Goal: Use online tool/utility: Utilize a website feature to perform a specific function

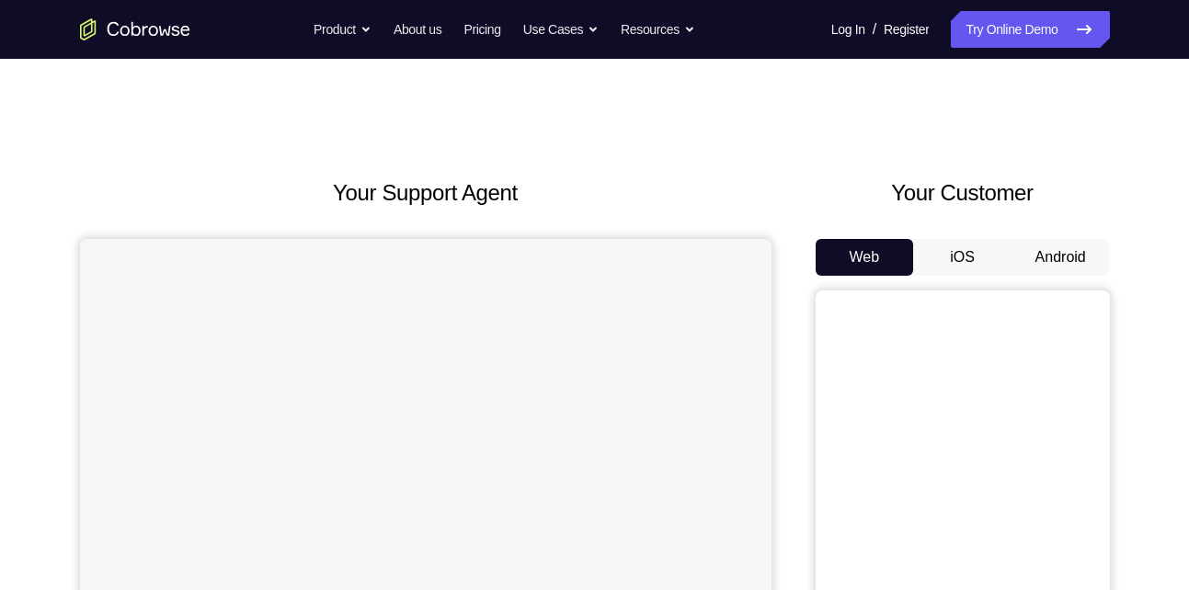
click at [1043, 259] on button "Android" at bounding box center [1060, 257] width 98 height 37
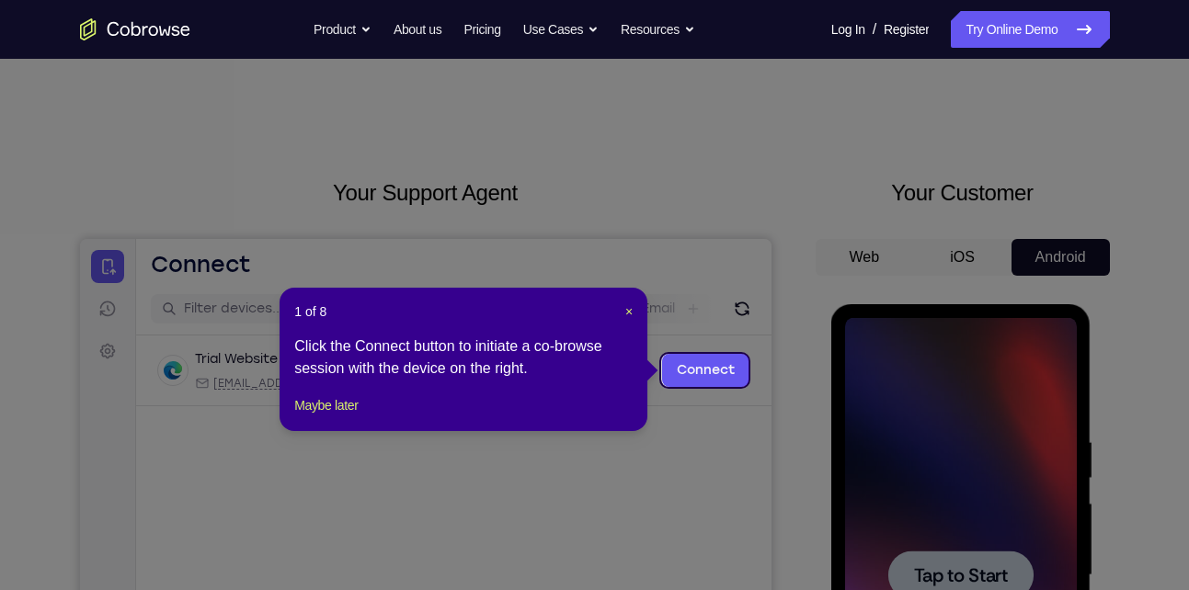
click at [622, 315] on header "1 of 8 ×" at bounding box center [463, 311] width 338 height 18
click at [626, 310] on div "1 of 8 × Click the Connect button to initiate a co-browse session with the devi…" at bounding box center [463, 359] width 368 height 143
click at [626, 310] on span "×" at bounding box center [628, 311] width 7 height 15
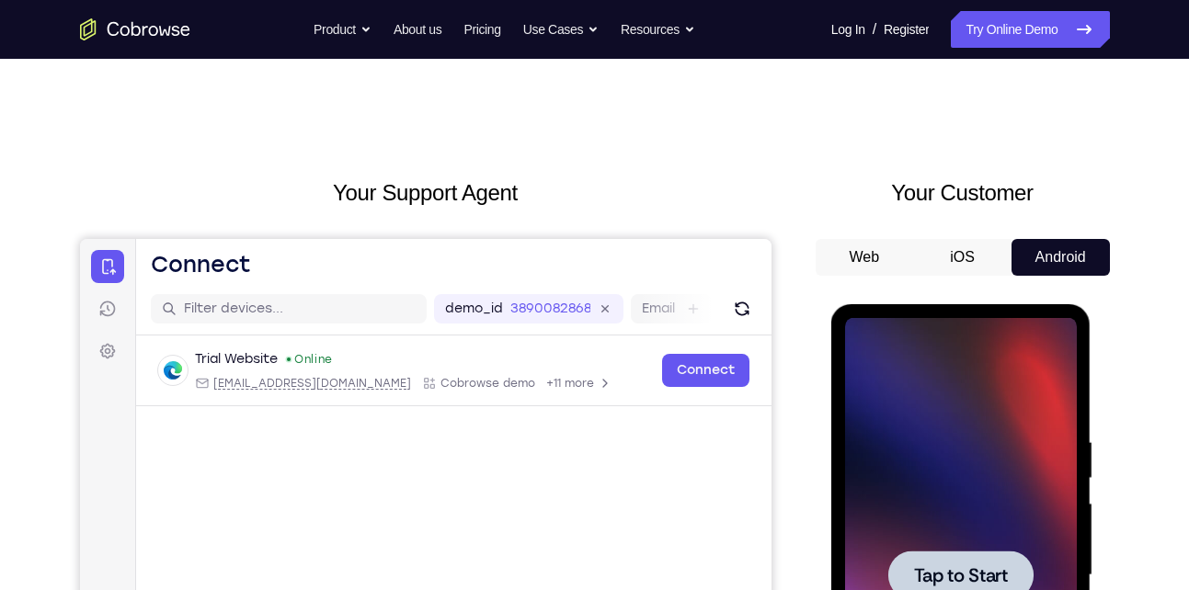
click at [985, 521] on div at bounding box center [961, 575] width 232 height 515
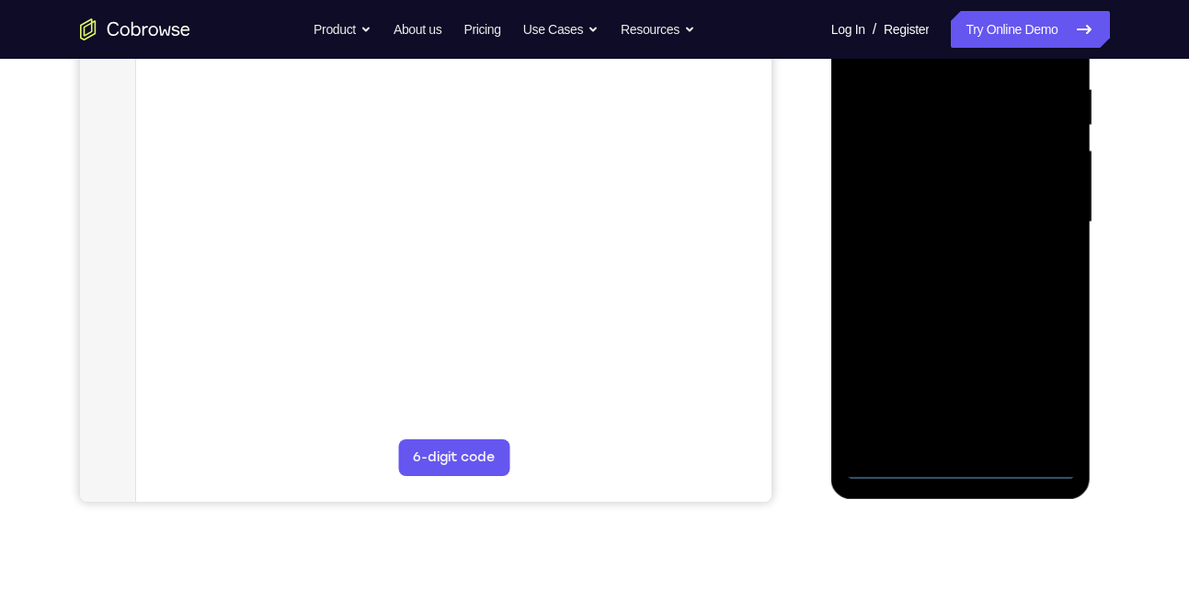
scroll to position [354, 0]
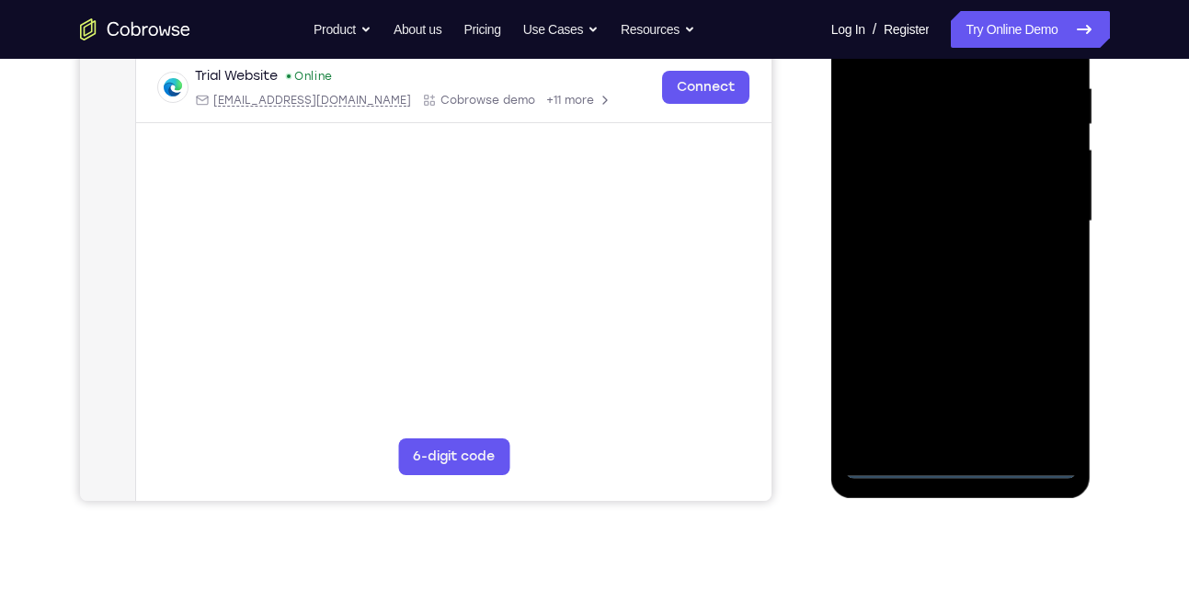
click at [957, 460] on div at bounding box center [961, 221] width 232 height 515
click at [1040, 390] on div at bounding box center [961, 221] width 232 height 515
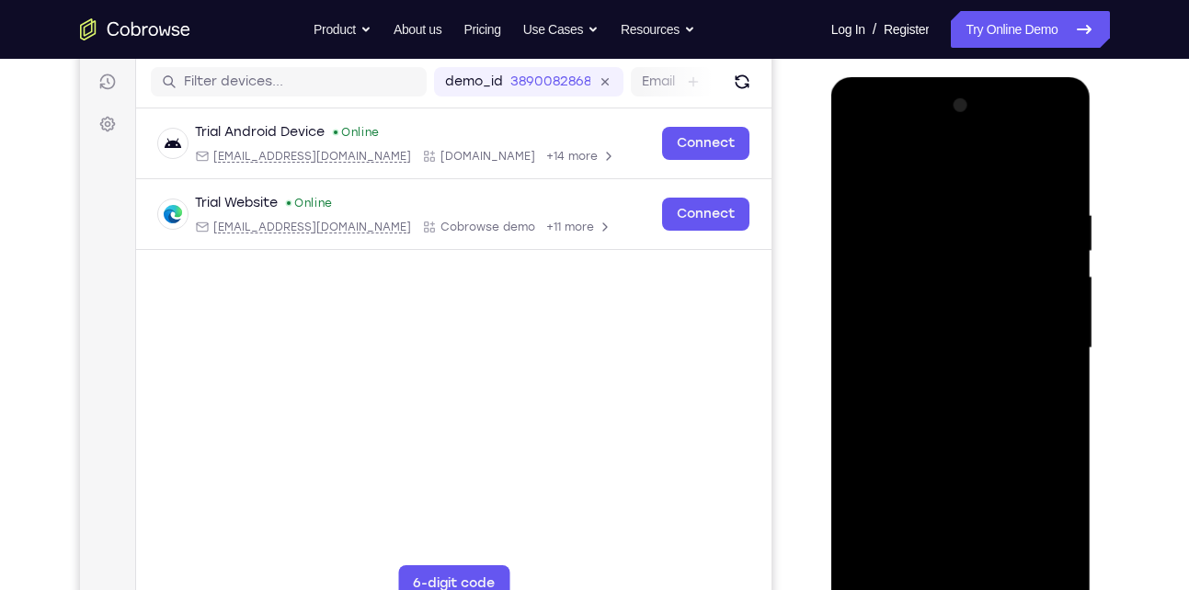
scroll to position [226, 0]
click at [861, 131] on div at bounding box center [961, 349] width 232 height 515
click at [1037, 336] on div at bounding box center [961, 349] width 232 height 515
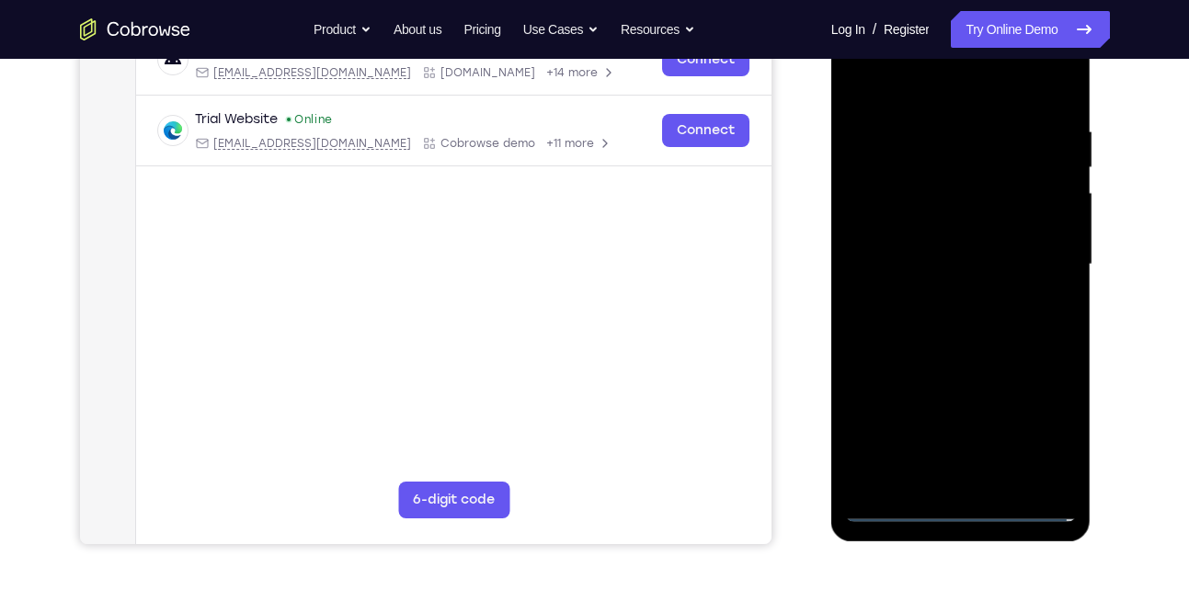
scroll to position [313, 0]
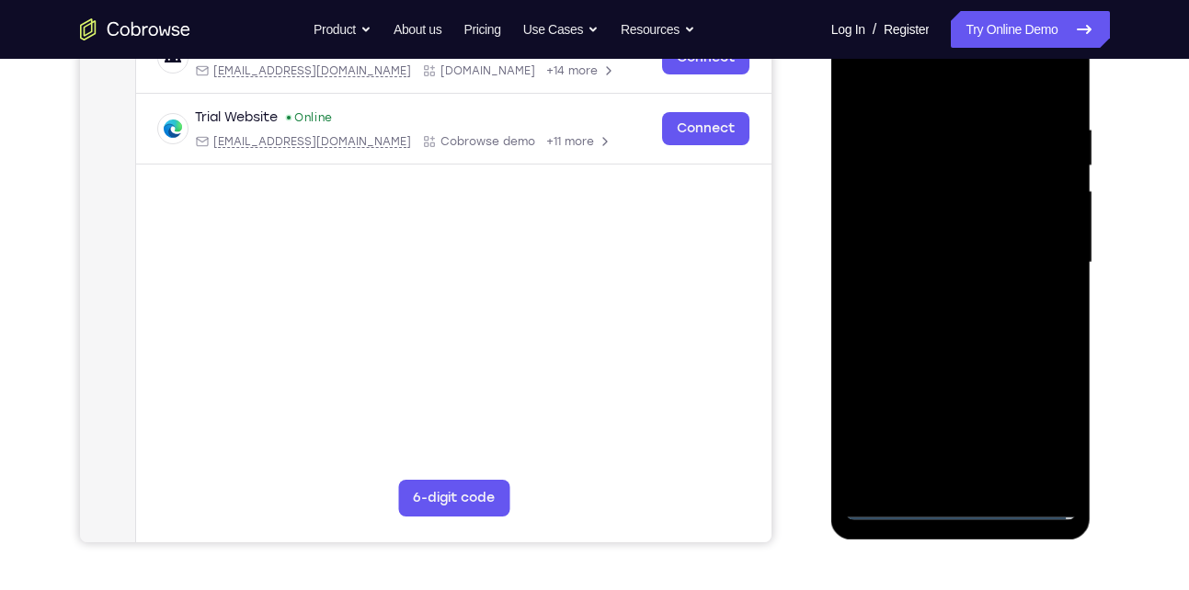
click at [980, 477] on div at bounding box center [961, 263] width 232 height 515
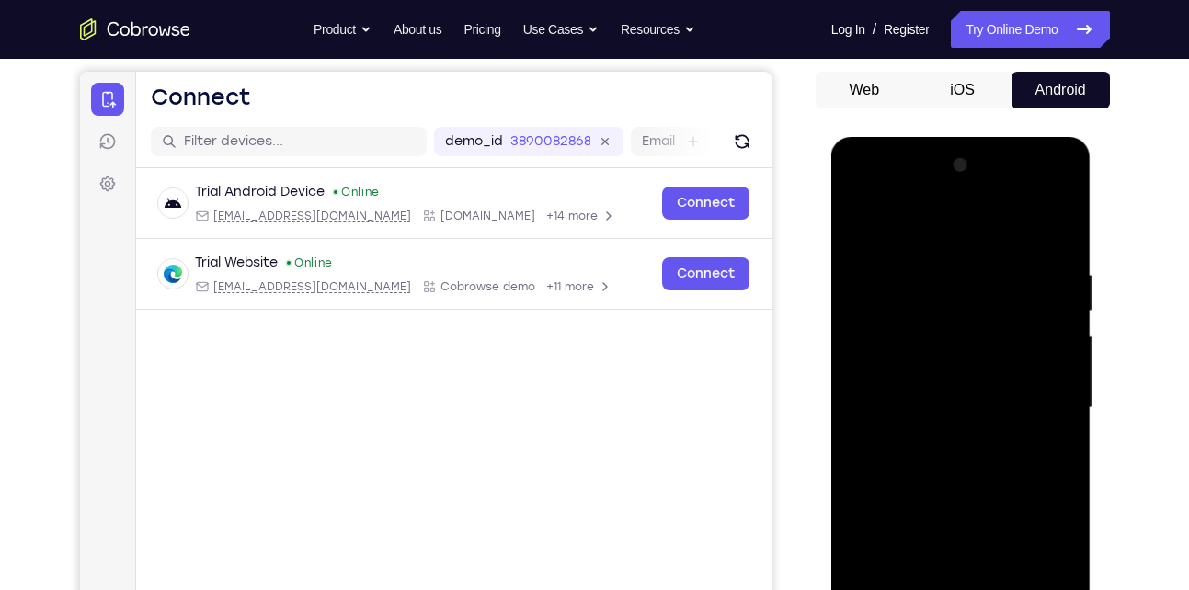
click at [910, 389] on div at bounding box center [961, 408] width 232 height 515
click at [910, 366] on div at bounding box center [961, 408] width 232 height 515
click at [1015, 276] on div at bounding box center [961, 408] width 232 height 515
click at [912, 463] on div at bounding box center [961, 408] width 232 height 515
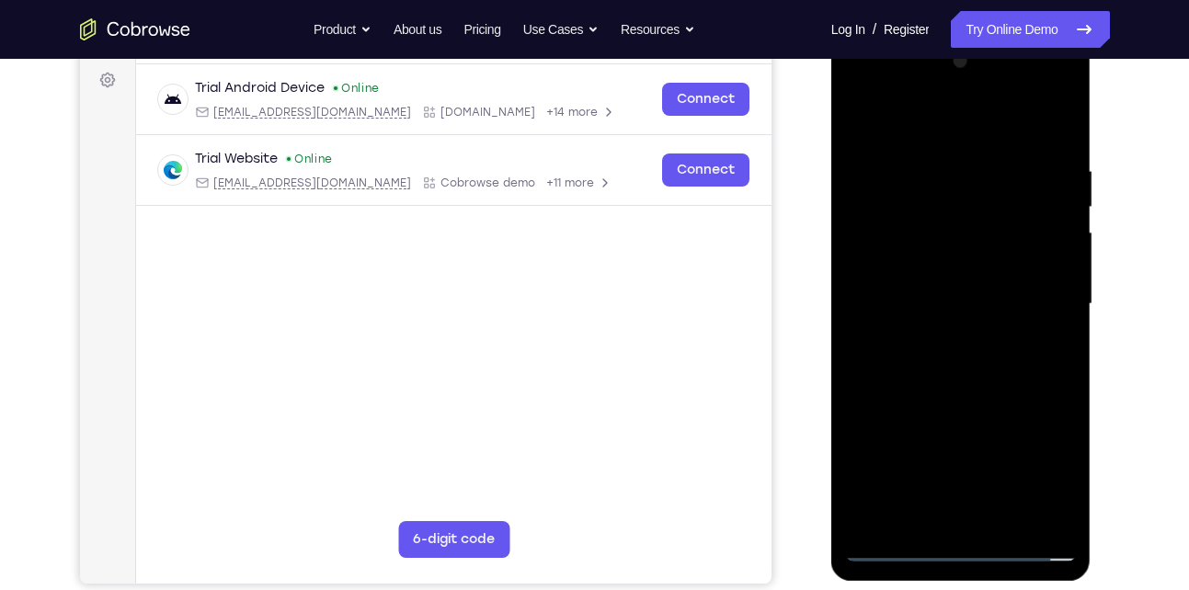
scroll to position [272, 0]
click at [964, 349] on div at bounding box center [961, 303] width 232 height 515
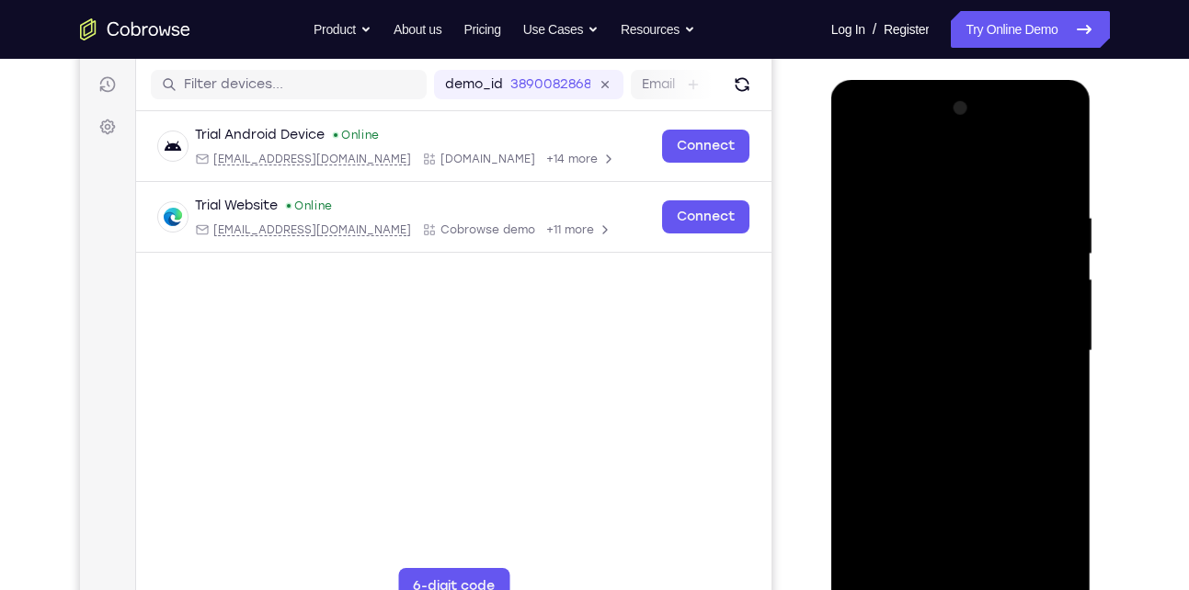
scroll to position [330, 0]
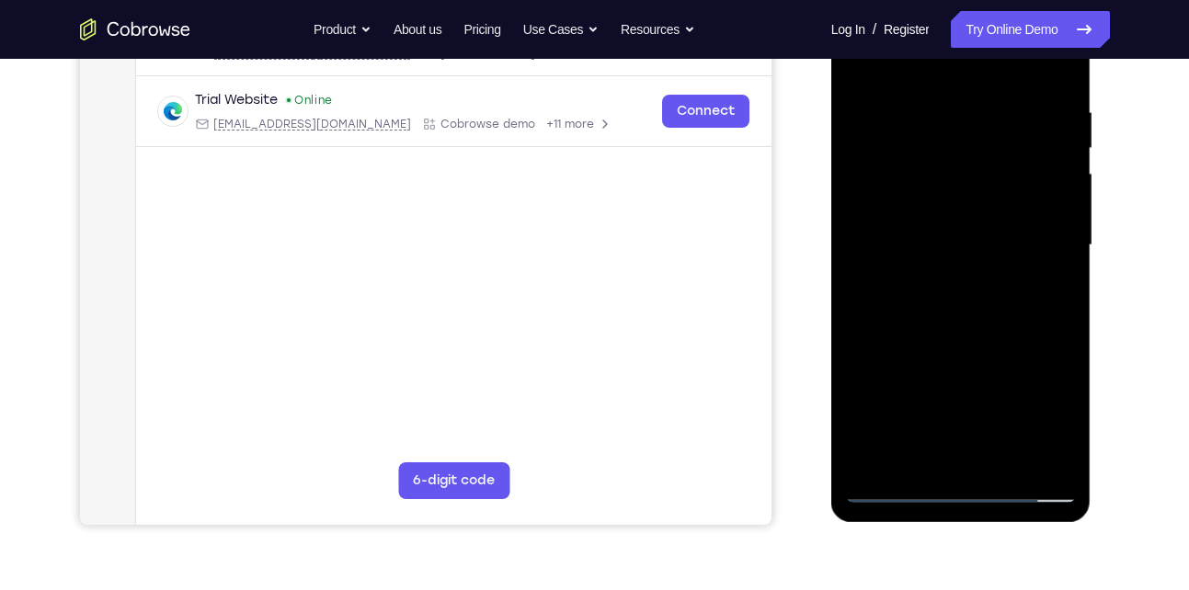
click at [1059, 458] on div at bounding box center [961, 245] width 232 height 515
click at [1003, 461] on div at bounding box center [961, 245] width 232 height 515
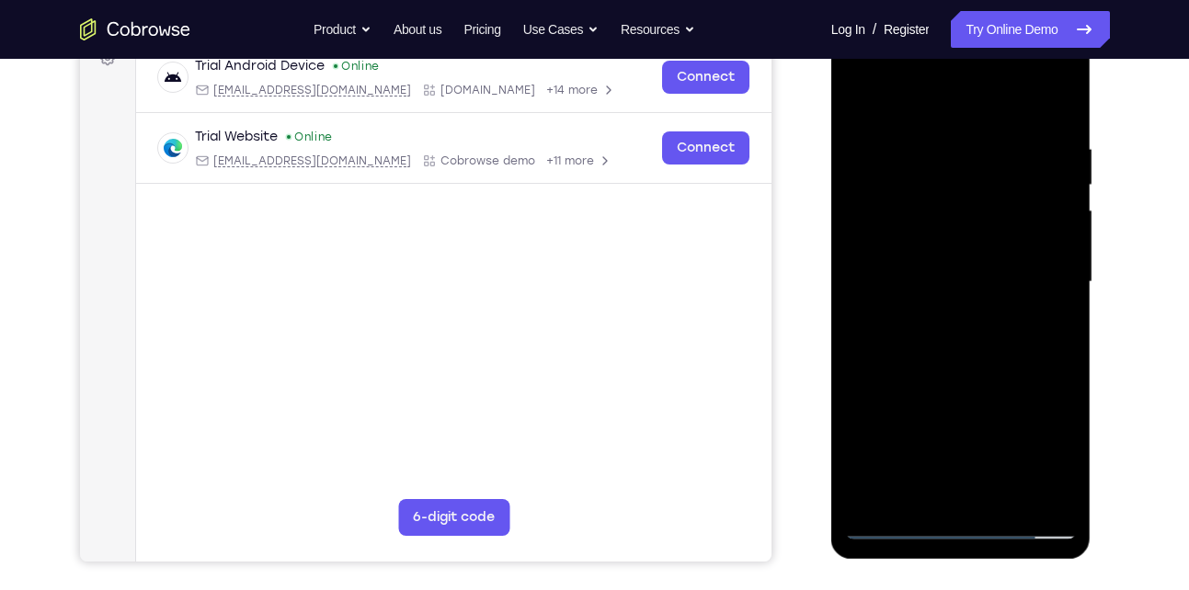
scroll to position [291, 0]
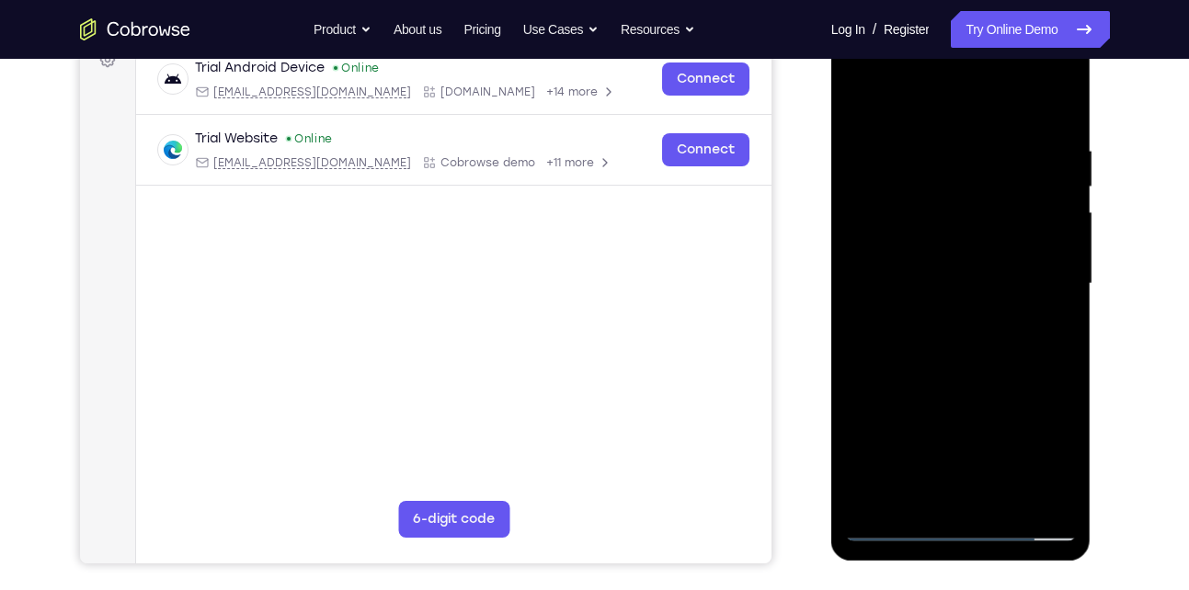
click at [952, 386] on div at bounding box center [961, 284] width 232 height 515
click at [939, 283] on div at bounding box center [961, 284] width 232 height 515
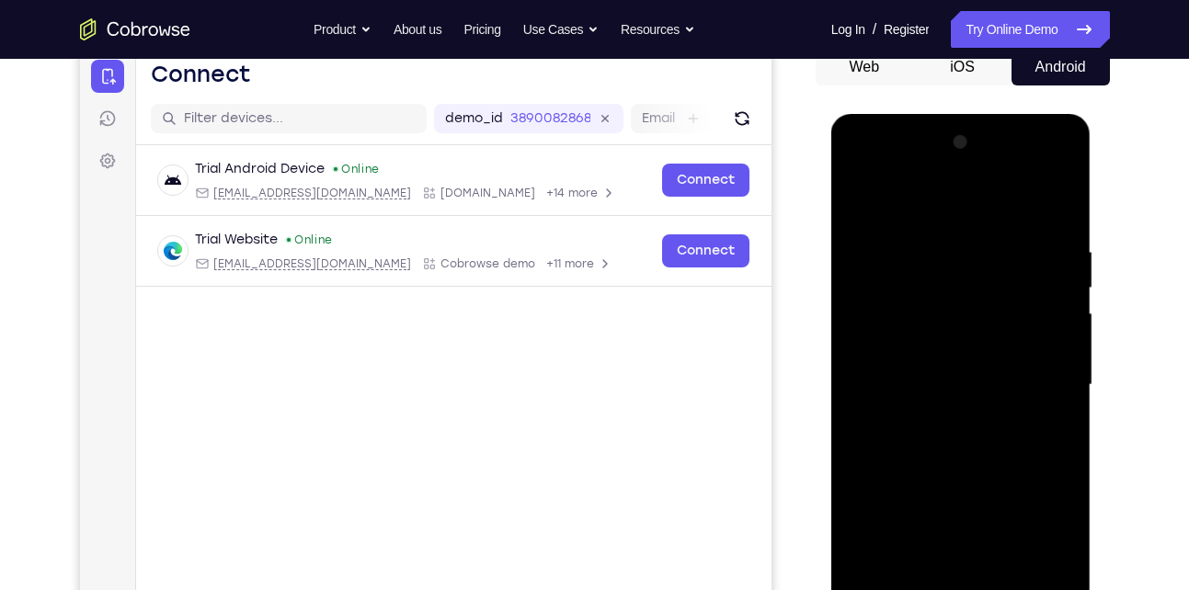
scroll to position [188, 0]
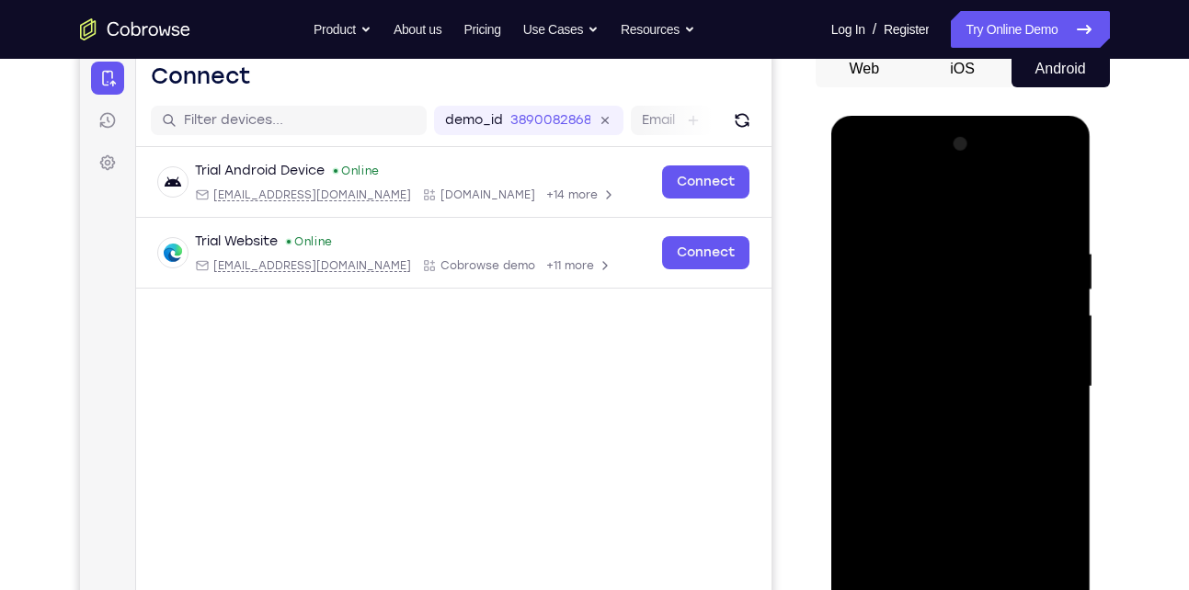
click at [856, 207] on div at bounding box center [961, 387] width 232 height 515
click at [911, 418] on div at bounding box center [961, 387] width 232 height 515
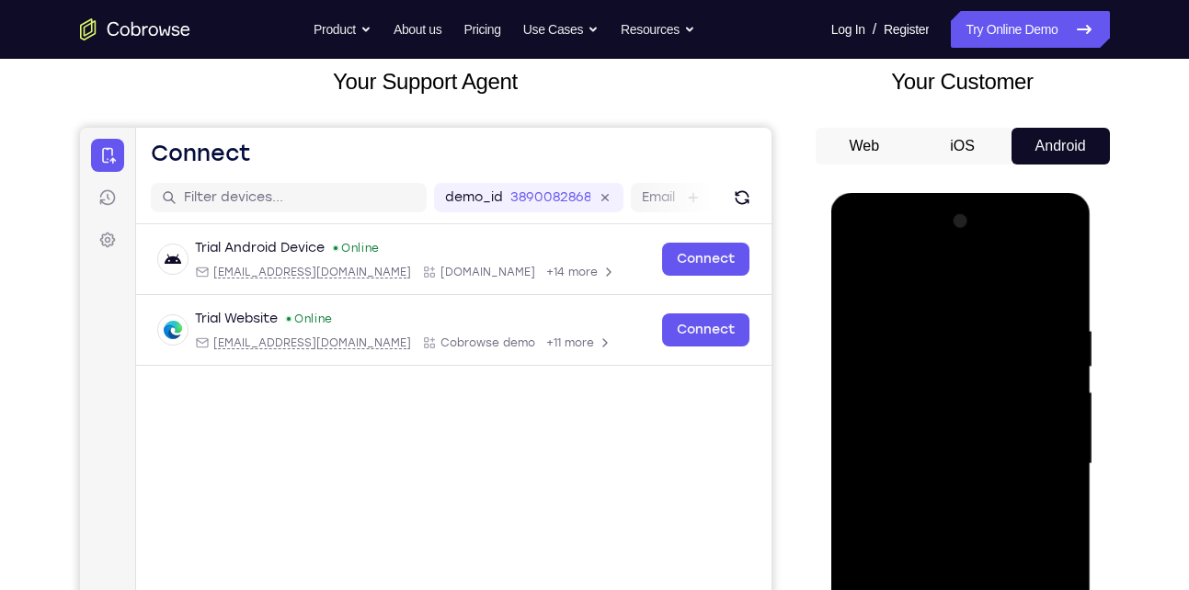
scroll to position [112, 0]
click at [880, 287] on div at bounding box center [961, 463] width 232 height 515
click at [854, 277] on div at bounding box center [961, 463] width 232 height 515
click at [861, 276] on div at bounding box center [961, 463] width 232 height 515
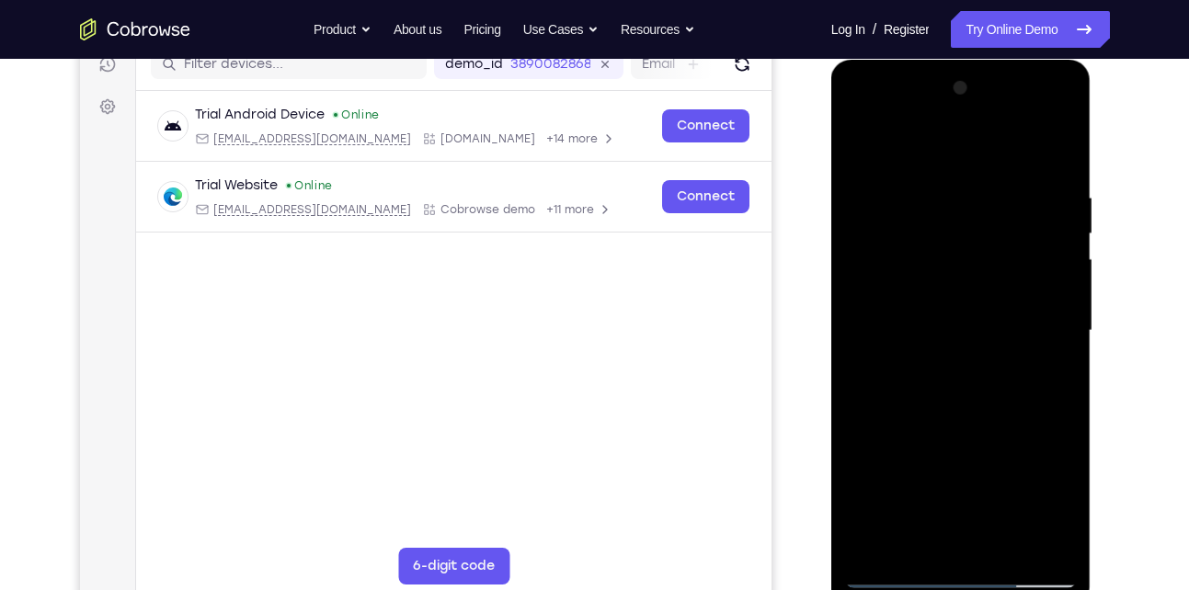
scroll to position [244, 0]
click at [897, 324] on div at bounding box center [961, 331] width 232 height 515
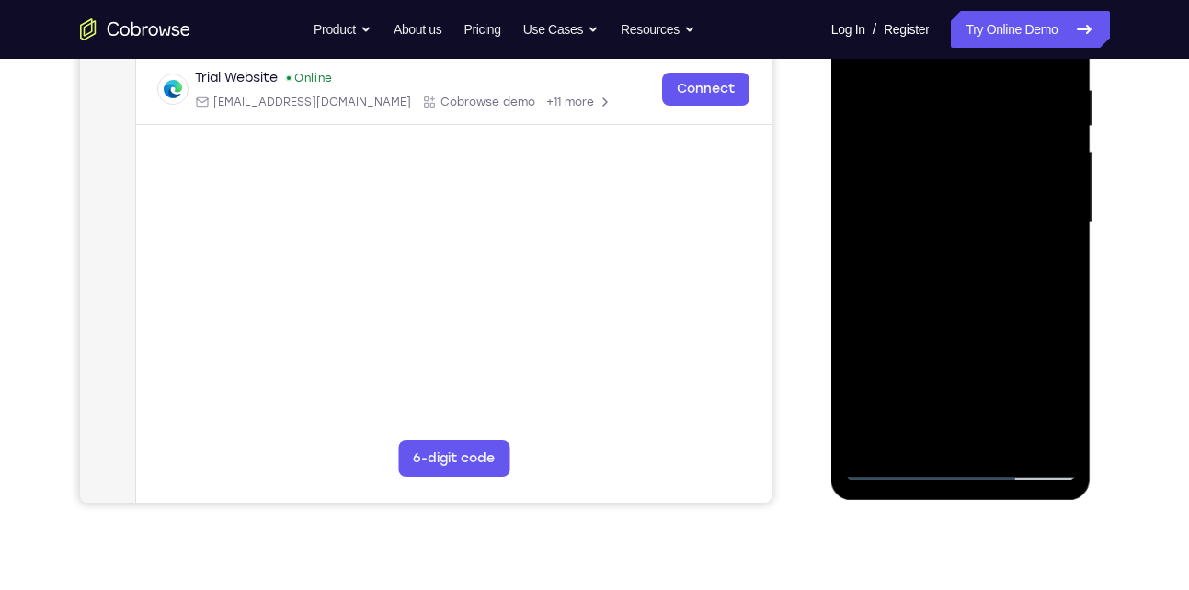
scroll to position [136, 0]
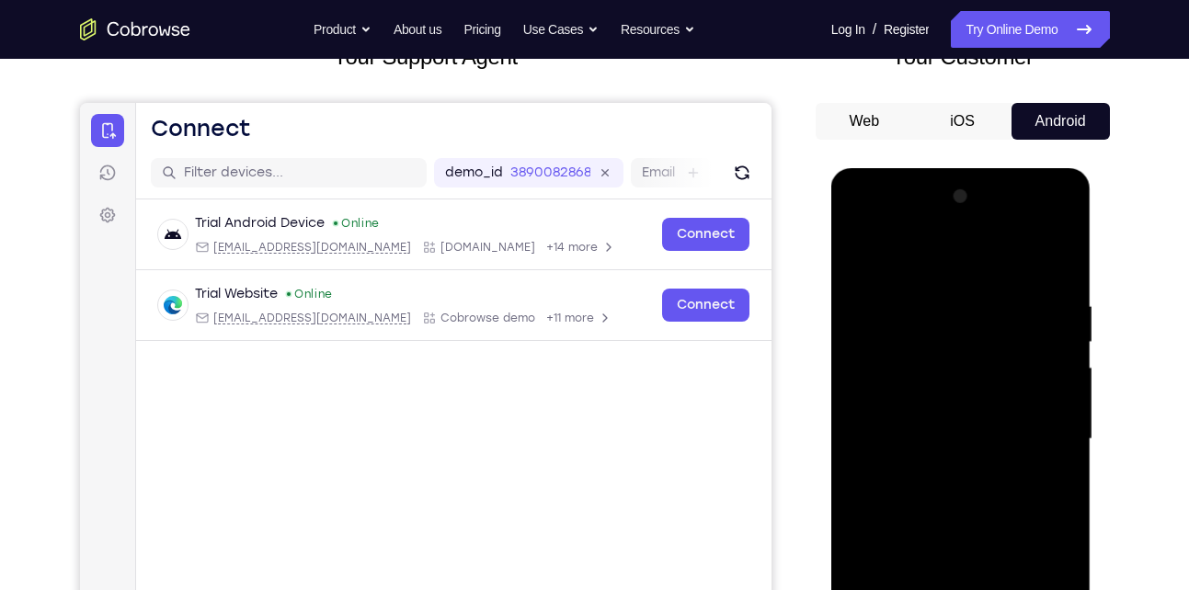
click at [856, 253] on div at bounding box center [961, 439] width 232 height 515
click at [860, 252] on div at bounding box center [961, 439] width 232 height 515
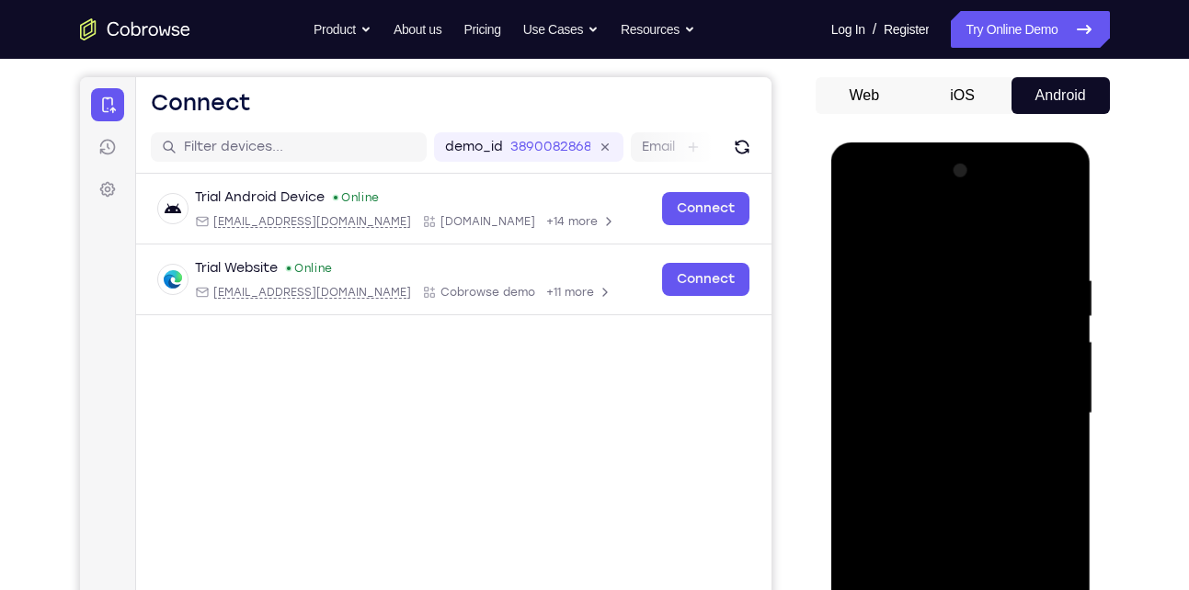
scroll to position [158, 0]
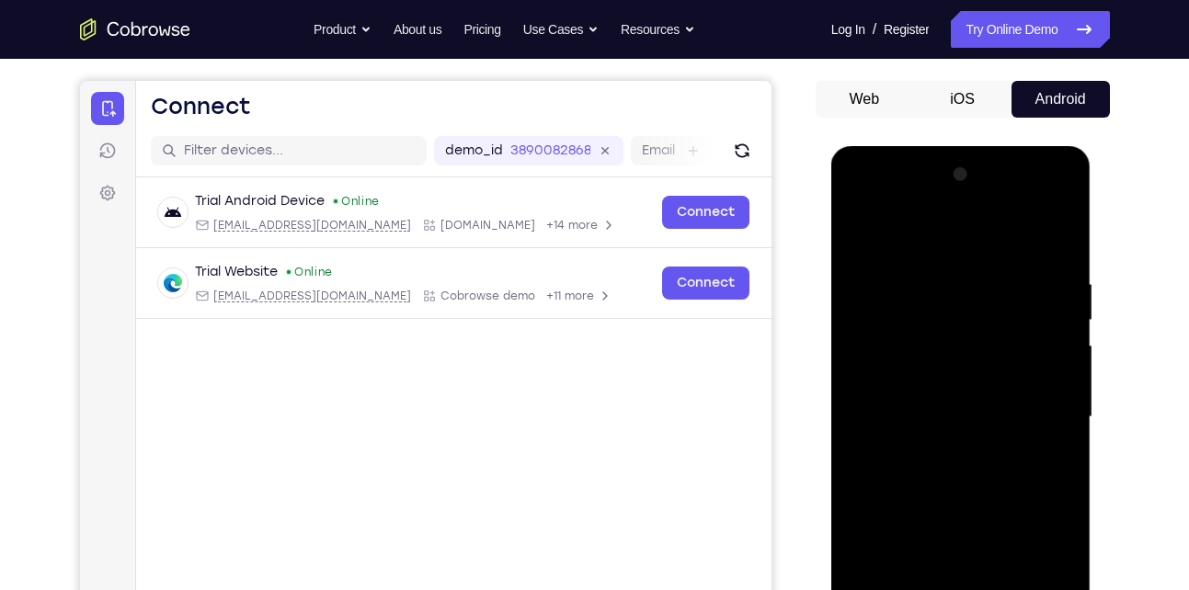
click at [942, 270] on div at bounding box center [961, 417] width 232 height 515
click at [1055, 240] on div at bounding box center [961, 417] width 232 height 515
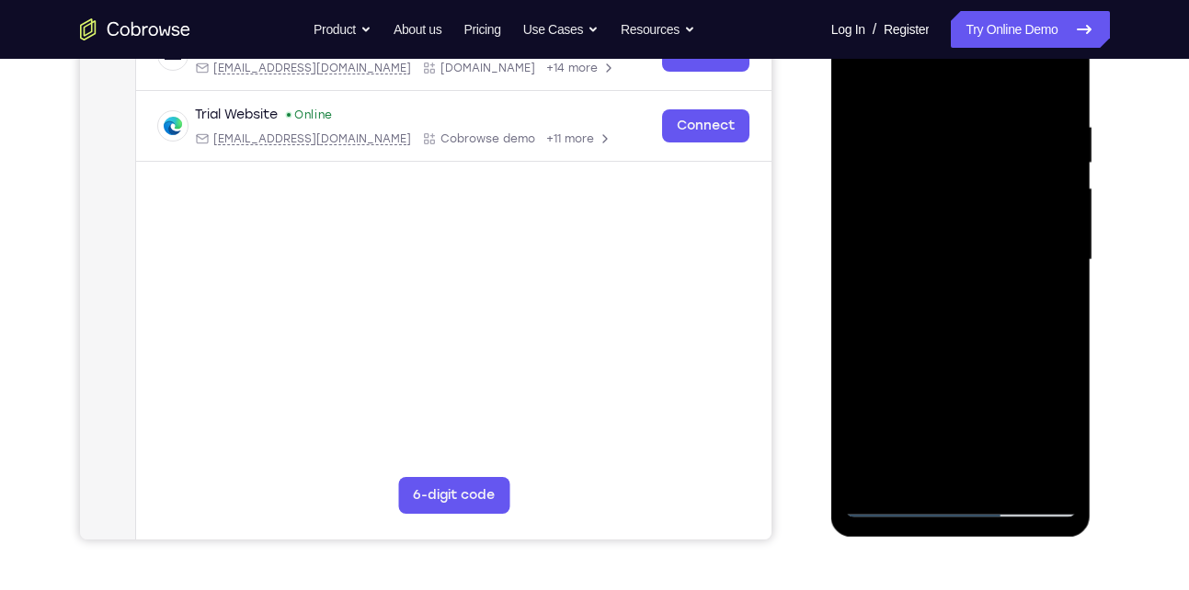
scroll to position [321, 0]
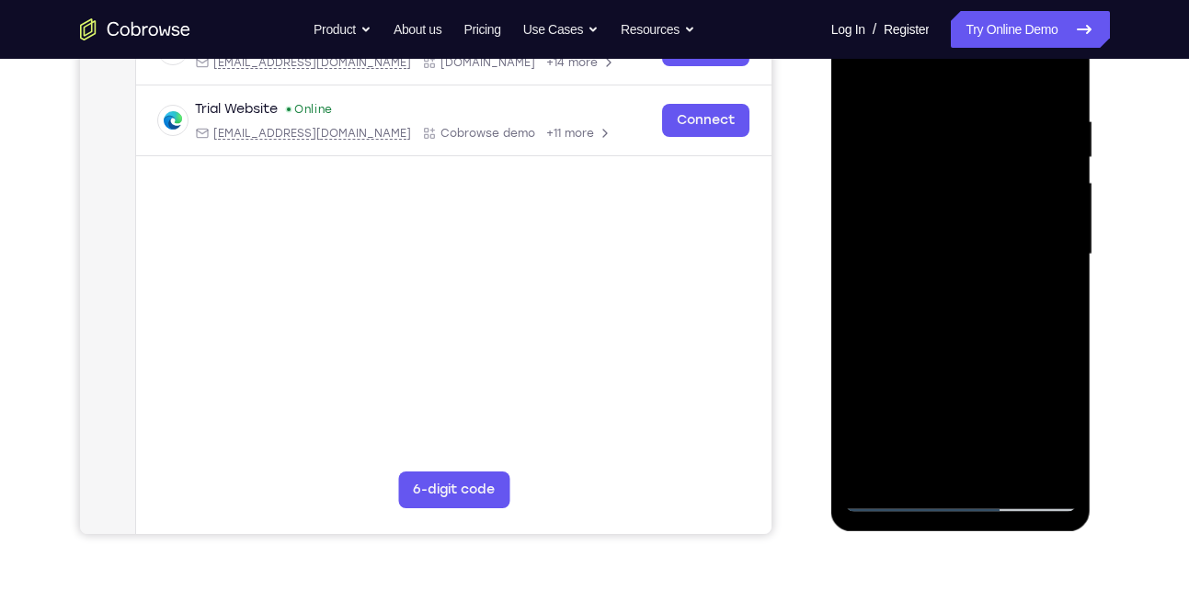
drag, startPoint x: 957, startPoint y: 414, endPoint x: 994, endPoint y: 285, distance: 133.8
click at [994, 285] on div at bounding box center [961, 254] width 232 height 515
drag, startPoint x: 955, startPoint y: 407, endPoint x: 1028, endPoint y: 214, distance: 206.2
click at [1028, 214] on div at bounding box center [961, 254] width 232 height 515
drag, startPoint x: 964, startPoint y: 410, endPoint x: 996, endPoint y: 251, distance: 162.3
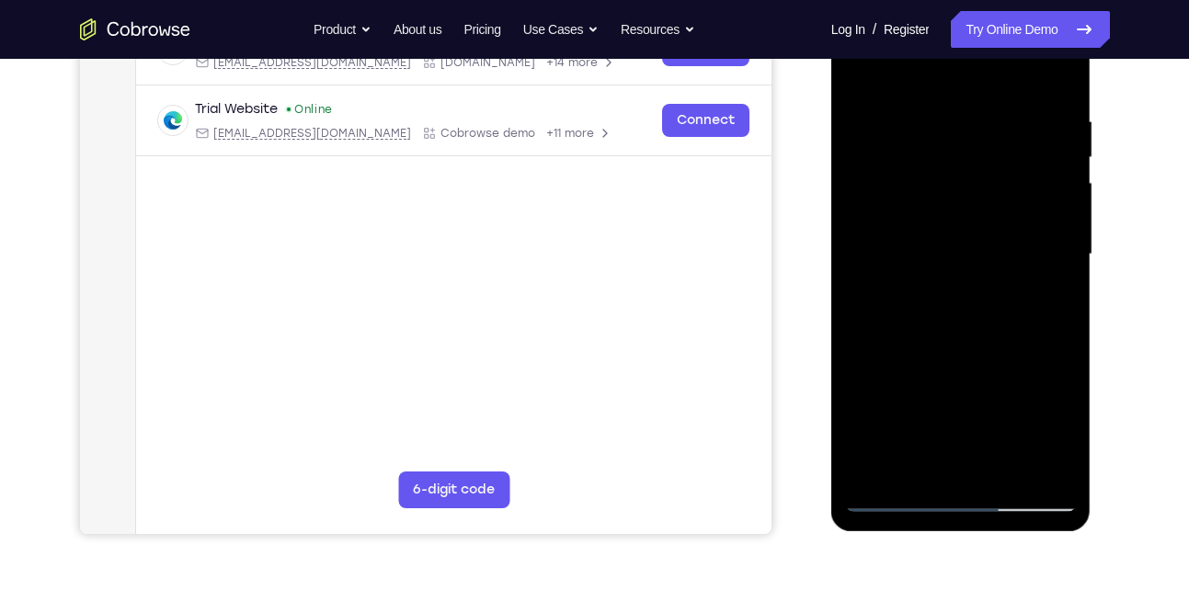
click at [996, 251] on div at bounding box center [961, 254] width 232 height 515
drag, startPoint x: 963, startPoint y: 384, endPoint x: 978, endPoint y: 263, distance: 122.2
click at [978, 263] on div at bounding box center [961, 254] width 232 height 515
drag, startPoint x: 971, startPoint y: 393, endPoint x: 992, endPoint y: 312, distance: 83.6
click at [992, 312] on div at bounding box center [961, 254] width 232 height 515
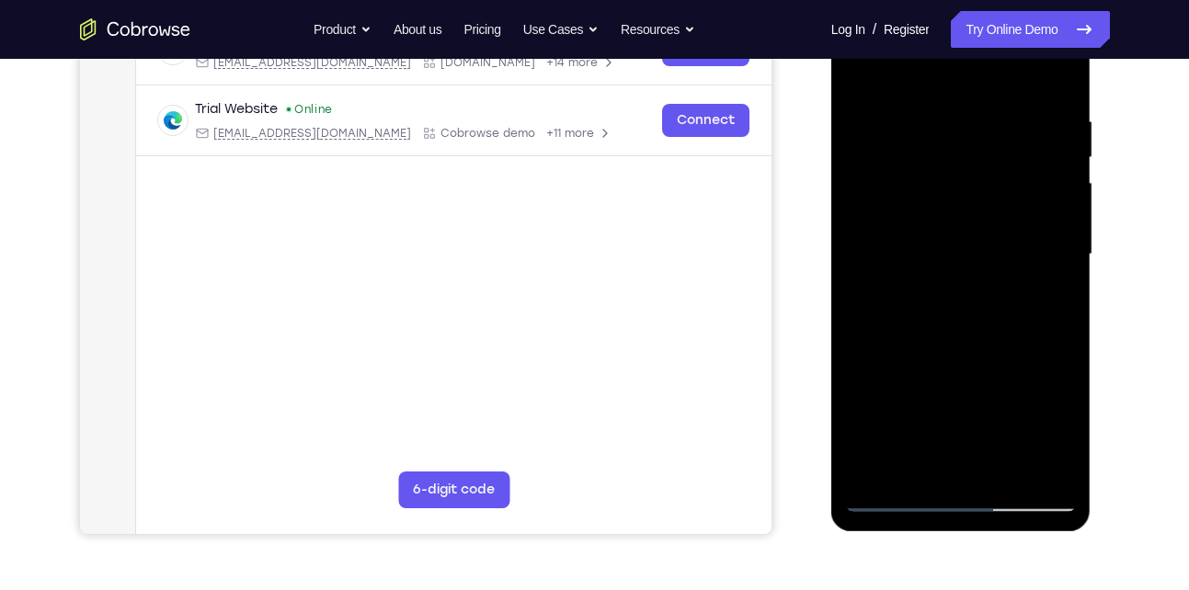
drag, startPoint x: 974, startPoint y: 404, endPoint x: 974, endPoint y: 374, distance: 30.3
click at [974, 374] on div at bounding box center [961, 254] width 232 height 515
drag, startPoint x: 963, startPoint y: 400, endPoint x: 990, endPoint y: 339, distance: 66.3
click at [990, 339] on div at bounding box center [961, 254] width 232 height 515
drag, startPoint x: 977, startPoint y: 401, endPoint x: 986, endPoint y: 365, distance: 37.0
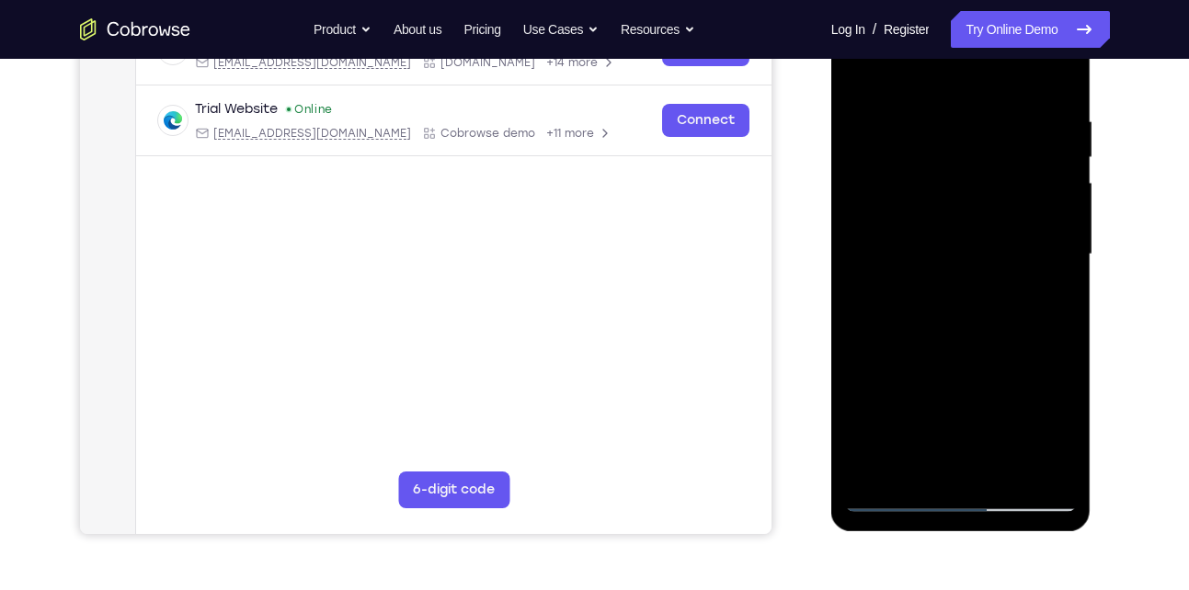
click at [986, 365] on div at bounding box center [961, 254] width 232 height 515
drag, startPoint x: 977, startPoint y: 402, endPoint x: 1012, endPoint y: 253, distance: 153.0
click at [1012, 253] on div at bounding box center [961, 254] width 232 height 515
drag, startPoint x: 974, startPoint y: 384, endPoint x: 1015, endPoint y: 242, distance: 148.1
click at [1015, 242] on div at bounding box center [961, 254] width 232 height 515
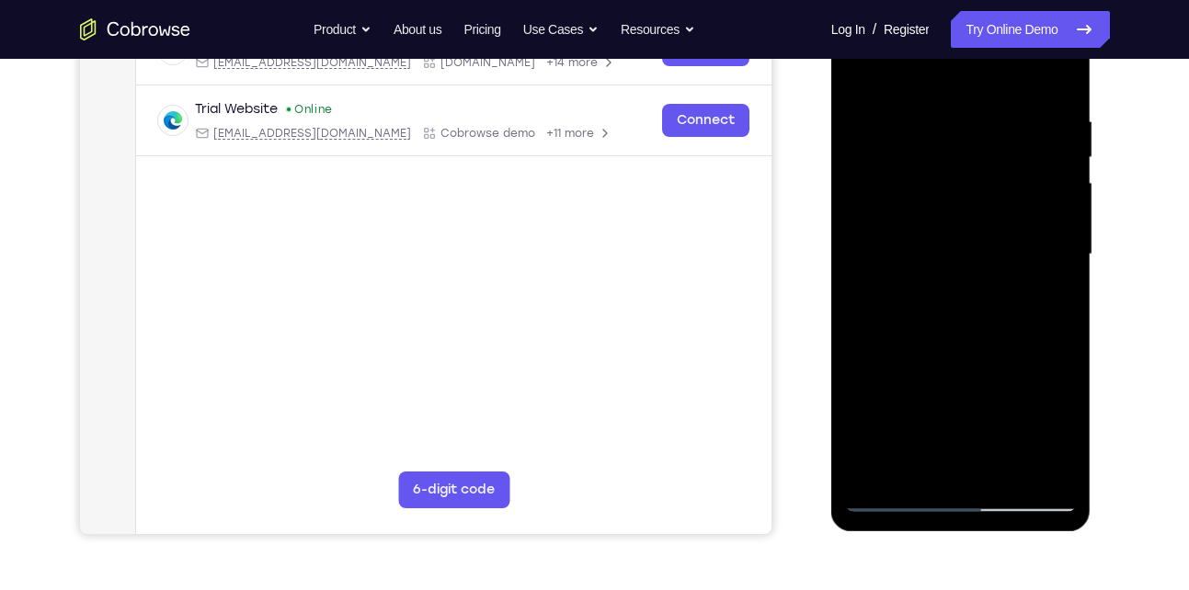
drag, startPoint x: 987, startPoint y: 403, endPoint x: 984, endPoint y: 426, distance: 23.3
click at [984, 426] on div at bounding box center [961, 254] width 232 height 515
drag, startPoint x: 1000, startPoint y: 263, endPoint x: 1019, endPoint y: 273, distance: 21.8
click at [1019, 273] on div at bounding box center [961, 254] width 232 height 515
drag, startPoint x: 983, startPoint y: 367, endPoint x: 1006, endPoint y: 285, distance: 85.0
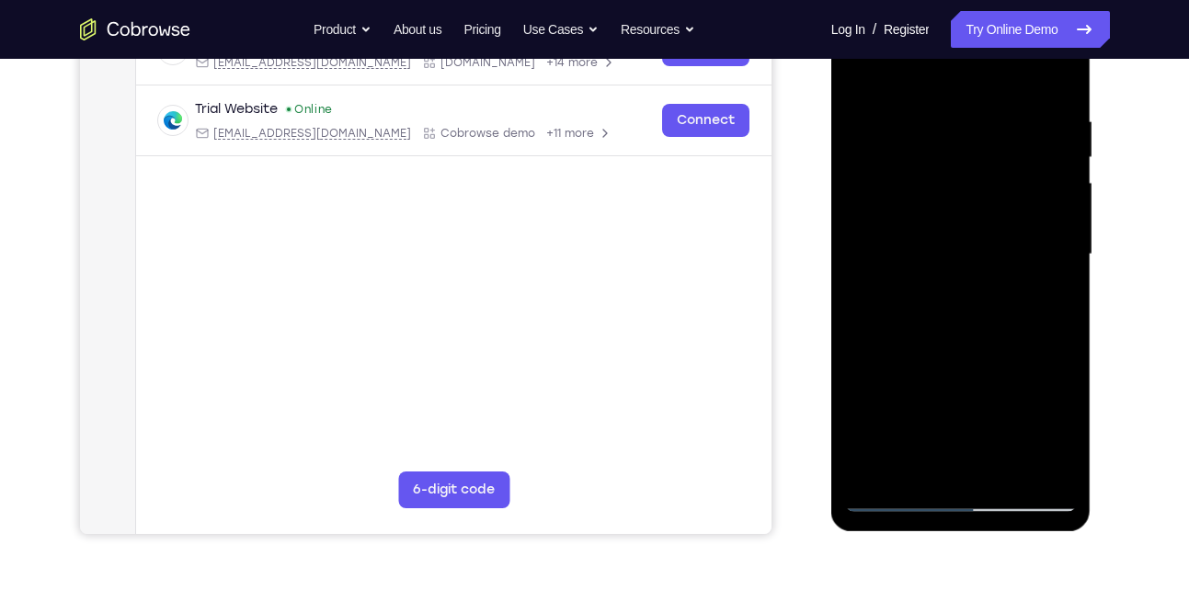
click at [1006, 285] on div at bounding box center [961, 254] width 232 height 515
click at [884, 412] on div at bounding box center [961, 254] width 232 height 515
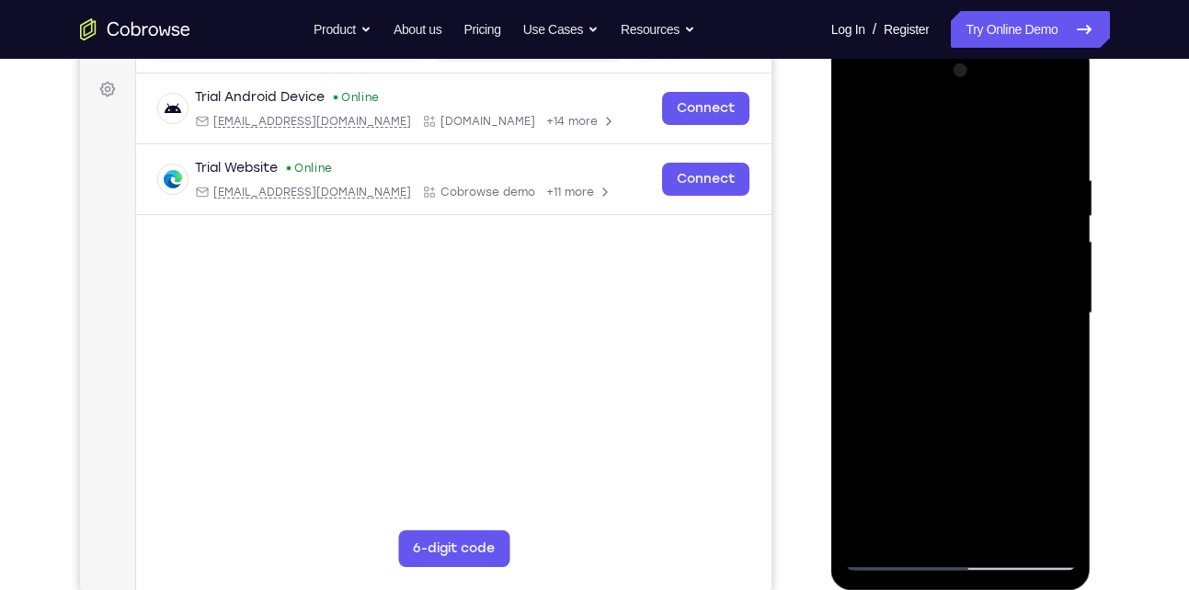
scroll to position [307, 0]
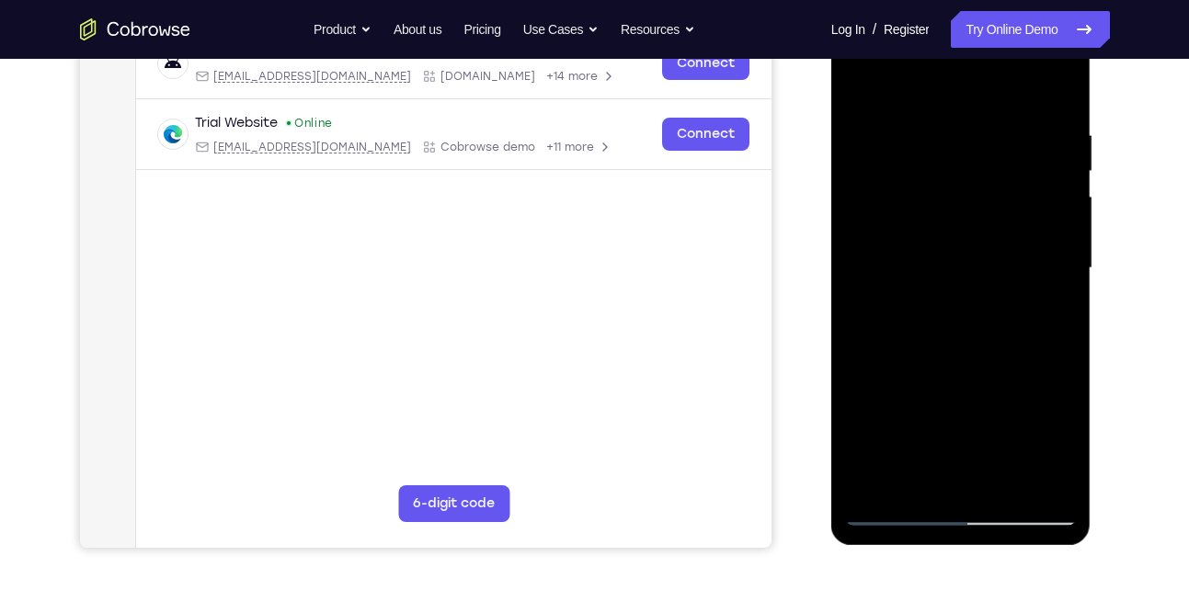
drag, startPoint x: 1015, startPoint y: 368, endPoint x: 1019, endPoint y: 221, distance: 147.2
click at [1019, 221] on div at bounding box center [961, 268] width 232 height 515
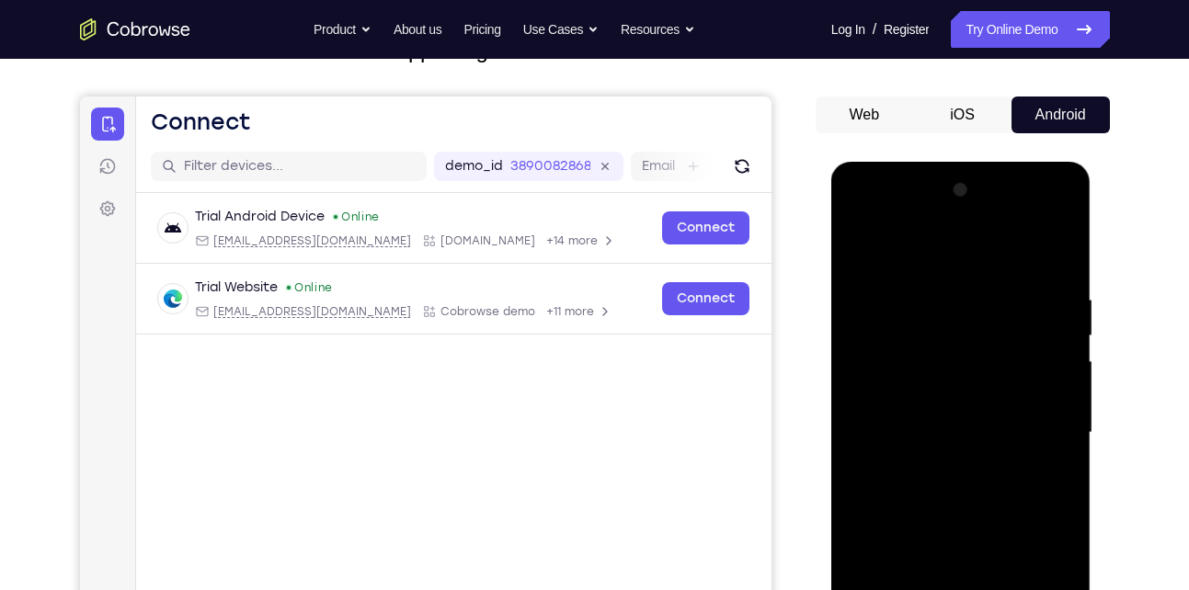
scroll to position [113, 0]
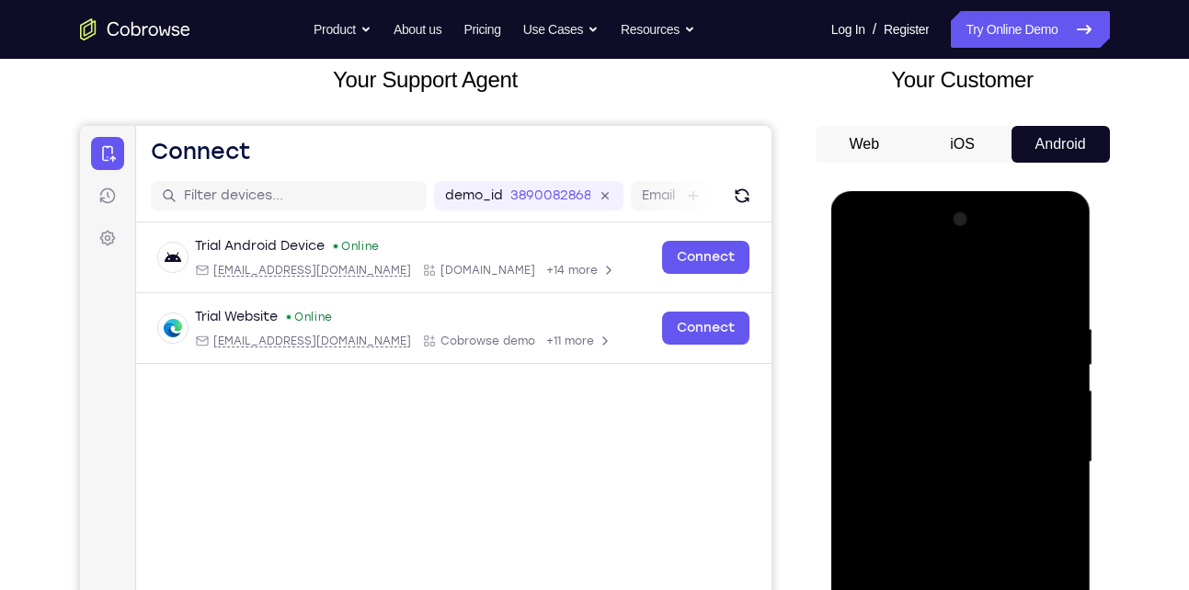
click at [858, 278] on div at bounding box center [961, 462] width 232 height 515
click at [860, 271] on div at bounding box center [961, 462] width 232 height 515
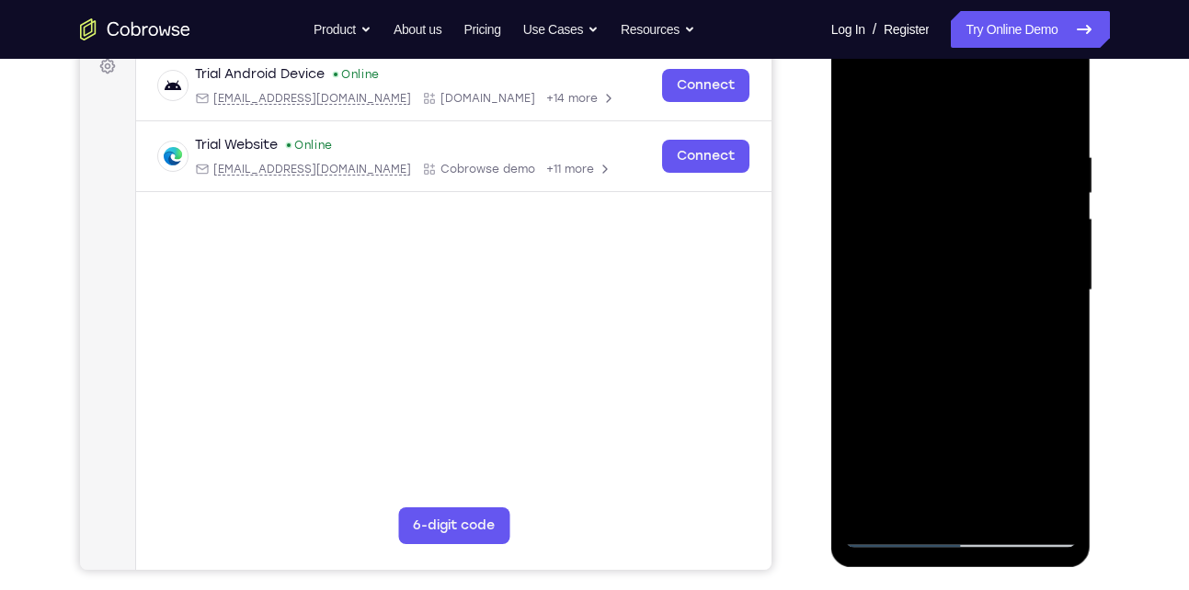
scroll to position [280, 0]
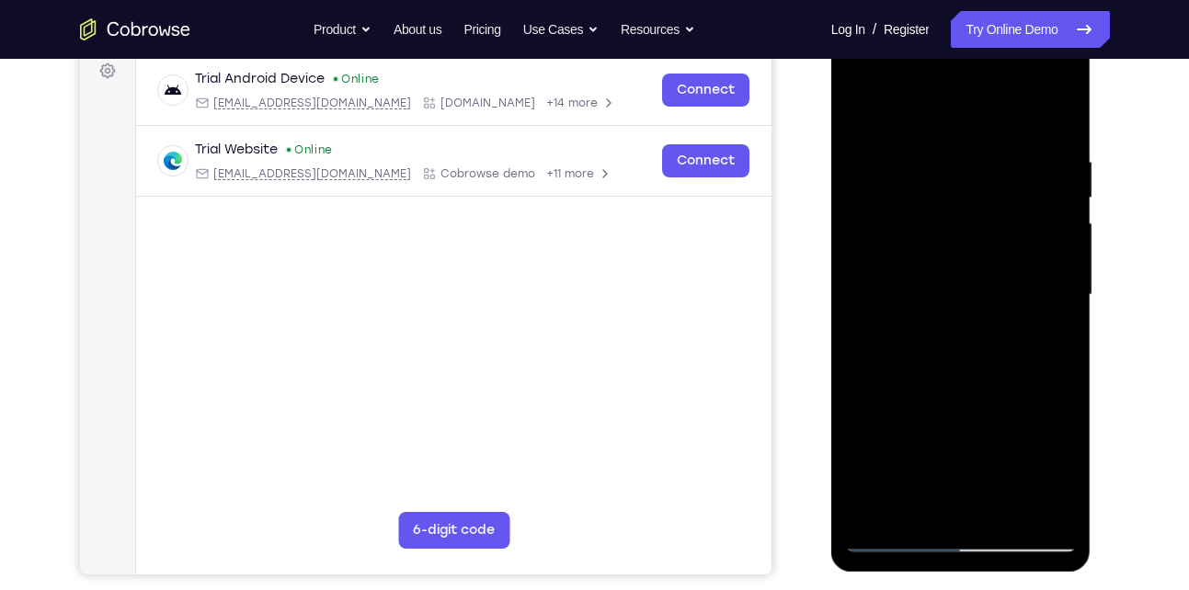
drag, startPoint x: 977, startPoint y: 420, endPoint x: 995, endPoint y: 284, distance: 137.2
click at [995, 284] on div at bounding box center [961, 295] width 232 height 515
drag, startPoint x: 987, startPoint y: 429, endPoint x: 999, endPoint y: 265, distance: 165.0
click at [999, 265] on div at bounding box center [961, 295] width 232 height 515
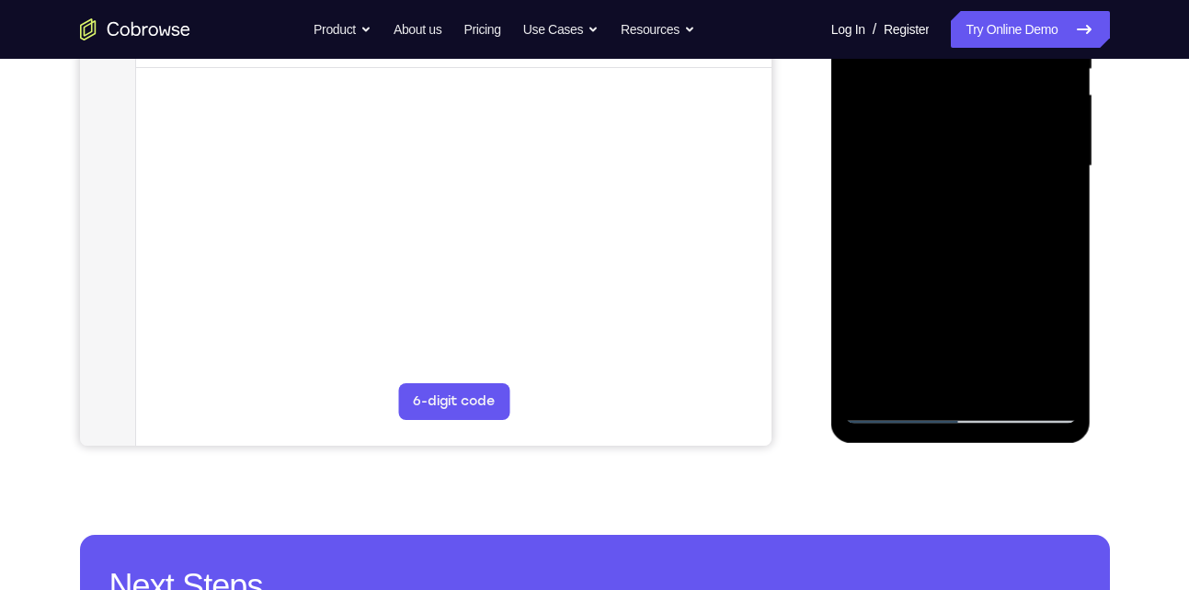
scroll to position [411, 0]
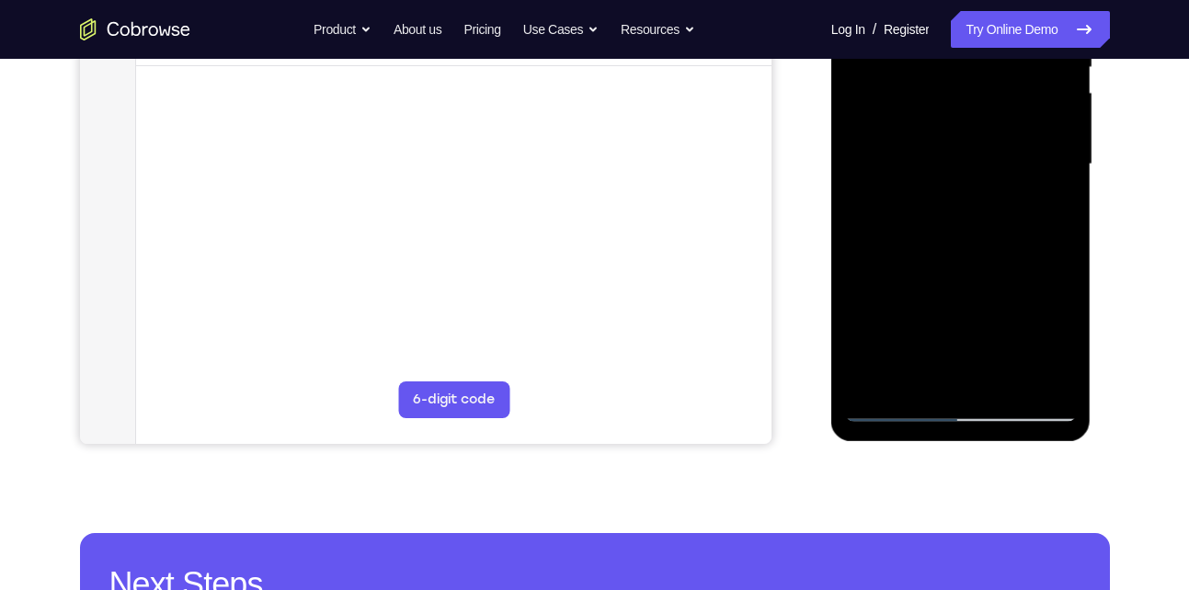
click at [920, 382] on div at bounding box center [961, 164] width 232 height 515
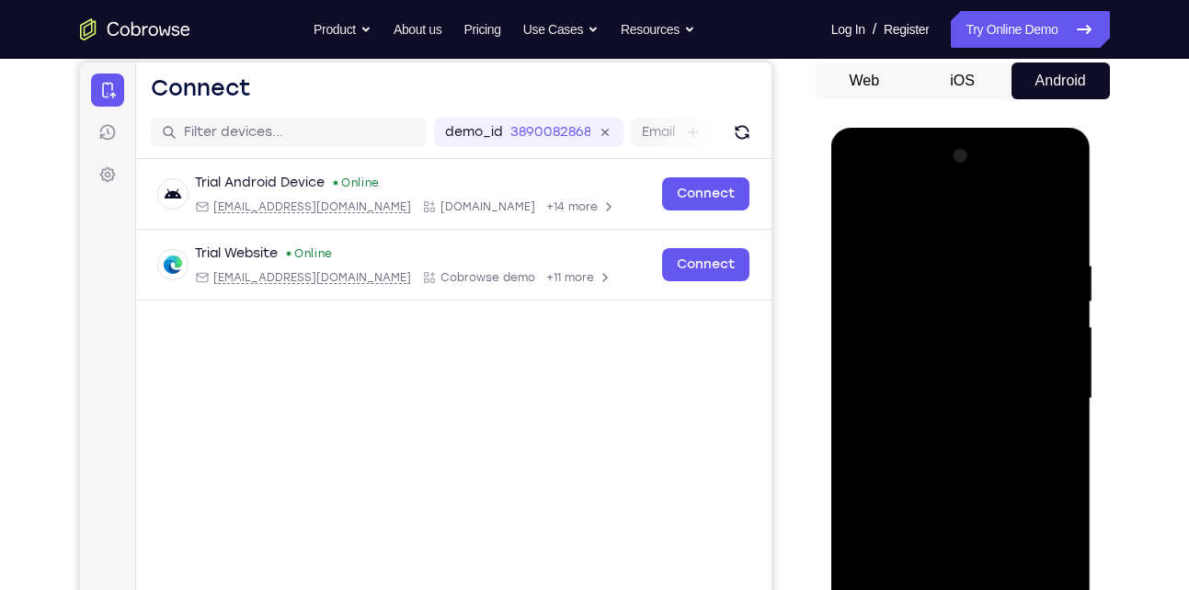
scroll to position [175, 0]
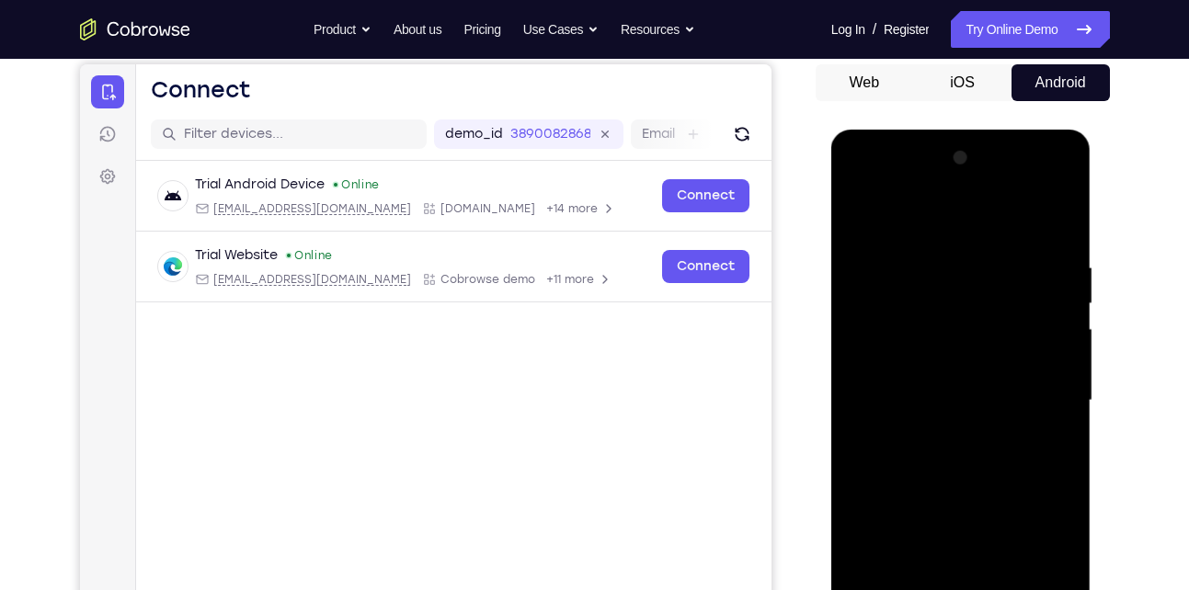
drag, startPoint x: 959, startPoint y: 322, endPoint x: 977, endPoint y: 455, distance: 134.6
click at [977, 455] on div at bounding box center [961, 400] width 232 height 515
click at [969, 428] on div at bounding box center [961, 400] width 232 height 515
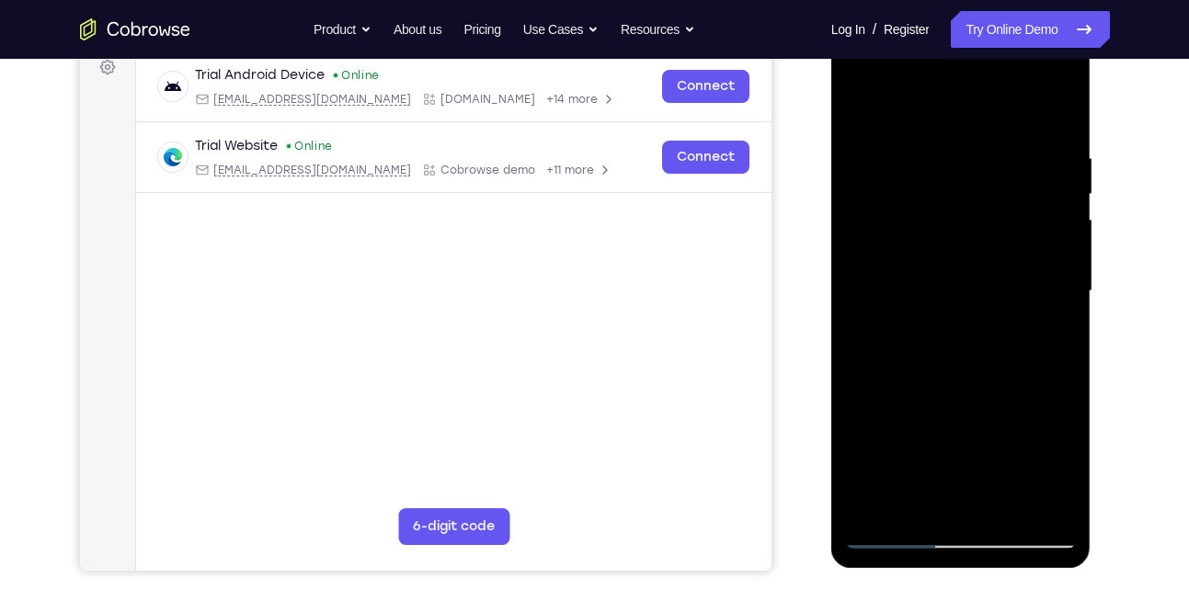
scroll to position [321, 0]
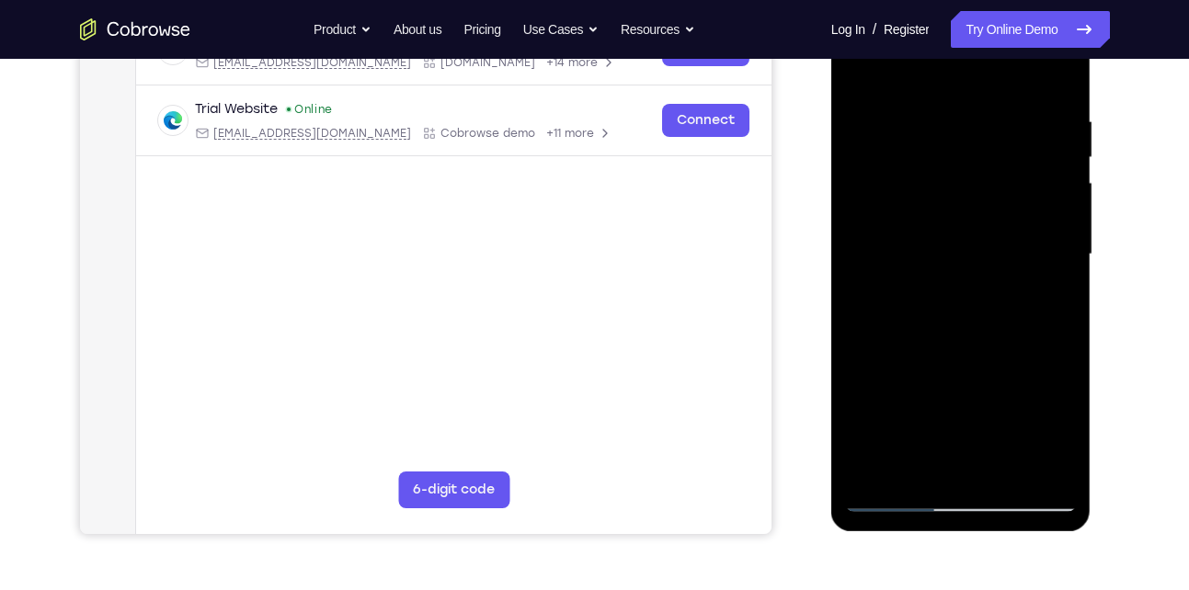
click at [884, 420] on div at bounding box center [961, 254] width 232 height 515
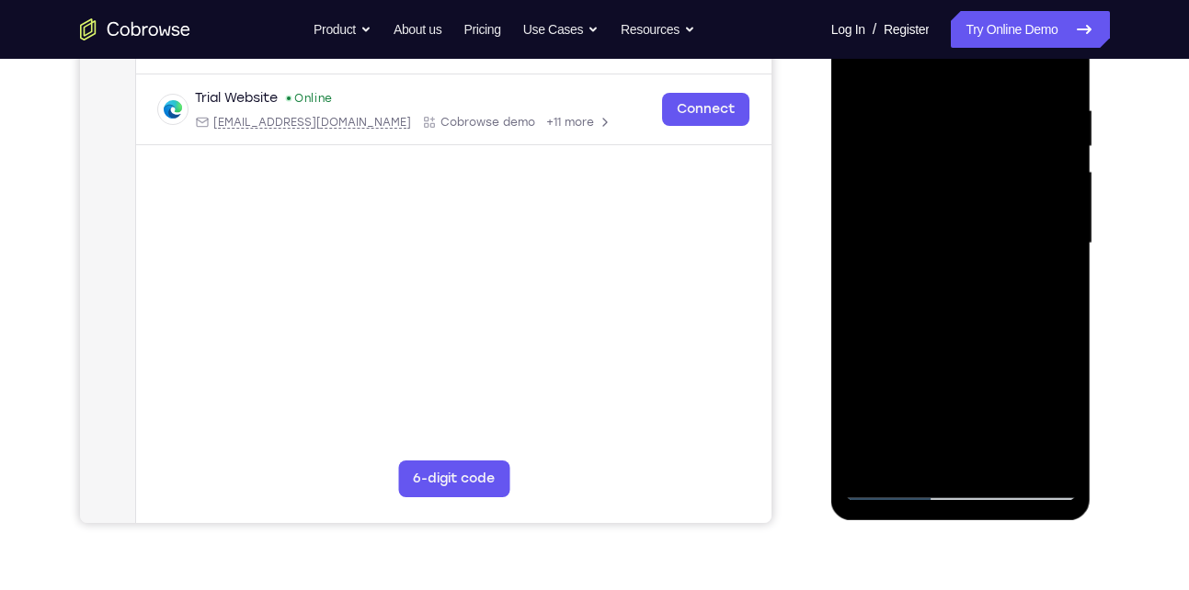
scroll to position [333, 0]
drag, startPoint x: 973, startPoint y: 375, endPoint x: 991, endPoint y: 222, distance: 153.6
click at [991, 222] on div at bounding box center [961, 242] width 232 height 515
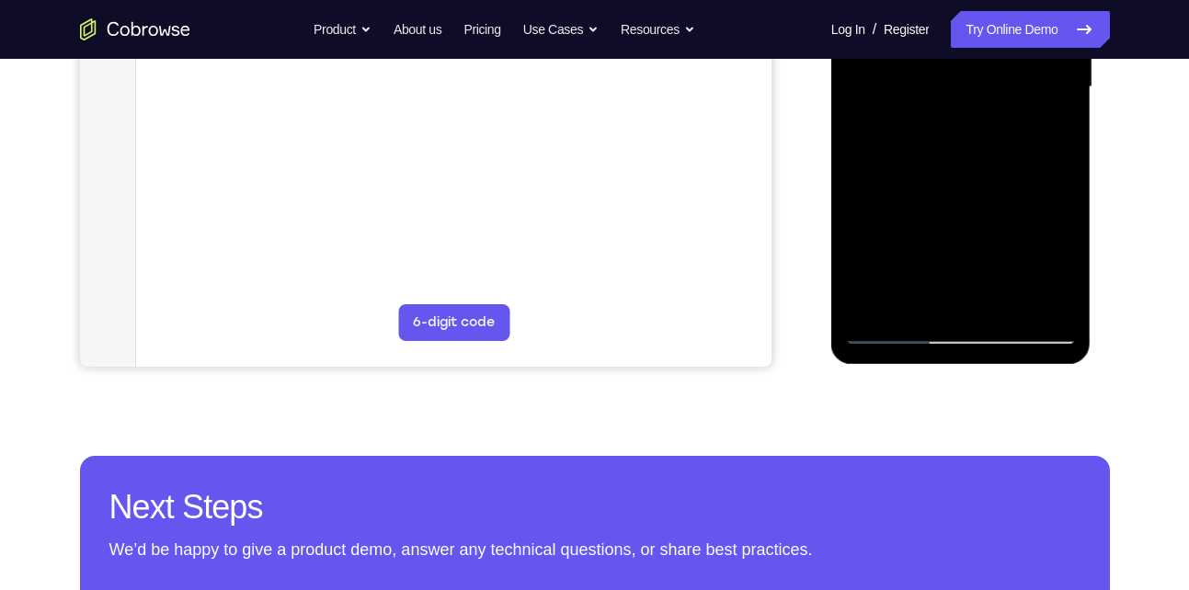
scroll to position [487, 0]
click at [872, 303] on div at bounding box center [961, 88] width 232 height 515
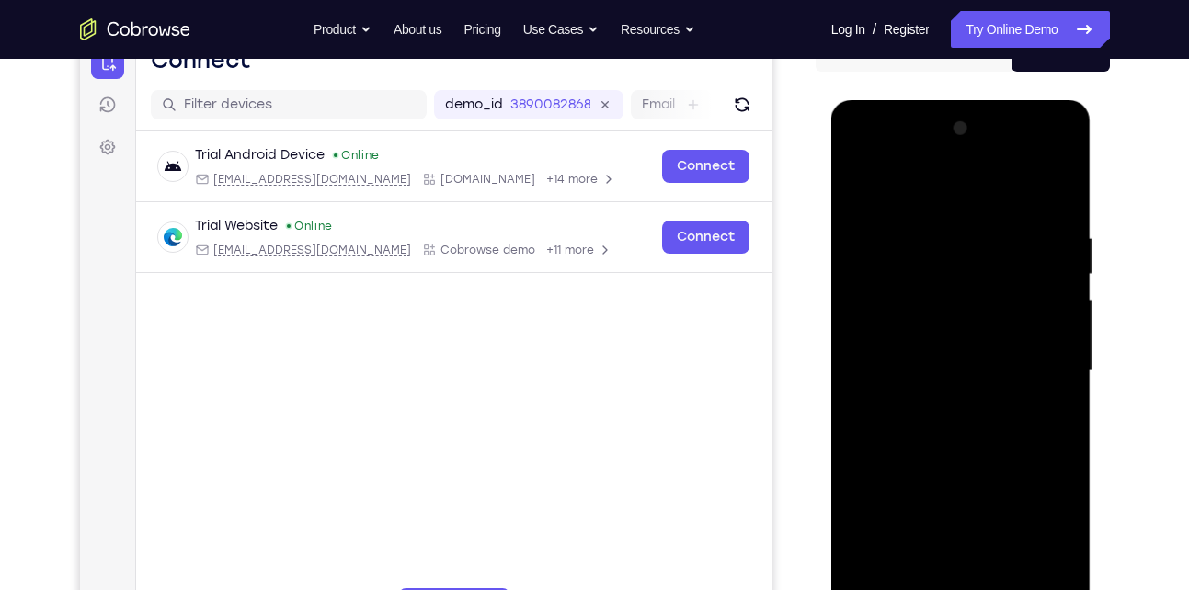
scroll to position [203, 0]
click at [998, 222] on div at bounding box center [961, 372] width 232 height 515
click at [1059, 388] on div at bounding box center [961, 372] width 232 height 515
click at [1054, 348] on div at bounding box center [961, 372] width 232 height 515
click at [1055, 199] on div at bounding box center [961, 372] width 232 height 515
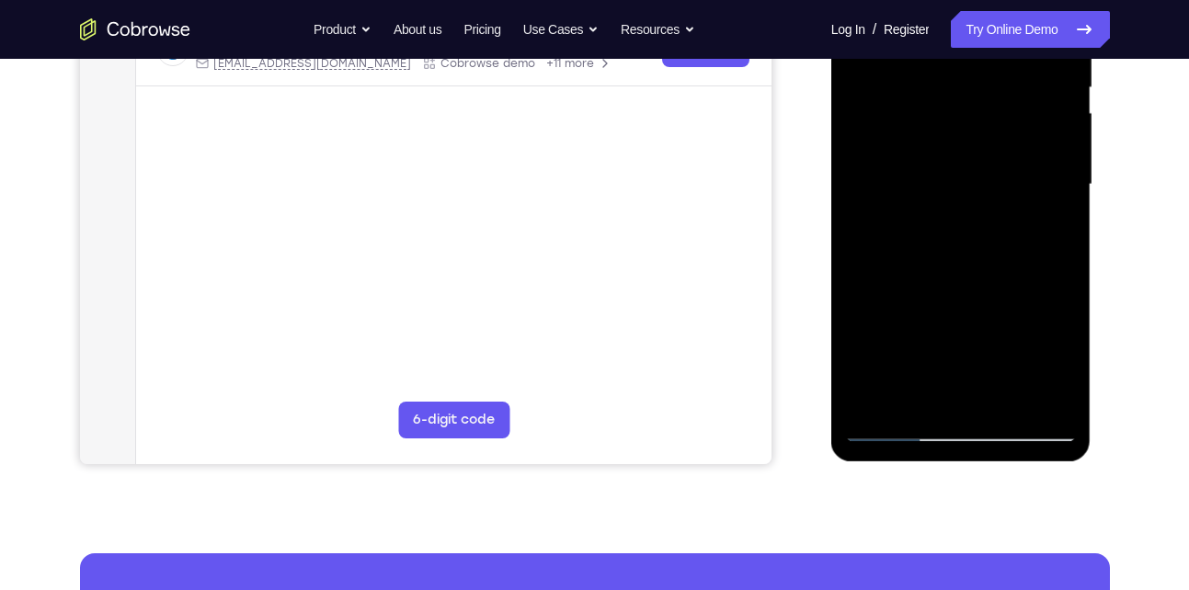
scroll to position [392, 0]
click at [920, 399] on div at bounding box center [961, 183] width 232 height 515
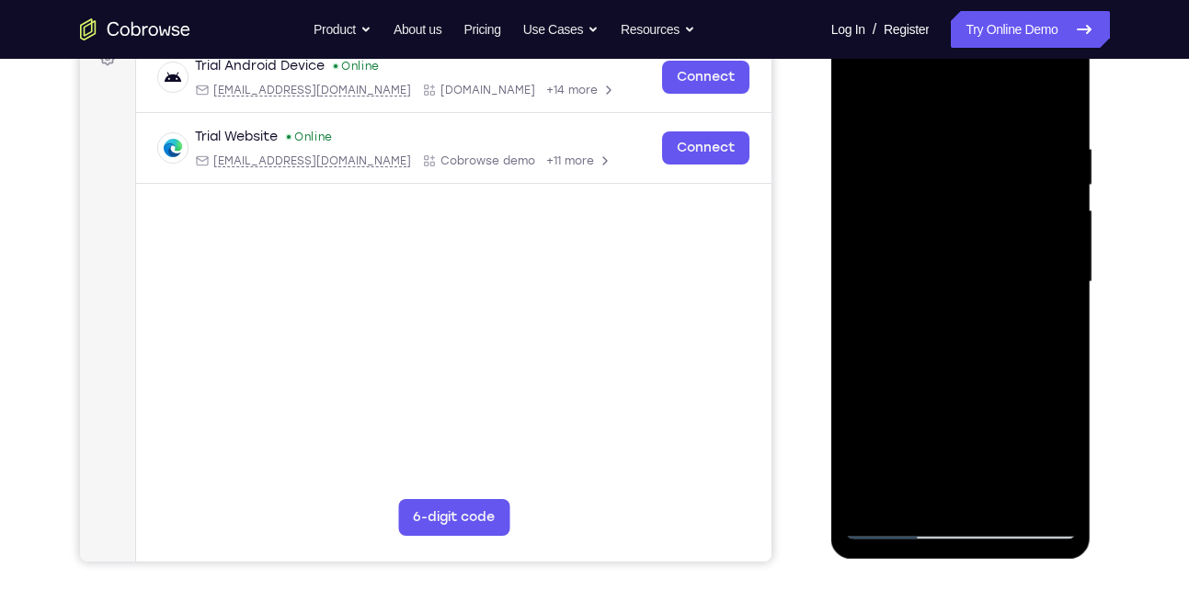
drag, startPoint x: 984, startPoint y: 398, endPoint x: 975, endPoint y: 239, distance: 159.2
click at [975, 239] on div at bounding box center [961, 282] width 232 height 515
drag, startPoint x: 967, startPoint y: 389, endPoint x: 992, endPoint y: 278, distance: 114.0
click at [992, 278] on div at bounding box center [961, 282] width 232 height 515
drag, startPoint x: 982, startPoint y: 393, endPoint x: 999, endPoint y: 220, distance: 173.7
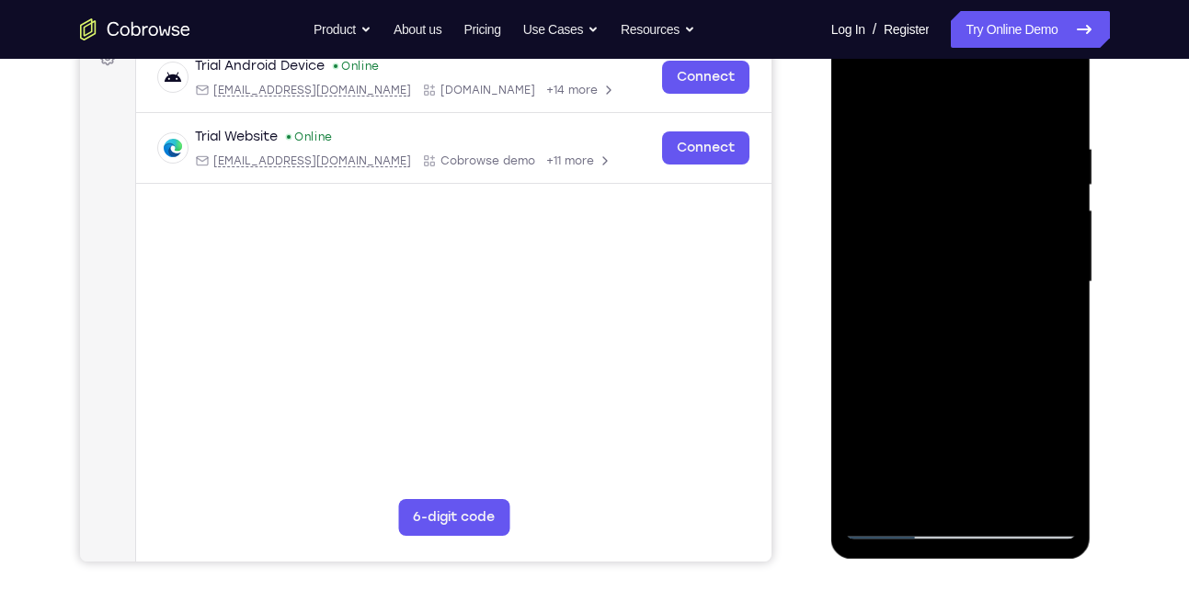
click at [999, 220] on div at bounding box center [961, 282] width 232 height 515
drag, startPoint x: 978, startPoint y: 362, endPoint x: 1009, endPoint y: 224, distance: 141.4
click at [1009, 224] on div at bounding box center [961, 282] width 232 height 515
drag, startPoint x: 963, startPoint y: 400, endPoint x: 1006, endPoint y: 288, distance: 119.9
click at [1006, 288] on div at bounding box center [961, 282] width 232 height 515
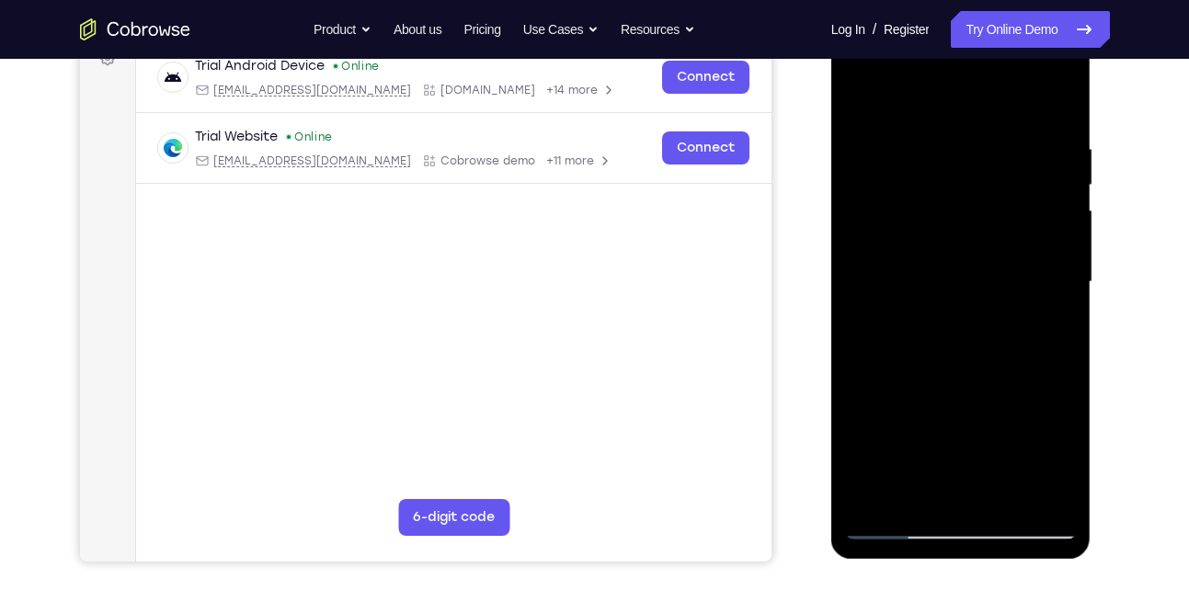
drag, startPoint x: 1018, startPoint y: 398, endPoint x: 1031, endPoint y: 298, distance: 101.1
click at [1031, 298] on div at bounding box center [961, 282] width 232 height 515
drag, startPoint x: 957, startPoint y: 423, endPoint x: 982, endPoint y: 288, distance: 137.4
click at [982, 288] on div at bounding box center [961, 282] width 232 height 515
click at [894, 263] on div at bounding box center [961, 282] width 232 height 515
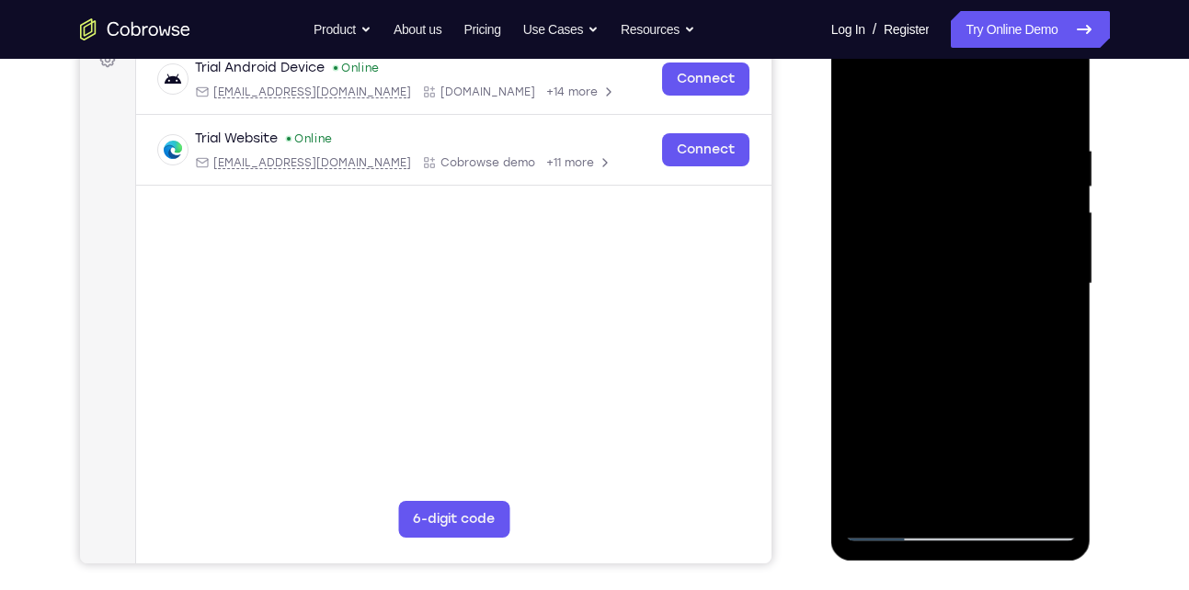
scroll to position [289, 0]
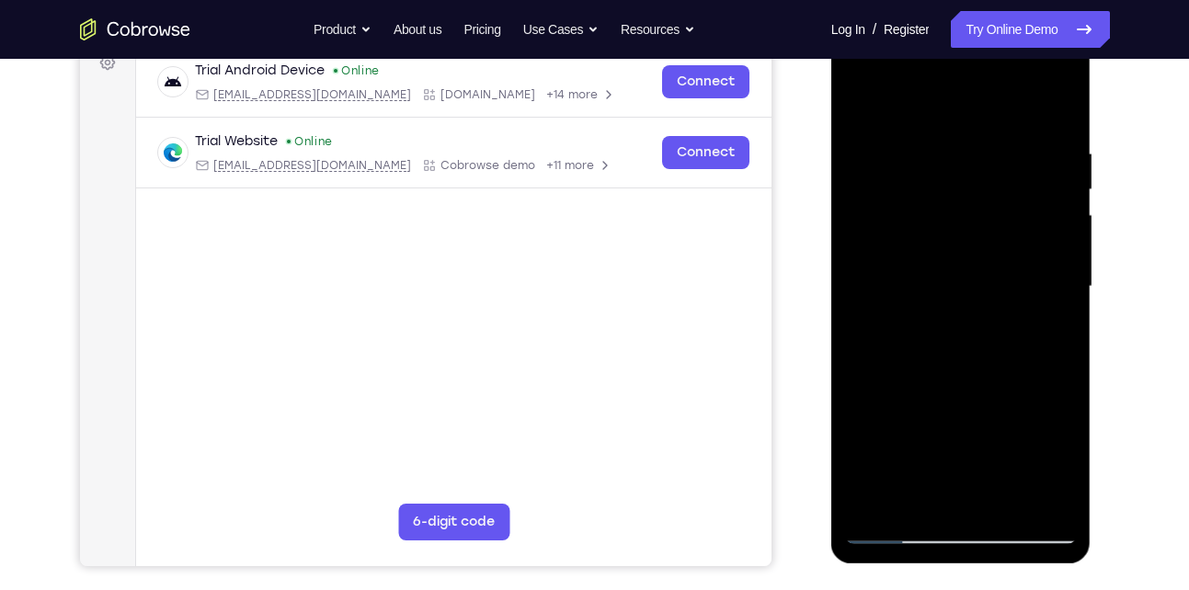
drag, startPoint x: 951, startPoint y: 378, endPoint x: 984, endPoint y: 263, distance: 119.6
click at [984, 263] on div at bounding box center [961, 286] width 232 height 515
click at [1063, 292] on div at bounding box center [961, 286] width 232 height 515
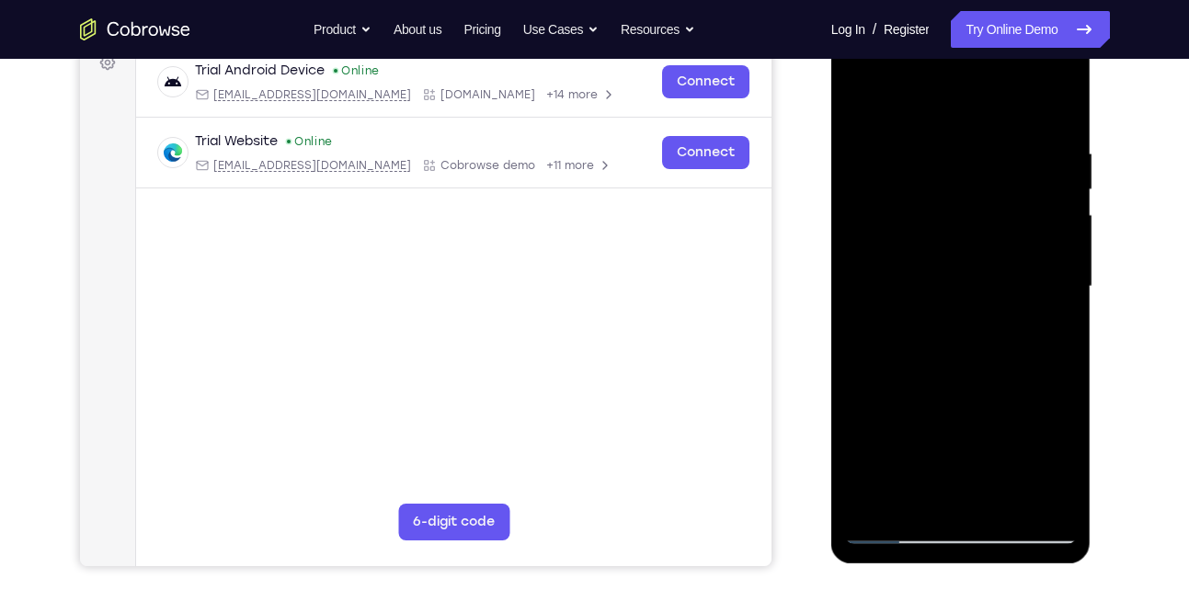
drag, startPoint x: 990, startPoint y: 282, endPoint x: 987, endPoint y: 442, distance: 160.0
click at [987, 442] on div at bounding box center [961, 286] width 232 height 515
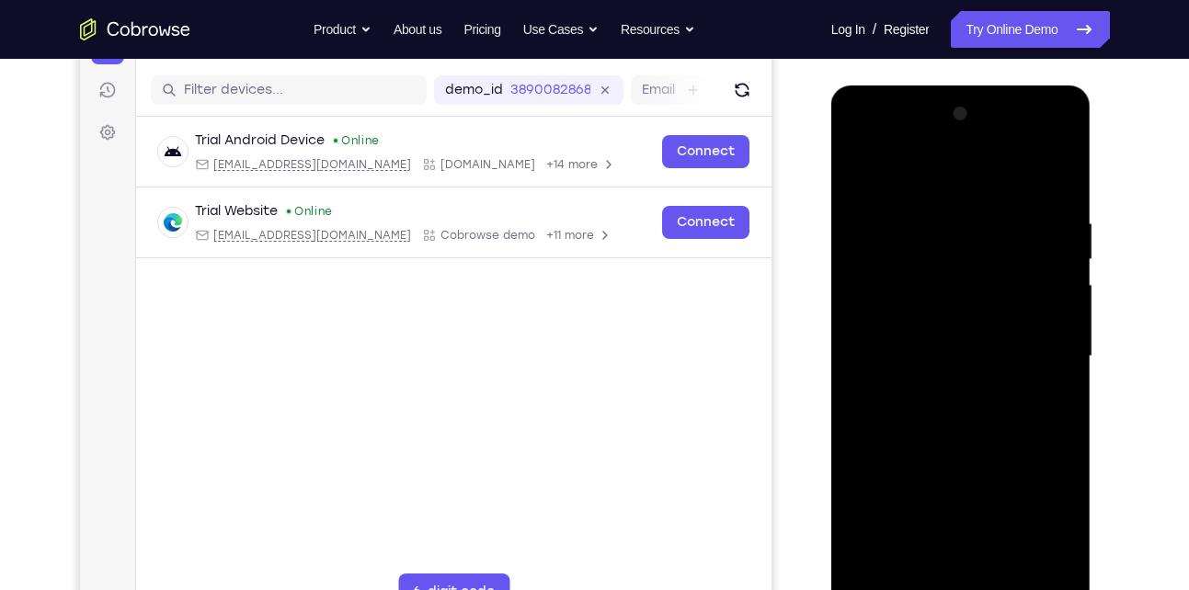
drag, startPoint x: 951, startPoint y: 272, endPoint x: 957, endPoint y: 419, distance: 147.2
click at [957, 419] on div at bounding box center [961, 356] width 232 height 515
click at [1064, 264] on div at bounding box center [961, 356] width 232 height 515
drag, startPoint x: 969, startPoint y: 279, endPoint x: 959, endPoint y: 431, distance: 152.9
click at [959, 431] on div at bounding box center [961, 356] width 232 height 515
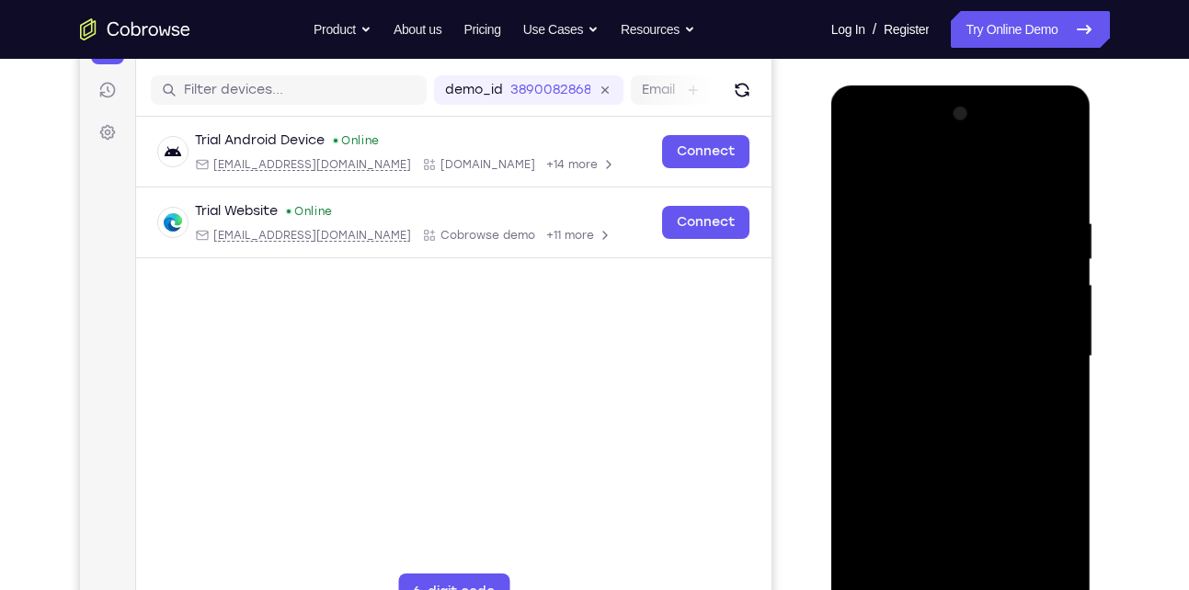
click at [970, 278] on div at bounding box center [961, 356] width 232 height 515
drag, startPoint x: 970, startPoint y: 278, endPoint x: 964, endPoint y: 444, distance: 166.5
click at [964, 444] on div at bounding box center [961, 356] width 232 height 515
drag, startPoint x: 969, startPoint y: 256, endPoint x: 973, endPoint y: 365, distance: 108.5
click at [973, 365] on div at bounding box center [961, 356] width 232 height 515
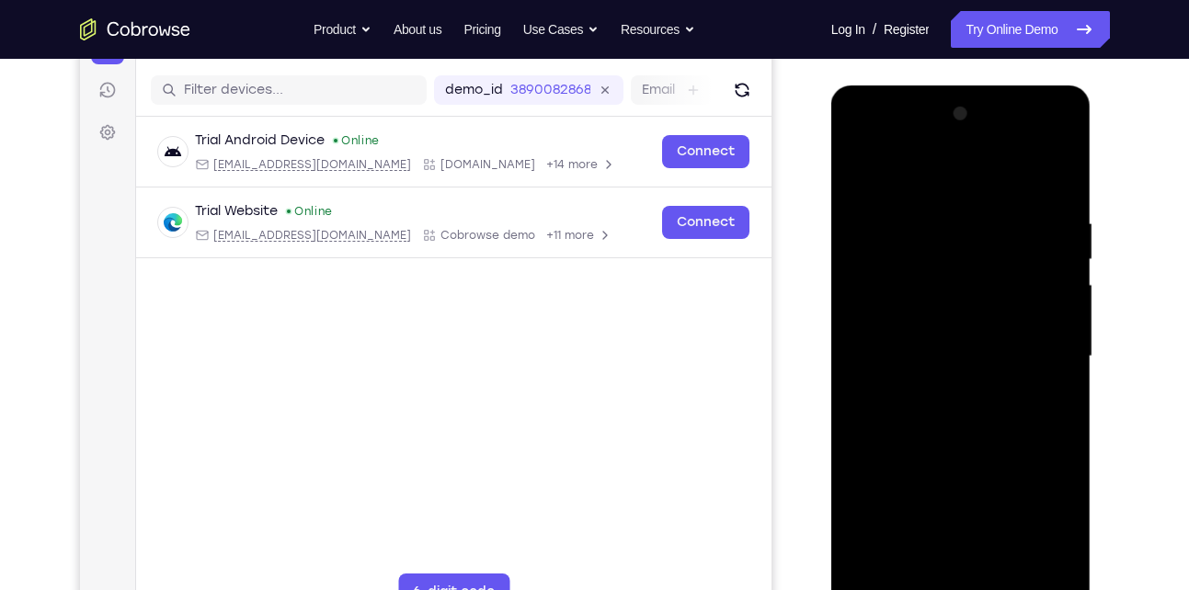
click at [1067, 324] on div at bounding box center [961, 356] width 232 height 515
drag, startPoint x: 998, startPoint y: 255, endPoint x: 987, endPoint y: 348, distance: 94.4
click at [987, 348] on div at bounding box center [961, 356] width 232 height 515
click at [902, 278] on div at bounding box center [961, 356] width 232 height 515
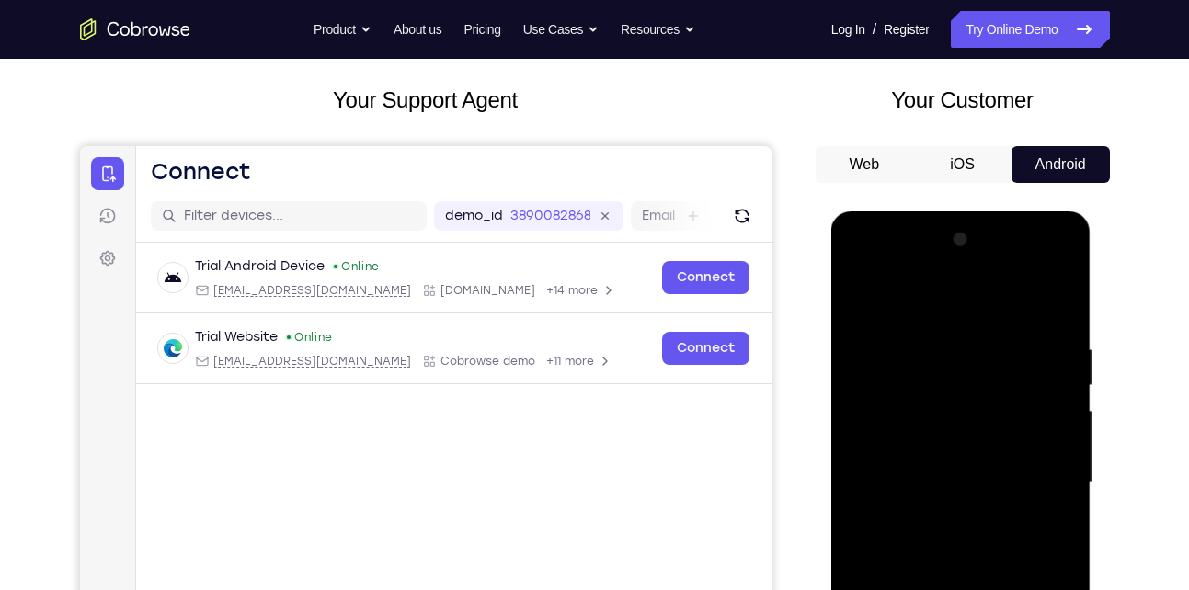
scroll to position [171, 0]
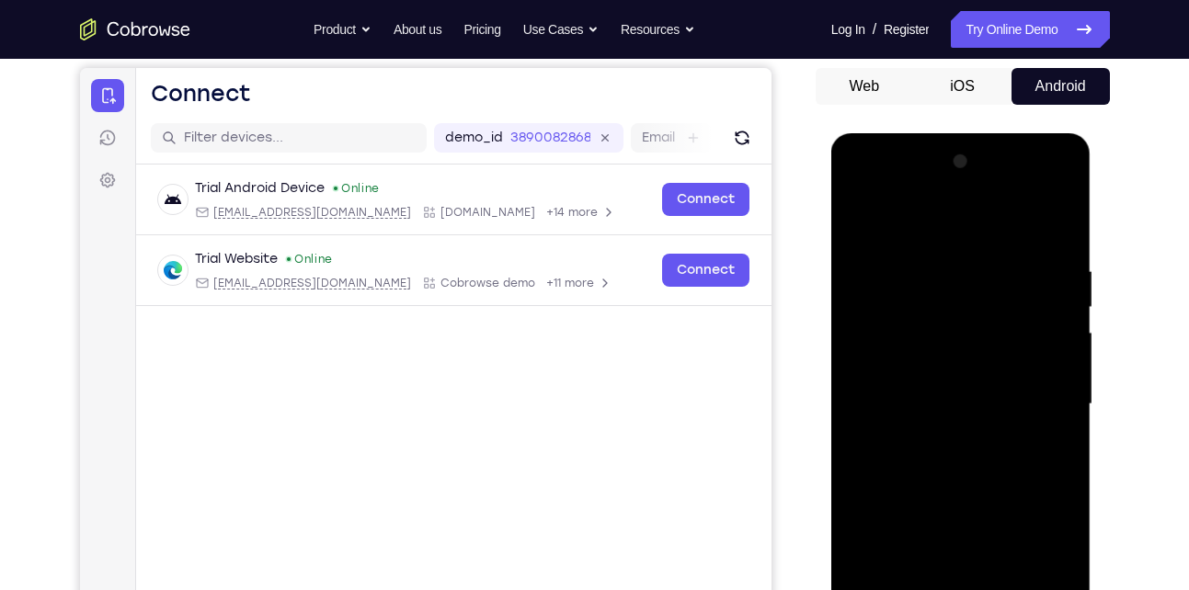
drag, startPoint x: 958, startPoint y: 283, endPoint x: 957, endPoint y: 434, distance: 150.8
click at [957, 434] on div at bounding box center [961, 404] width 232 height 515
drag, startPoint x: 967, startPoint y: 270, endPoint x: 965, endPoint y: 451, distance: 181.1
click at [965, 451] on div at bounding box center [961, 404] width 232 height 515
drag, startPoint x: 976, startPoint y: 269, endPoint x: 985, endPoint y: 405, distance: 136.3
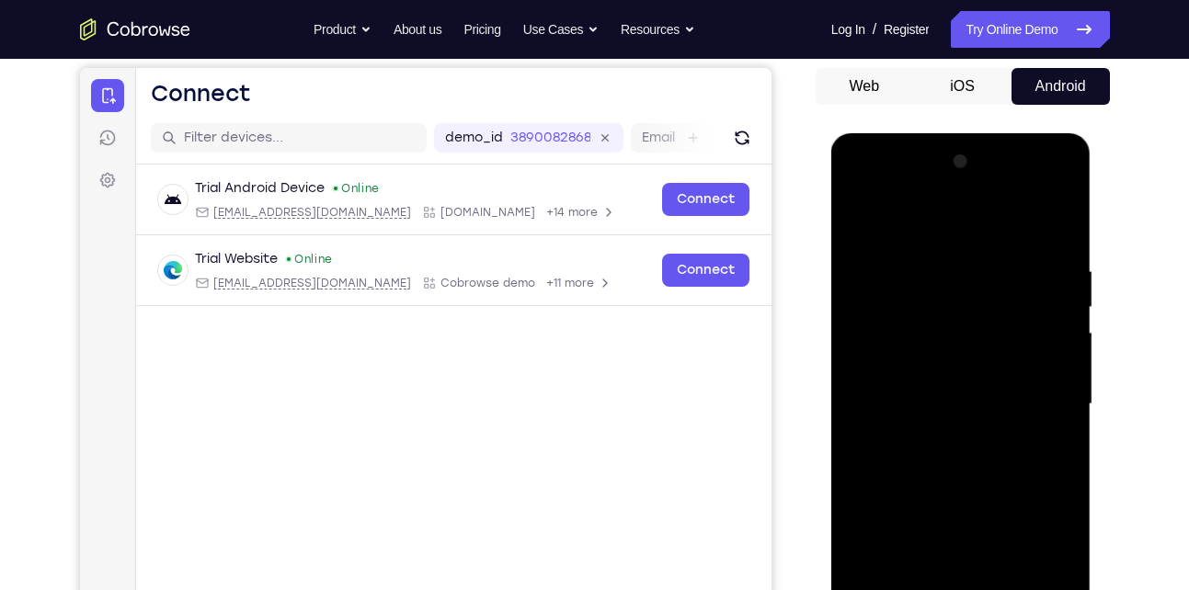
click at [985, 405] on div at bounding box center [961, 404] width 232 height 515
click at [858, 213] on div at bounding box center [961, 404] width 232 height 515
click at [889, 346] on div at bounding box center [961, 404] width 232 height 515
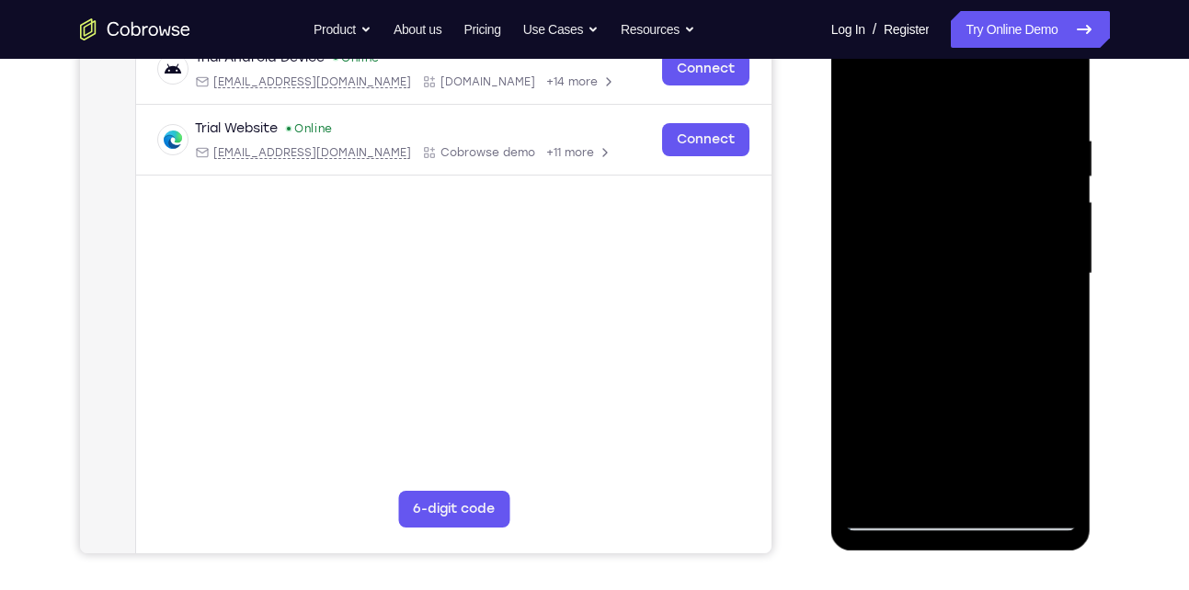
scroll to position [396, 0]
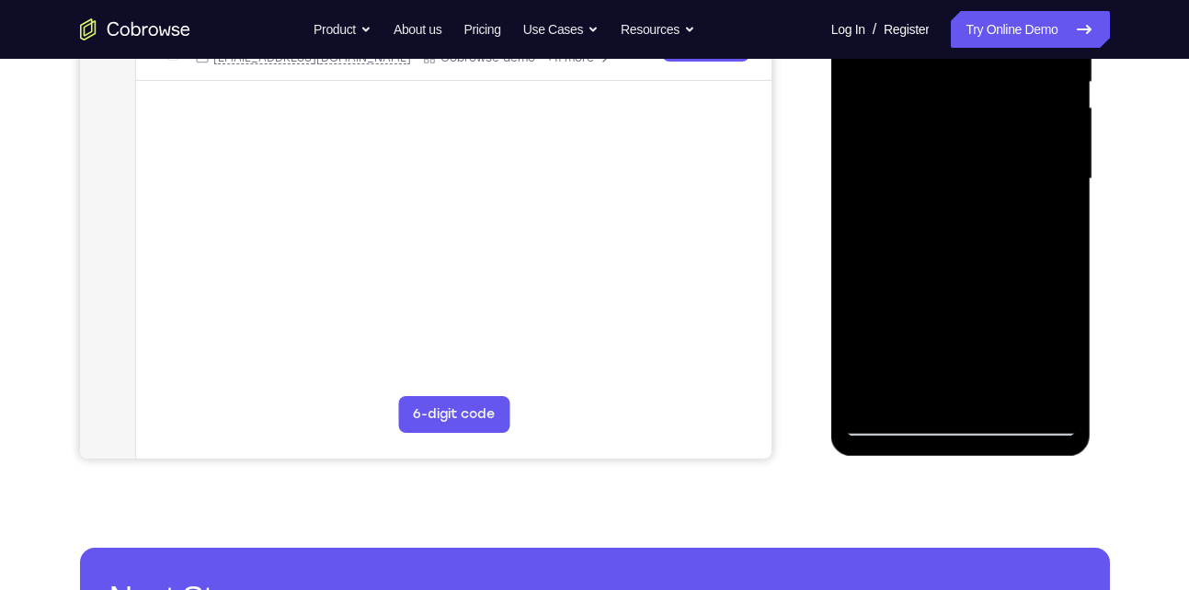
click at [1005, 395] on div at bounding box center [961, 179] width 232 height 515
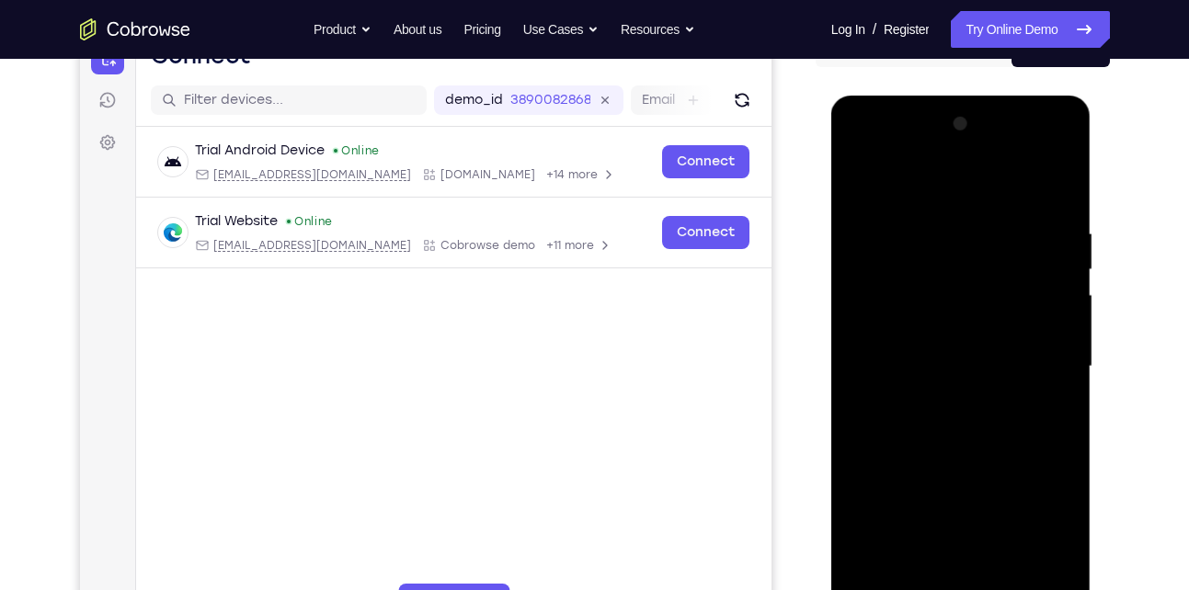
scroll to position [299, 0]
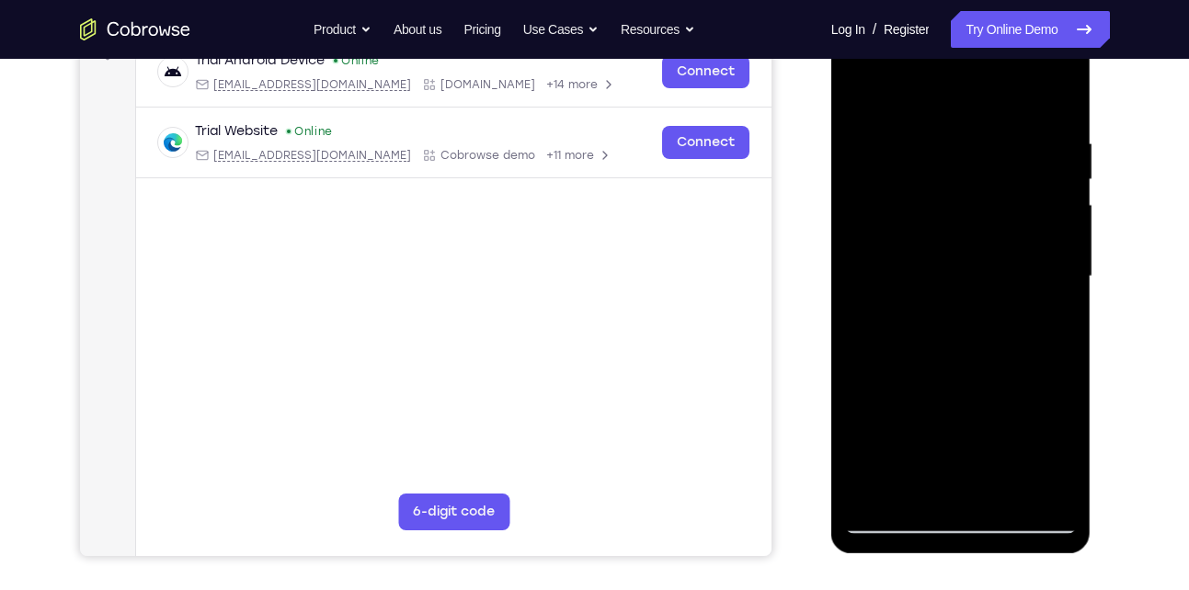
drag, startPoint x: 922, startPoint y: 450, endPoint x: 971, endPoint y: 266, distance: 190.2
click at [971, 266] on div at bounding box center [961, 276] width 232 height 515
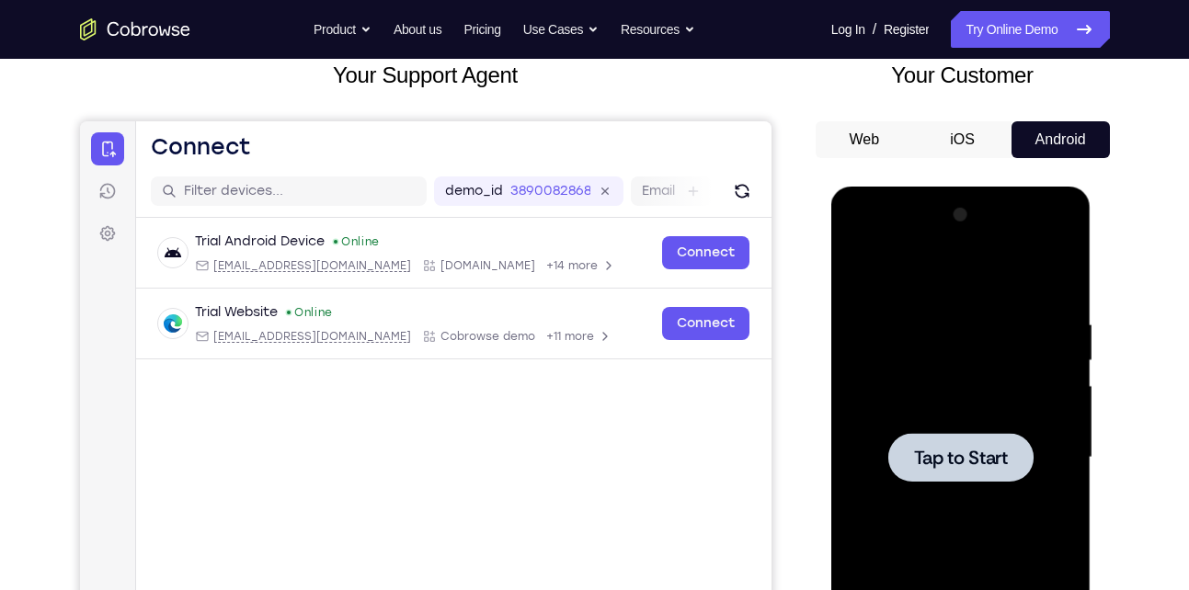
scroll to position [113, 0]
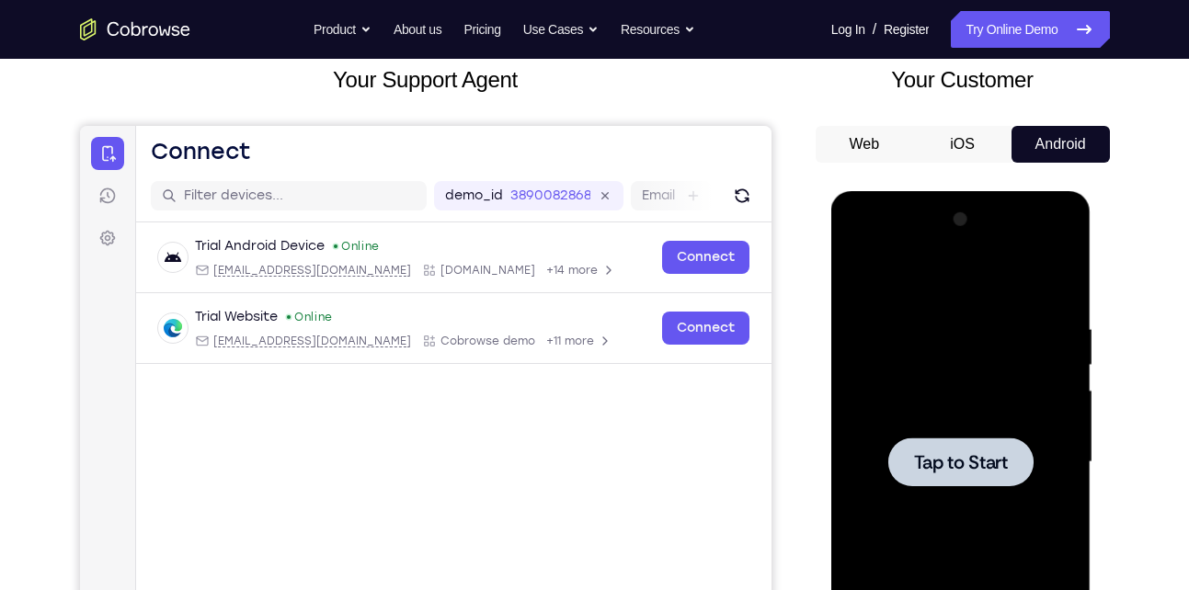
click at [960, 383] on div at bounding box center [961, 462] width 232 height 515
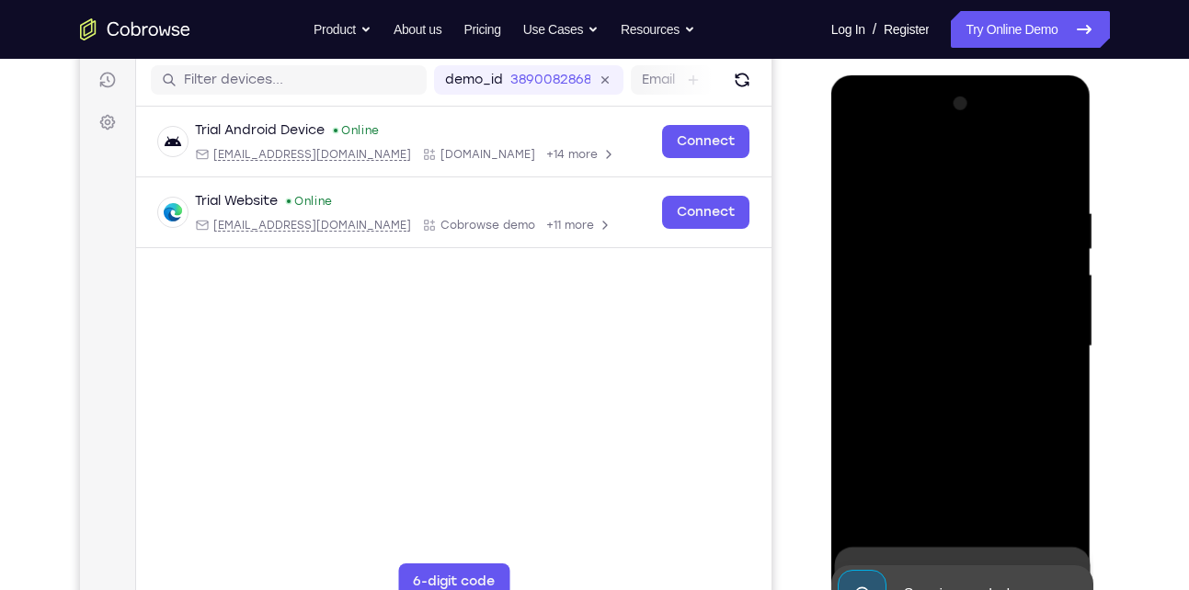
scroll to position [317, 0]
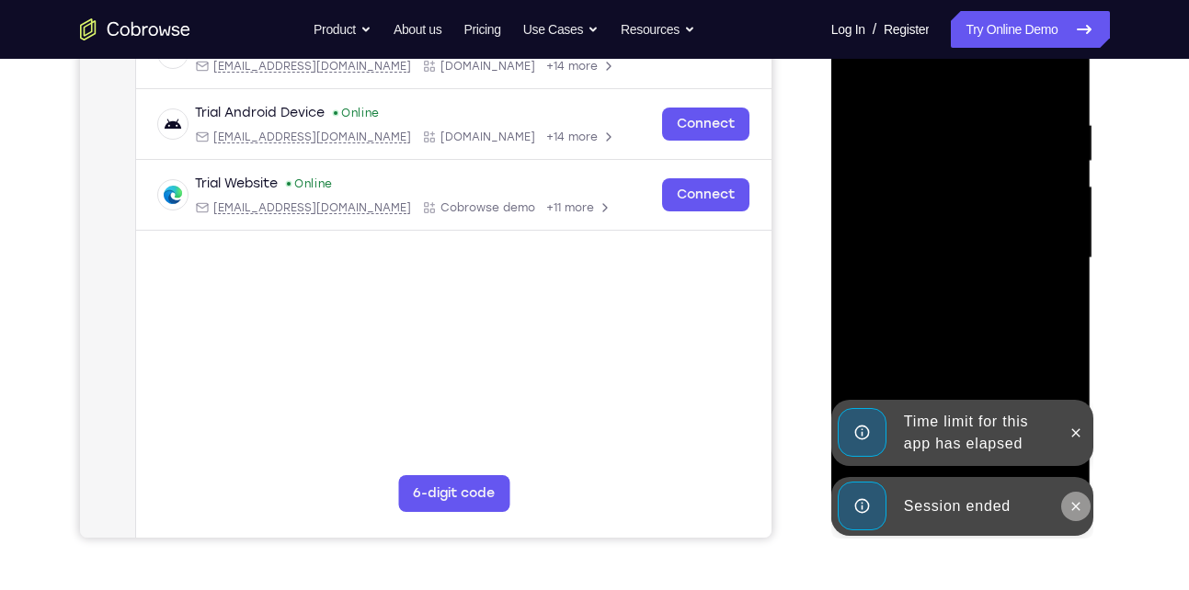
click at [1071, 501] on icon at bounding box center [1075, 506] width 15 height 15
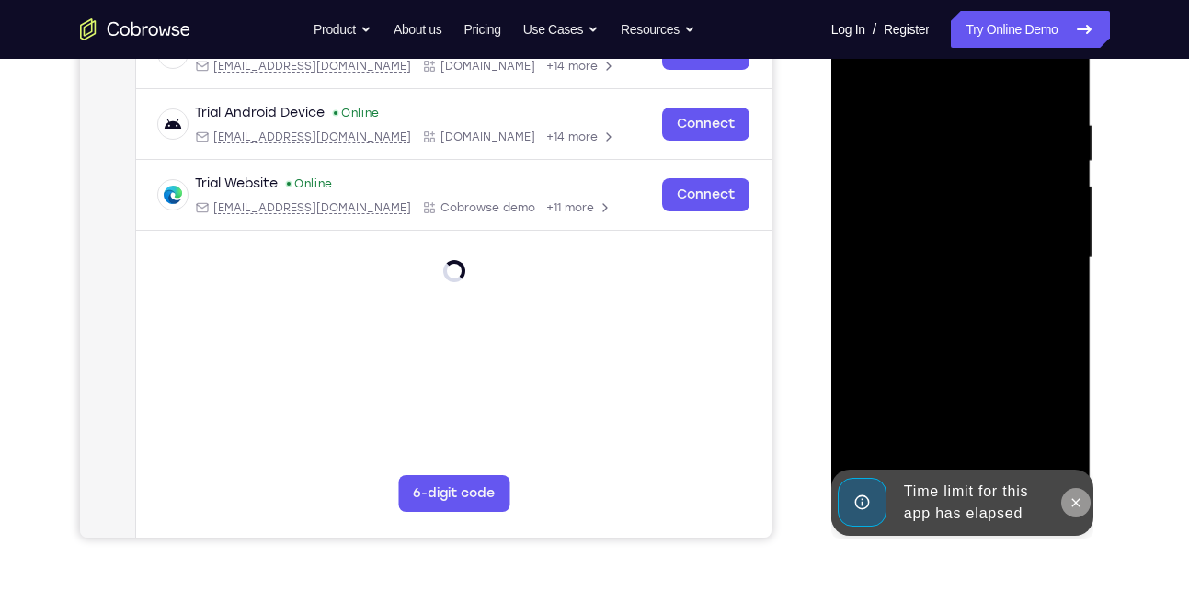
click at [1076, 495] on icon at bounding box center [1075, 502] width 15 height 15
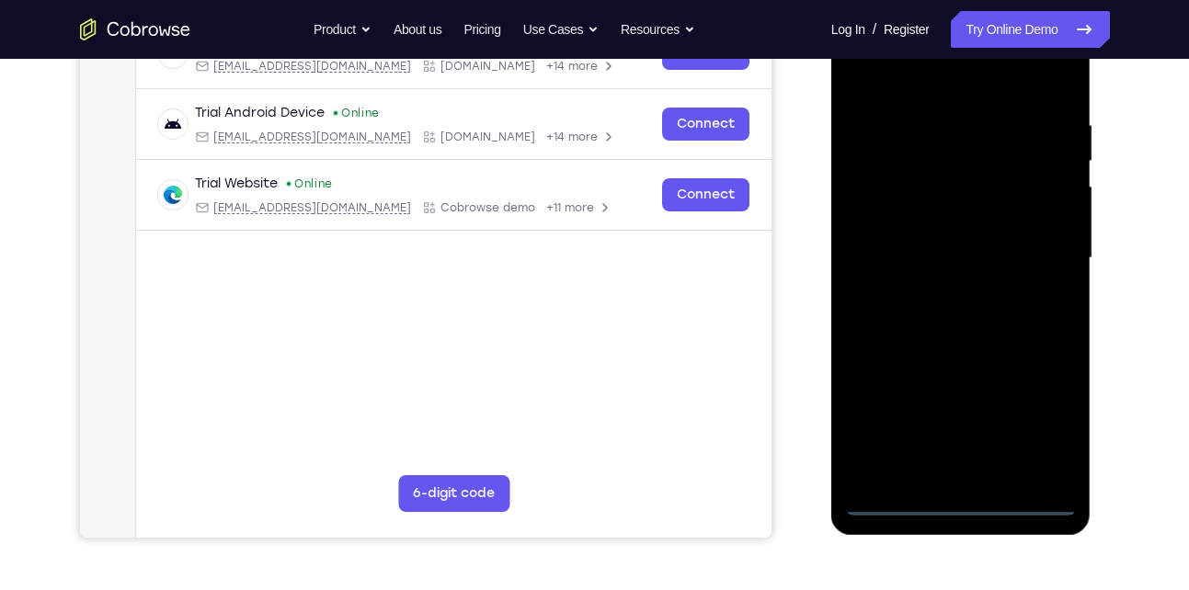
click at [897, 504] on div at bounding box center [961, 258] width 232 height 515
click at [968, 505] on div at bounding box center [961, 258] width 232 height 515
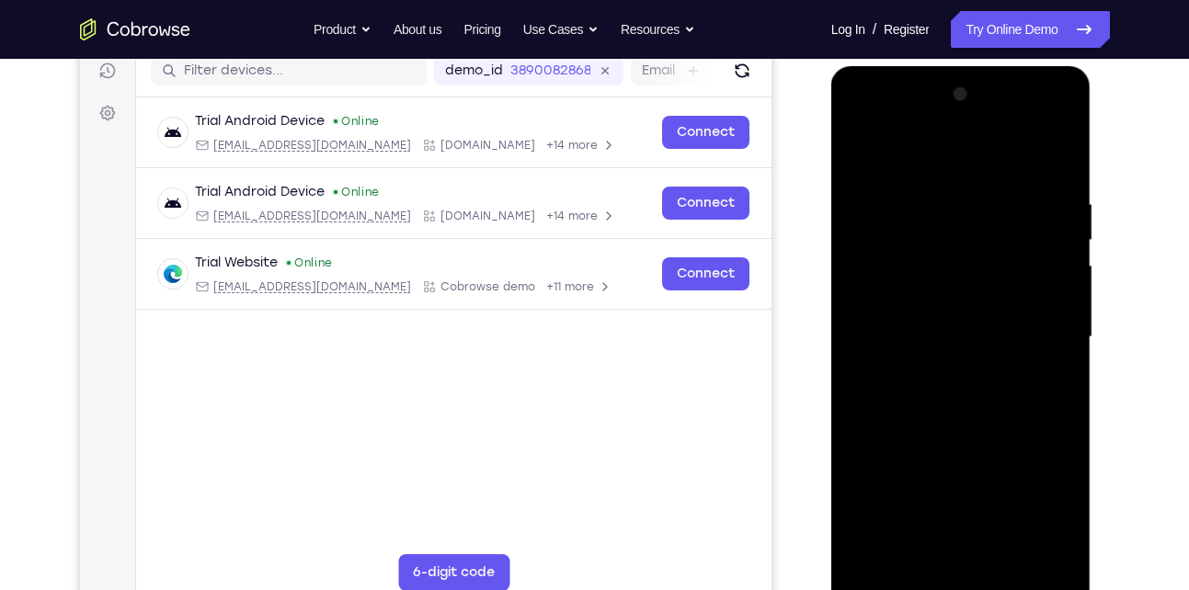
scroll to position [360, 0]
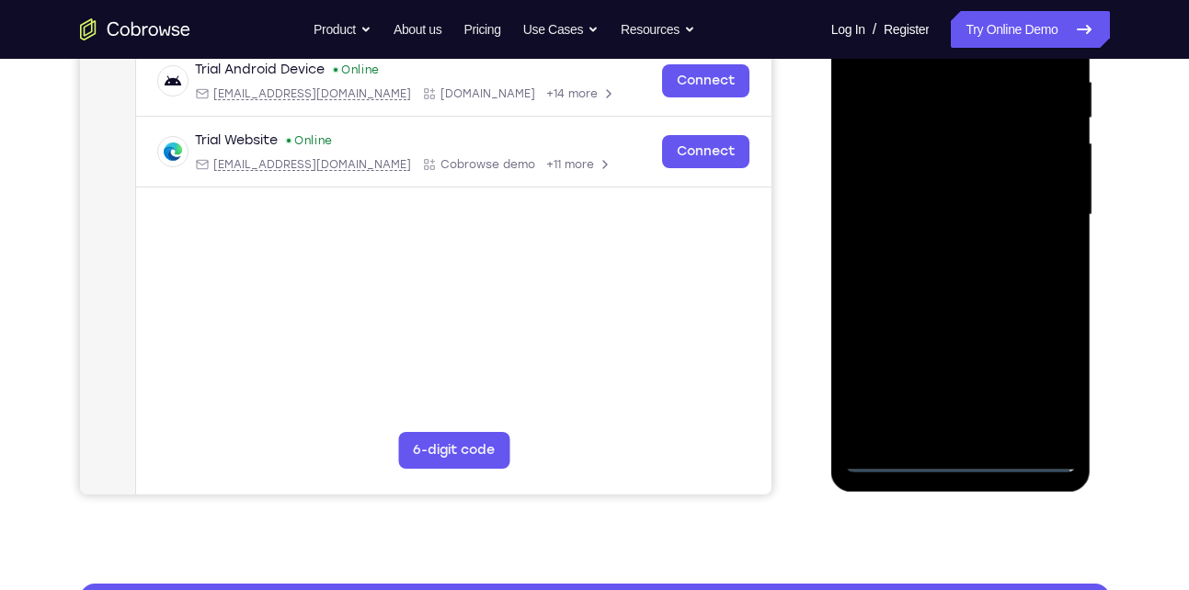
click at [1050, 379] on div at bounding box center [961, 215] width 232 height 515
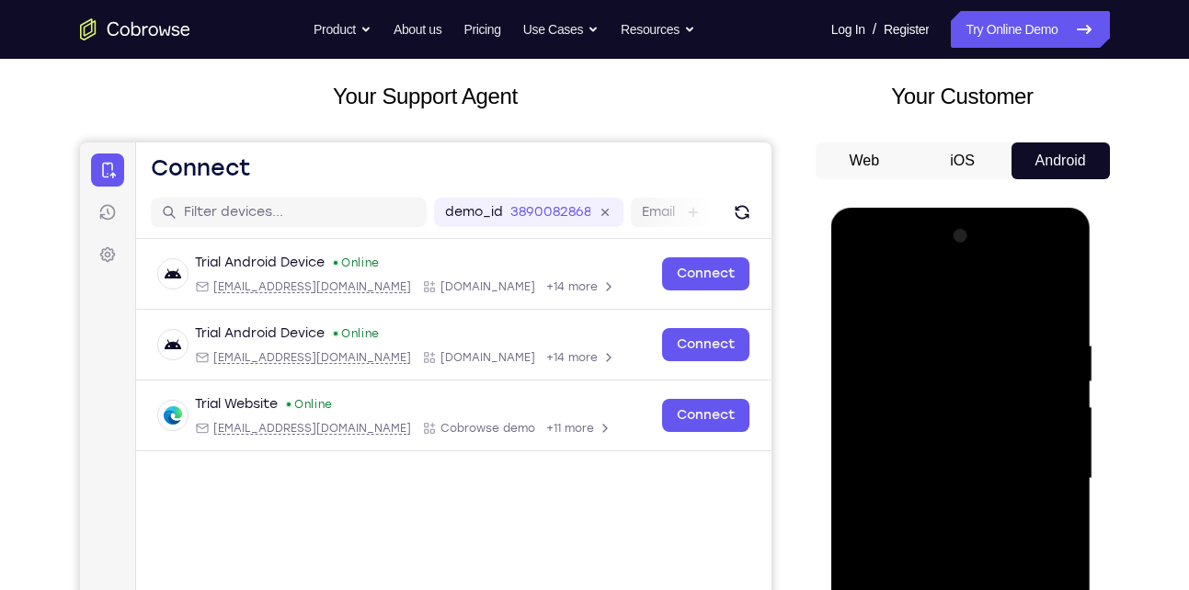
scroll to position [95, 0]
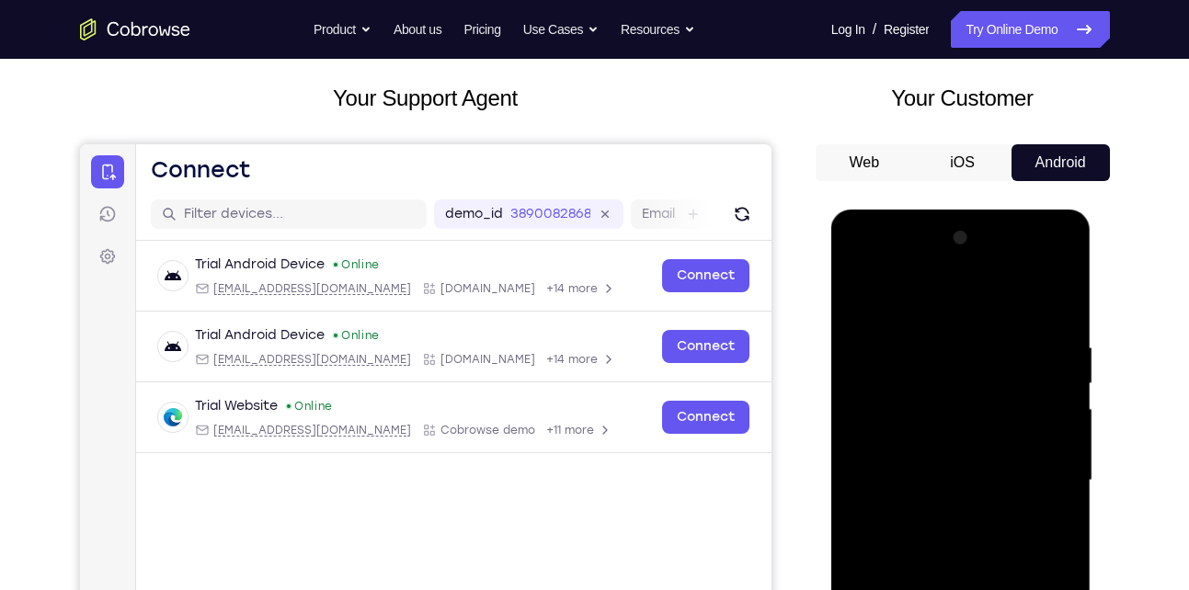
click at [863, 267] on div at bounding box center [961, 480] width 232 height 515
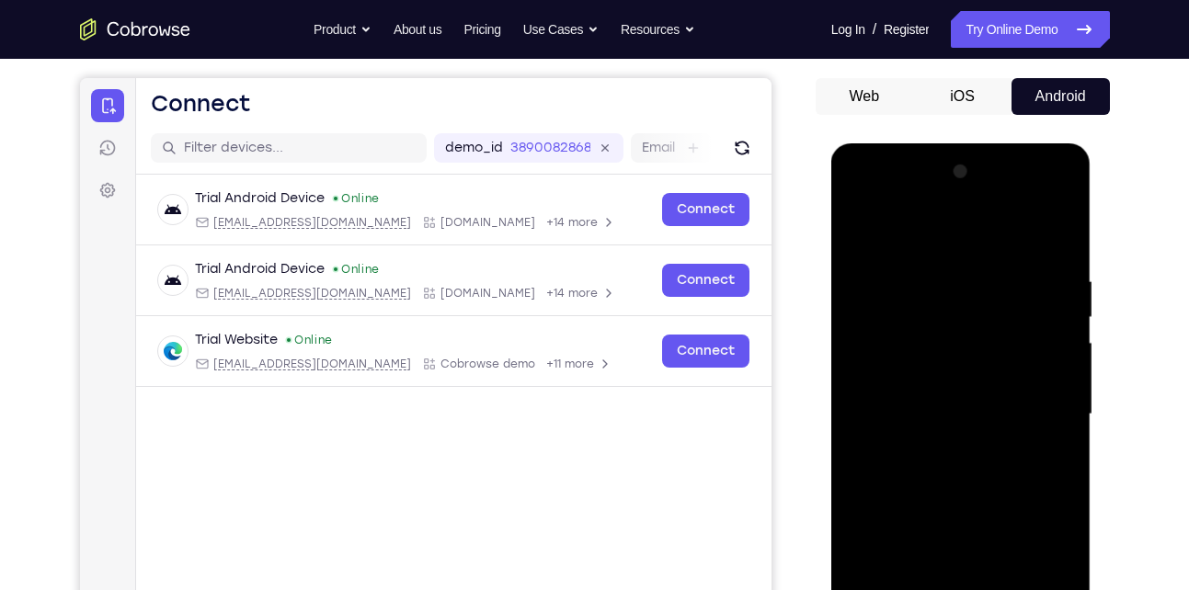
click at [1036, 403] on div at bounding box center [961, 414] width 232 height 515
click at [937, 447] on div at bounding box center [961, 414] width 232 height 515
click at [931, 398] on div at bounding box center [961, 414] width 232 height 515
click at [919, 375] on div at bounding box center [961, 414] width 232 height 515
click at [911, 283] on div at bounding box center [961, 414] width 232 height 515
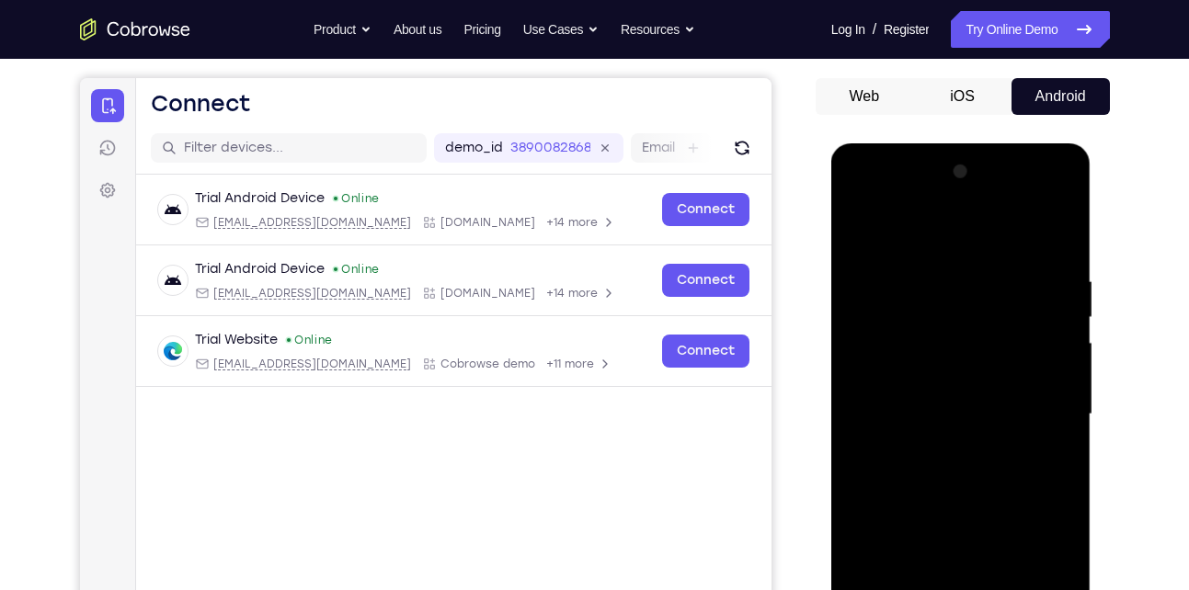
click at [890, 475] on div at bounding box center [961, 414] width 232 height 515
click at [1058, 251] on div at bounding box center [961, 414] width 232 height 515
click at [933, 266] on div at bounding box center [961, 414] width 232 height 515
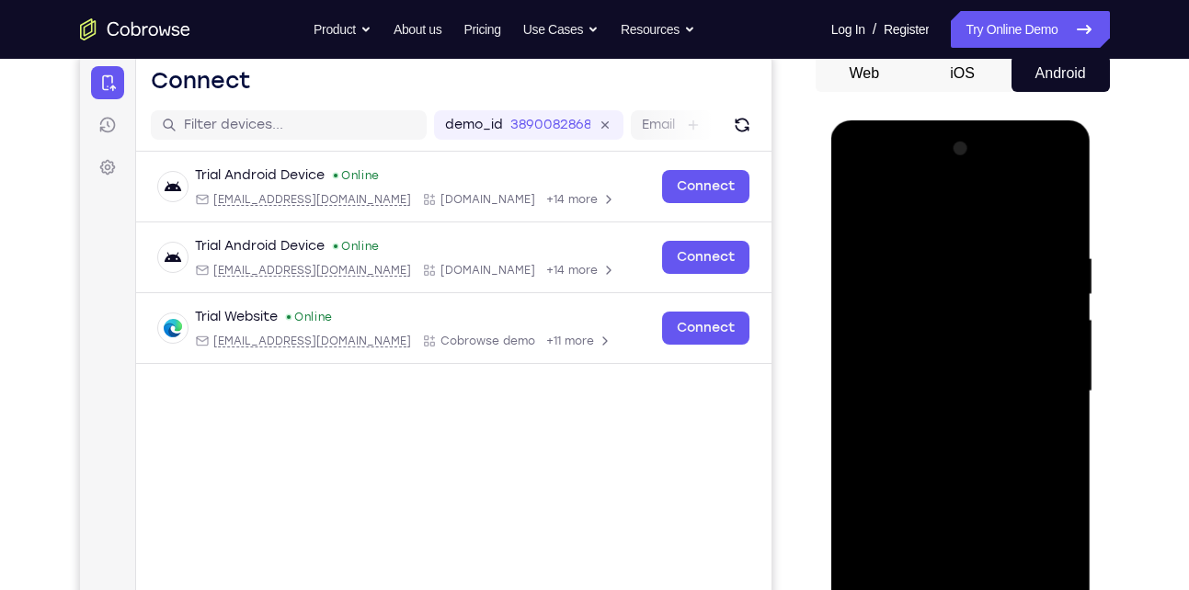
scroll to position [181, 0]
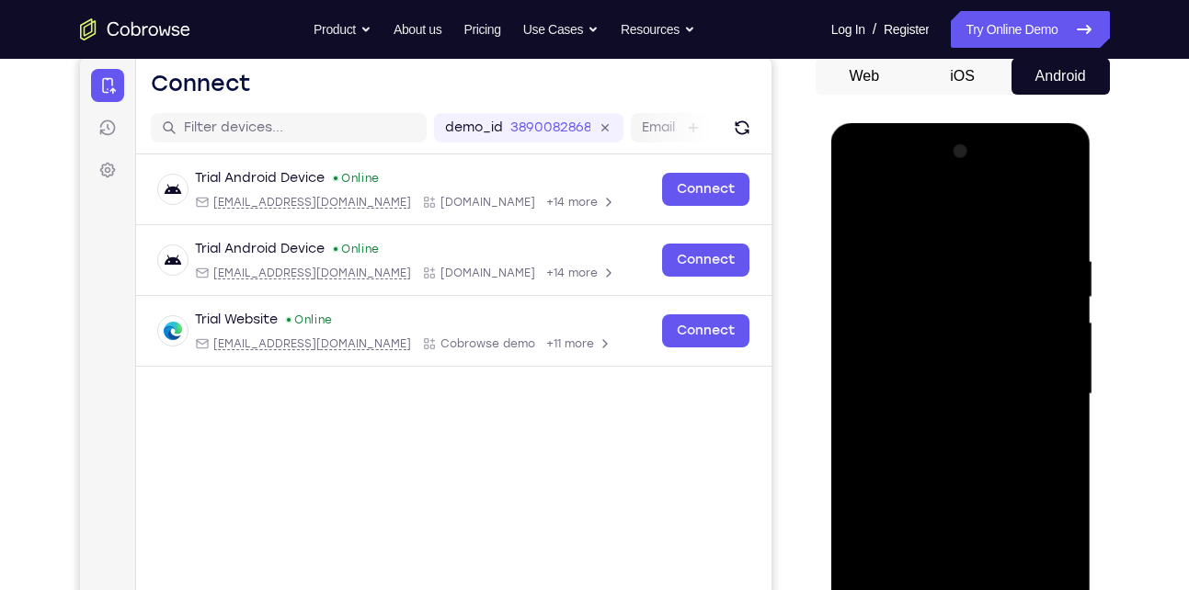
click at [1054, 337] on div at bounding box center [961, 394] width 232 height 515
click at [1062, 320] on div at bounding box center [961, 394] width 232 height 515
click at [1058, 212] on div at bounding box center [961, 394] width 232 height 515
drag, startPoint x: 962, startPoint y: 406, endPoint x: 1012, endPoint y: 240, distance: 173.6
click at [1012, 240] on div at bounding box center [961, 394] width 232 height 515
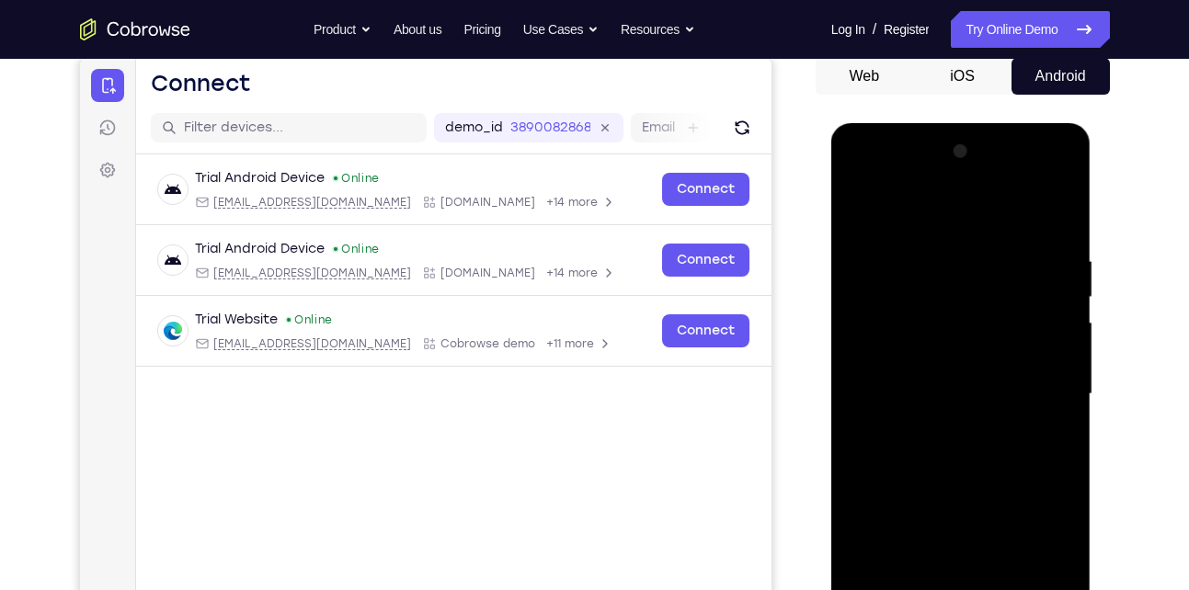
drag, startPoint x: 960, startPoint y: 406, endPoint x: 1000, endPoint y: 278, distance: 134.9
click at [1000, 278] on div at bounding box center [961, 394] width 232 height 515
drag, startPoint x: 965, startPoint y: 448, endPoint x: 992, endPoint y: 324, distance: 126.9
click at [992, 324] on div at bounding box center [961, 394] width 232 height 515
drag, startPoint x: 949, startPoint y: 445, endPoint x: 985, endPoint y: 302, distance: 148.0
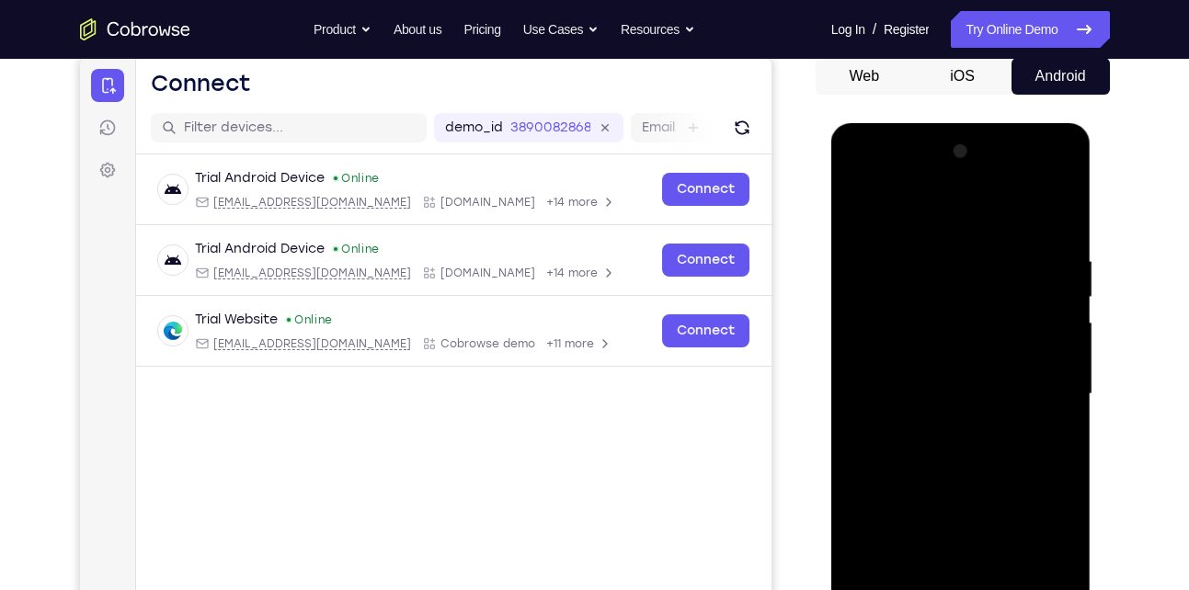
click at [985, 302] on div at bounding box center [961, 394] width 232 height 515
drag, startPoint x: 951, startPoint y: 414, endPoint x: 1024, endPoint y: 216, distance: 210.6
click at [1024, 216] on div at bounding box center [961, 394] width 232 height 515
drag, startPoint x: 949, startPoint y: 433, endPoint x: 982, endPoint y: 258, distance: 177.8
click at [982, 258] on div at bounding box center [961, 394] width 232 height 515
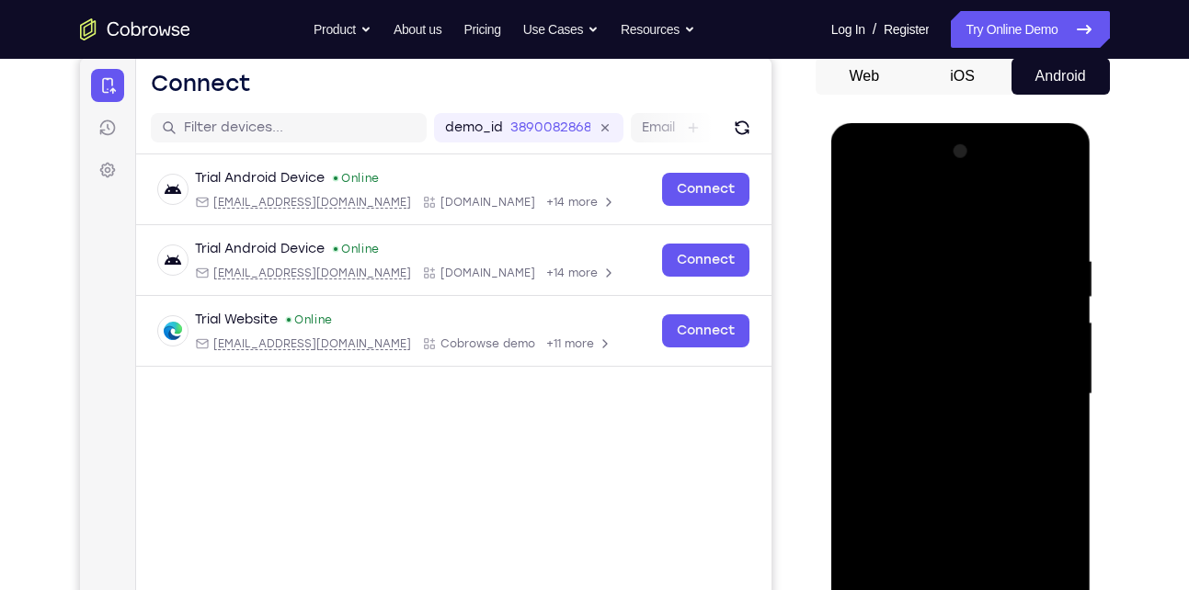
drag, startPoint x: 951, startPoint y: 435, endPoint x: 1013, endPoint y: 268, distance: 178.6
click at [1013, 268] on div at bounding box center [961, 394] width 232 height 515
drag, startPoint x: 985, startPoint y: 438, endPoint x: 1001, endPoint y: 289, distance: 150.7
click at [1001, 289] on div at bounding box center [961, 394] width 232 height 515
drag, startPoint x: 959, startPoint y: 451, endPoint x: 973, endPoint y: 405, distance: 48.0
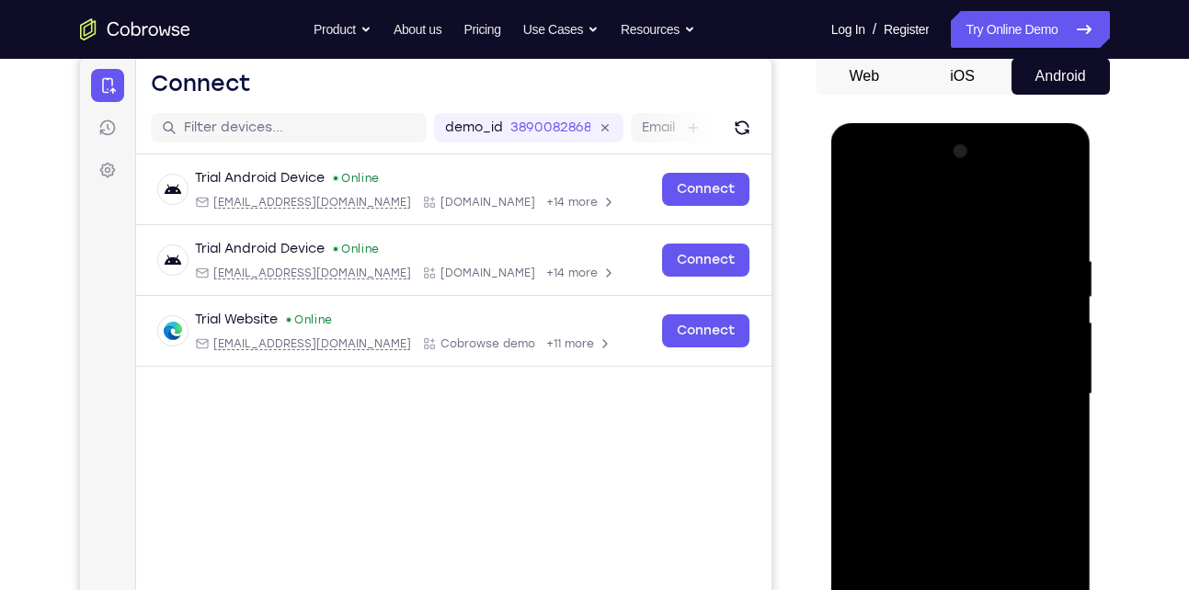
click at [973, 405] on div at bounding box center [961, 394] width 232 height 515
drag, startPoint x: 956, startPoint y: 440, endPoint x: 969, endPoint y: 293, distance: 147.6
click at [969, 293] on div at bounding box center [961, 394] width 232 height 515
drag, startPoint x: 947, startPoint y: 448, endPoint x: 981, endPoint y: 249, distance: 201.4
click at [981, 249] on div at bounding box center [961, 394] width 232 height 515
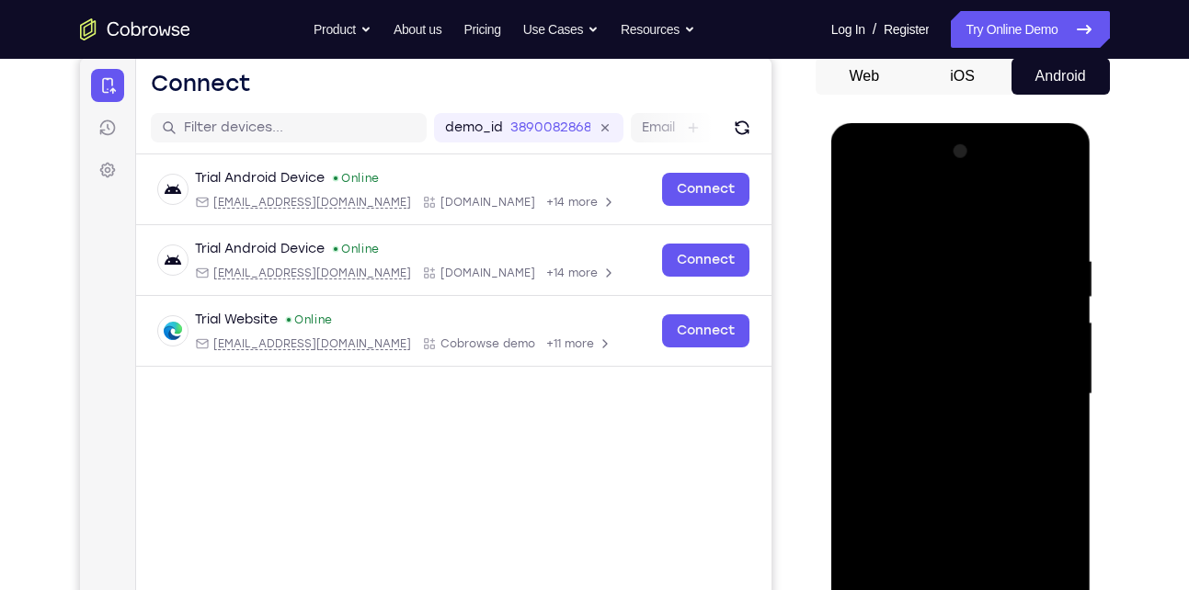
drag, startPoint x: 957, startPoint y: 434, endPoint x: 970, endPoint y: 374, distance: 61.1
click at [970, 374] on div at bounding box center [961, 394] width 232 height 515
drag, startPoint x: 962, startPoint y: 461, endPoint x: 987, endPoint y: 370, distance: 94.6
click at [987, 370] on div at bounding box center [961, 394] width 232 height 515
drag, startPoint x: 1002, startPoint y: 287, endPoint x: 999, endPoint y: 350, distance: 63.5
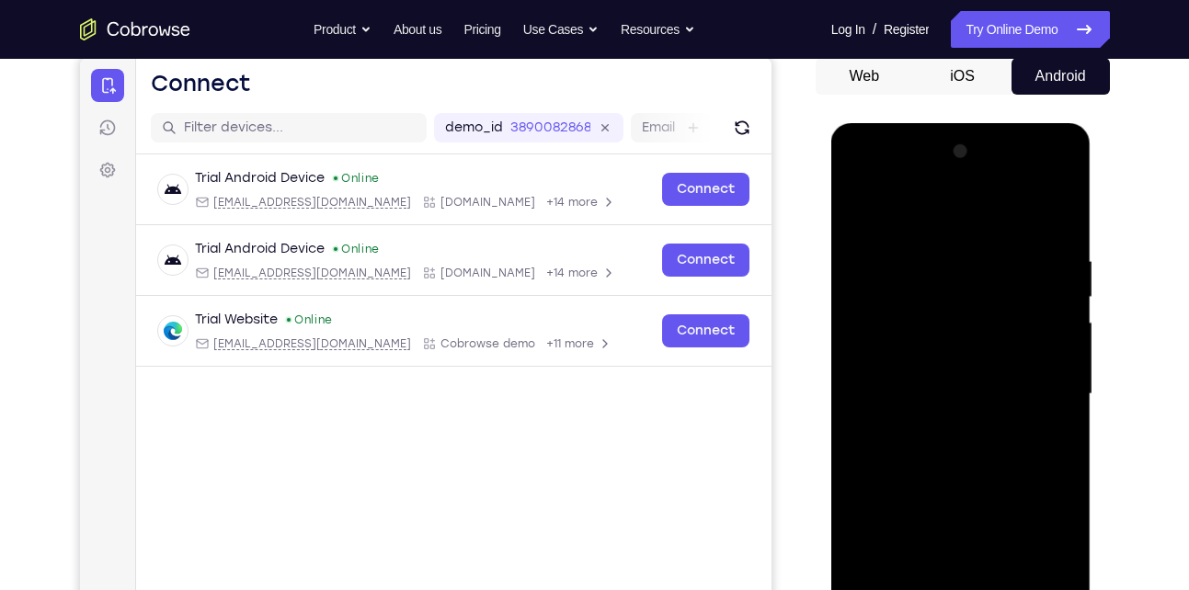
click at [999, 350] on div at bounding box center [961, 394] width 232 height 515
drag, startPoint x: 950, startPoint y: 450, endPoint x: 985, endPoint y: 312, distance: 143.4
click at [985, 312] on div at bounding box center [961, 394] width 232 height 515
click at [911, 435] on div at bounding box center [961, 394] width 232 height 515
click at [862, 207] on div at bounding box center [961, 394] width 232 height 515
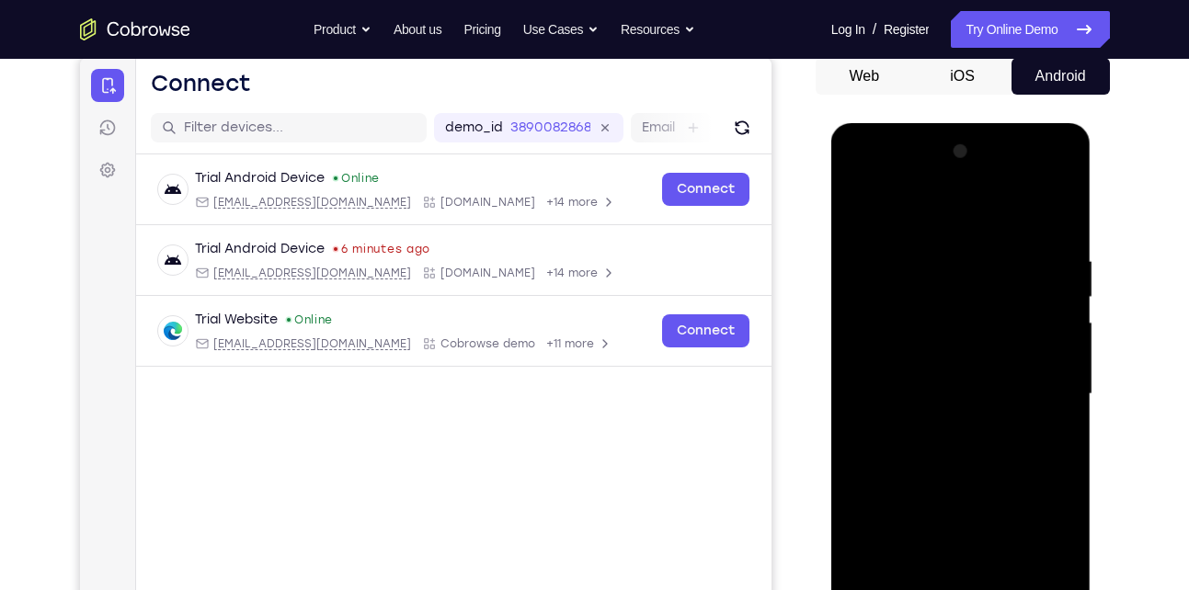
drag, startPoint x: 932, startPoint y: 407, endPoint x: 969, endPoint y: 253, distance: 158.8
click at [969, 253] on div at bounding box center [961, 394] width 232 height 515
drag, startPoint x: 971, startPoint y: 464, endPoint x: 995, endPoint y: 291, distance: 174.5
click at [995, 291] on div at bounding box center [961, 394] width 232 height 515
drag, startPoint x: 951, startPoint y: 464, endPoint x: 999, endPoint y: 279, distance: 190.9
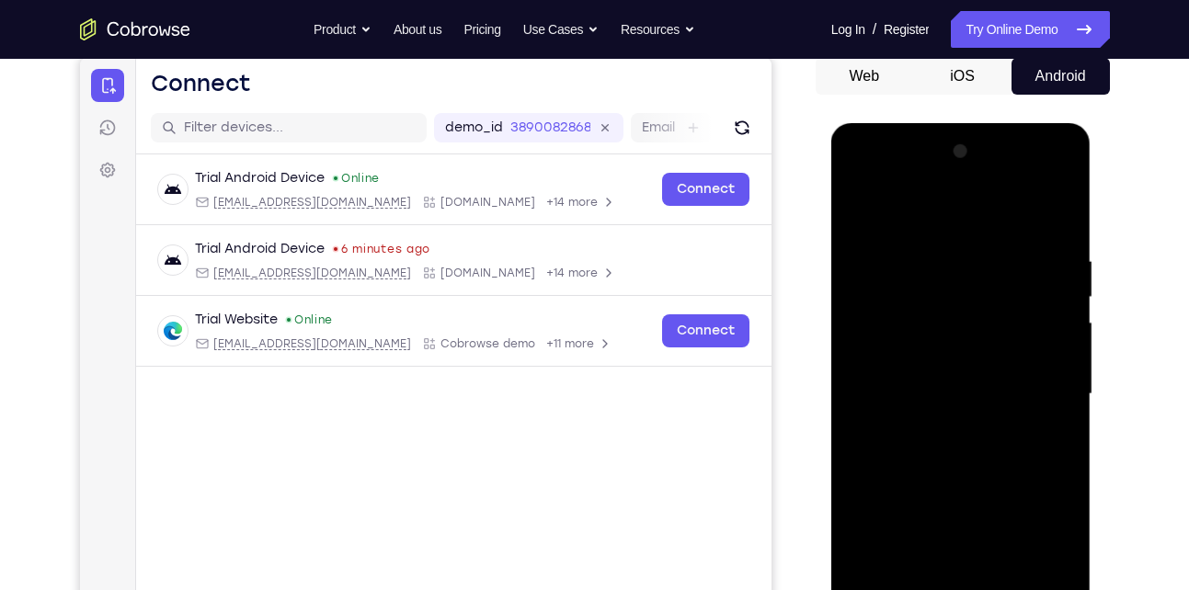
click at [999, 279] on div at bounding box center [961, 394] width 232 height 515
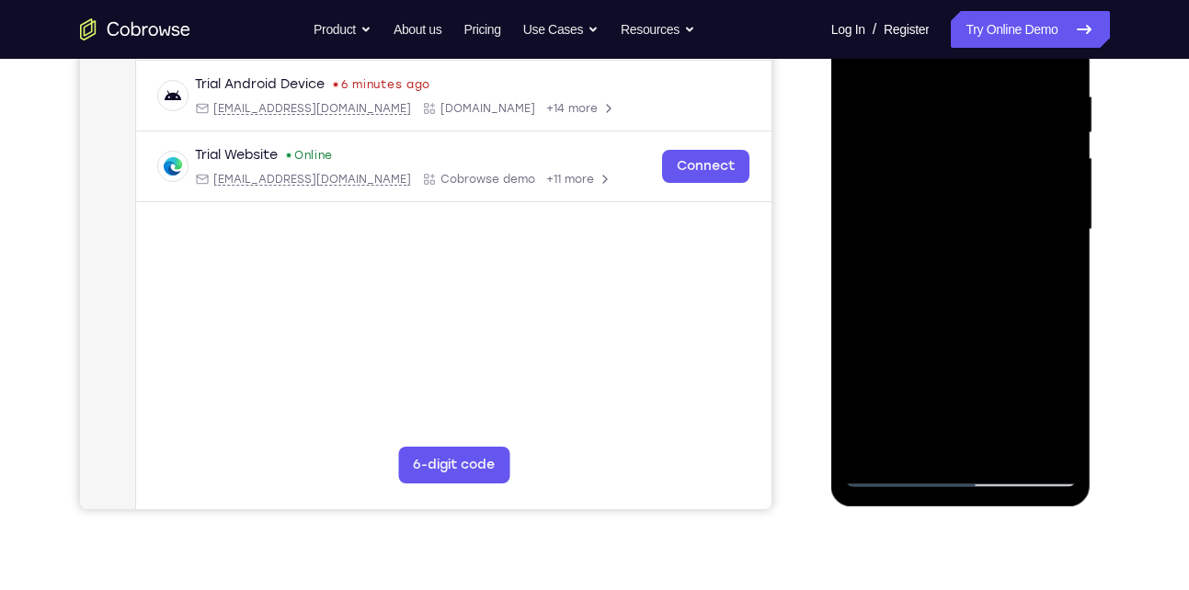
scroll to position [344, 0]
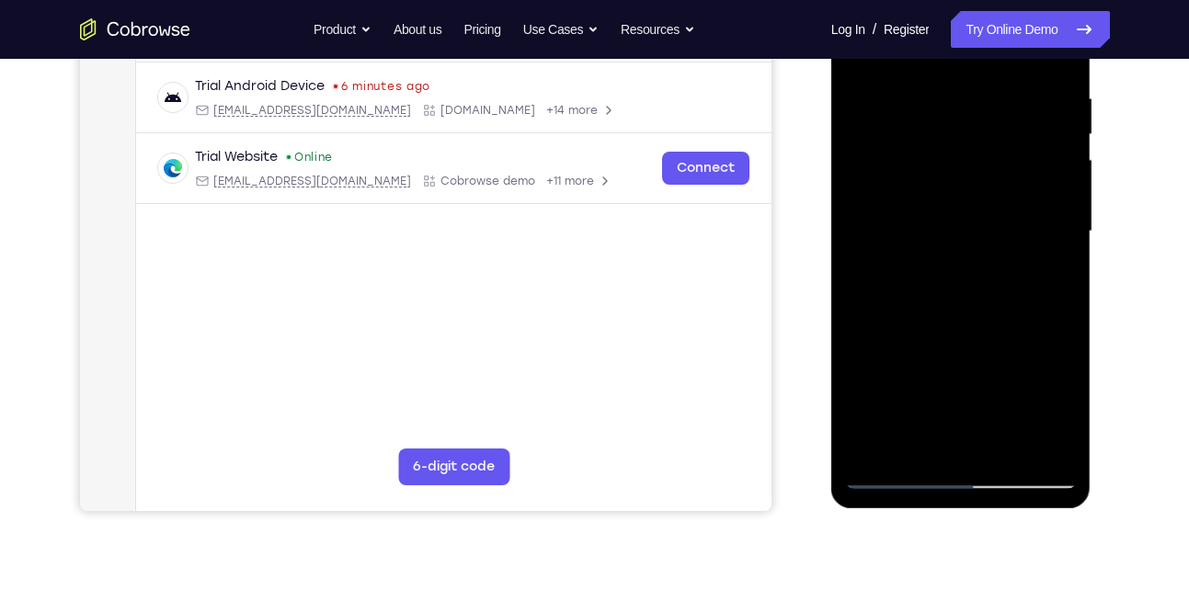
click at [1006, 445] on div at bounding box center [961, 231] width 232 height 515
drag, startPoint x: 1001, startPoint y: 398, endPoint x: 1008, endPoint y: 265, distance: 133.5
click at [1008, 265] on div at bounding box center [961, 231] width 232 height 515
drag, startPoint x: 984, startPoint y: 391, endPoint x: 1008, endPoint y: 211, distance: 181.0
click at [1008, 211] on div at bounding box center [961, 231] width 232 height 515
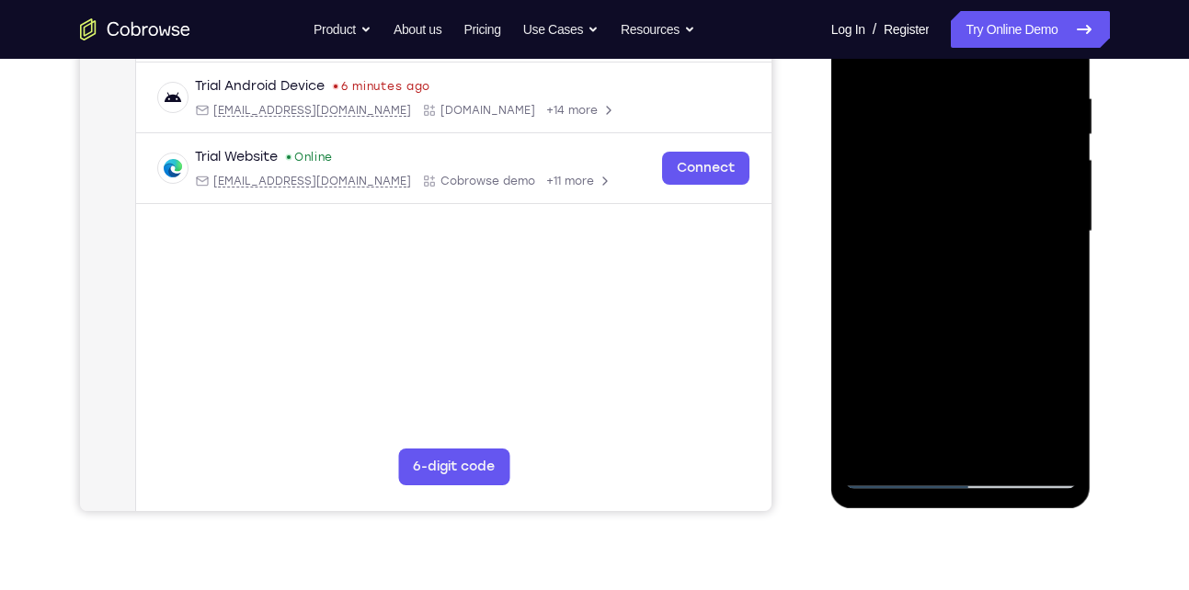
drag, startPoint x: 973, startPoint y: 367, endPoint x: 1008, endPoint y: 210, distance: 161.0
click at [1008, 210] on div at bounding box center [961, 231] width 232 height 515
drag, startPoint x: 988, startPoint y: 373, endPoint x: 1004, endPoint y: 211, distance: 163.5
click at [1004, 211] on div at bounding box center [961, 231] width 232 height 515
click at [918, 441] on div at bounding box center [961, 231] width 232 height 515
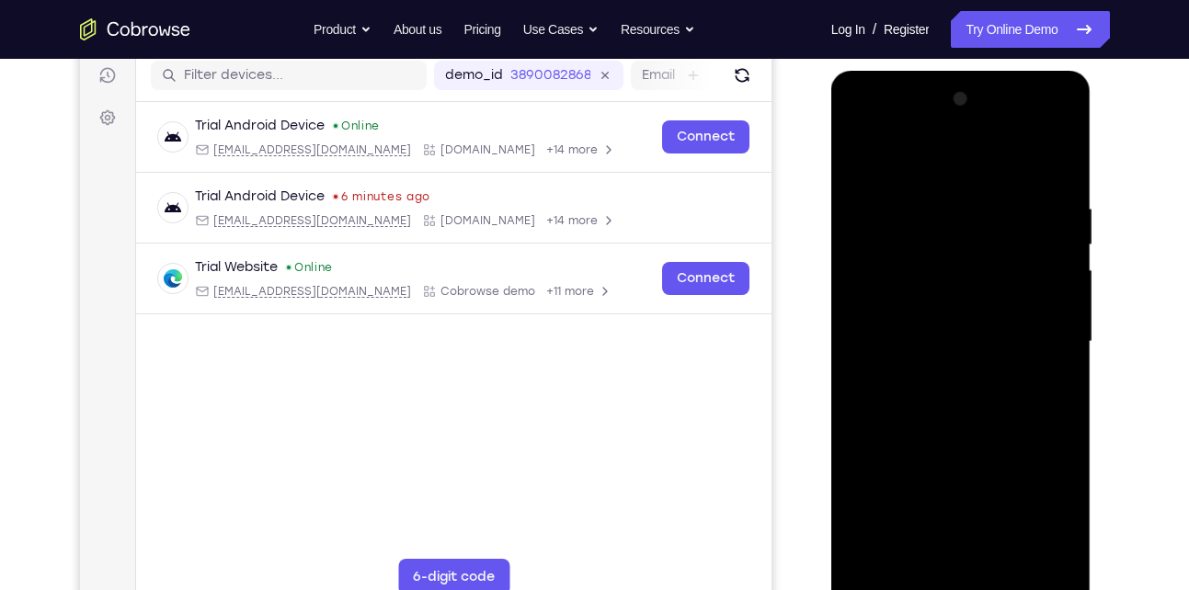
scroll to position [233, 0]
click at [1032, 389] on div at bounding box center [961, 342] width 232 height 515
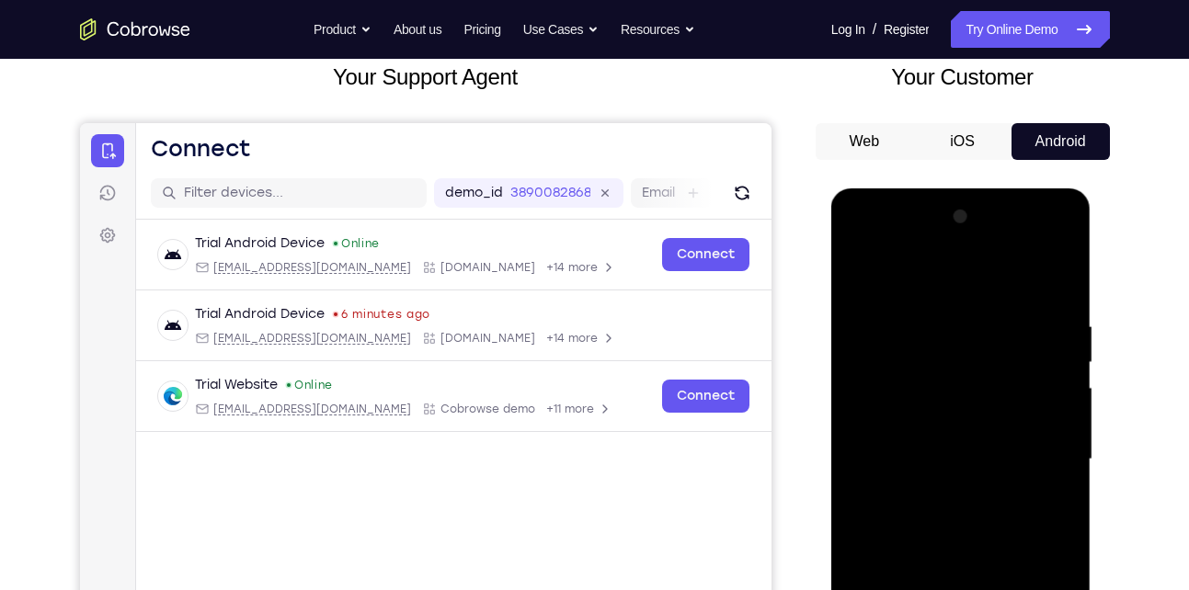
scroll to position [115, 0]
drag, startPoint x: 975, startPoint y: 321, endPoint x: 992, endPoint y: 456, distance: 136.1
click at [992, 456] on div at bounding box center [961, 460] width 232 height 515
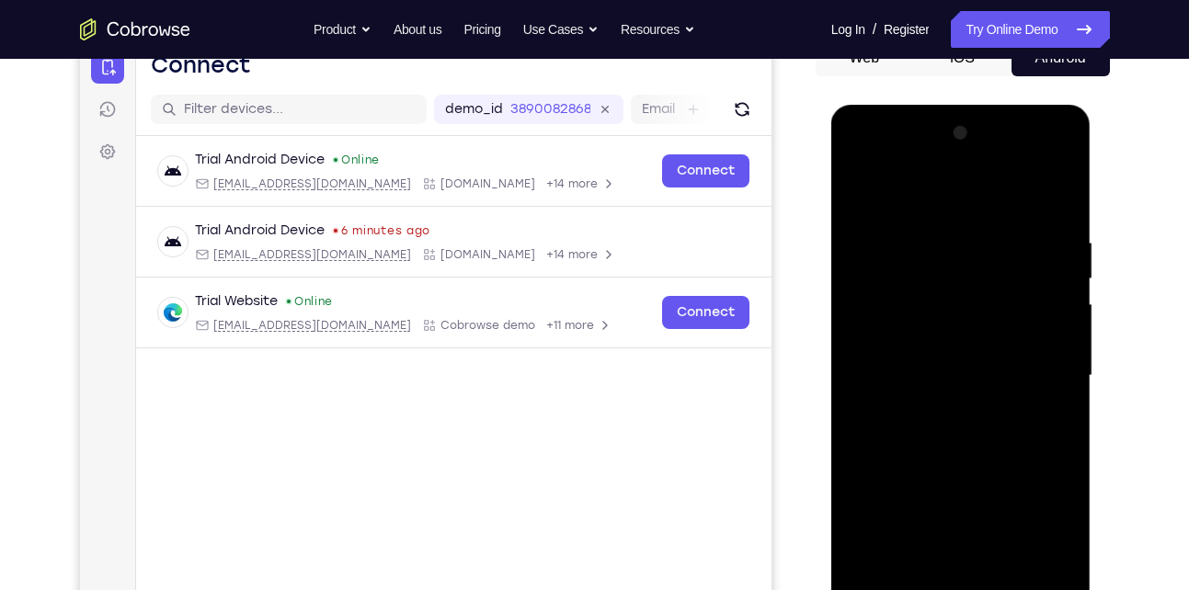
scroll to position [210, 0]
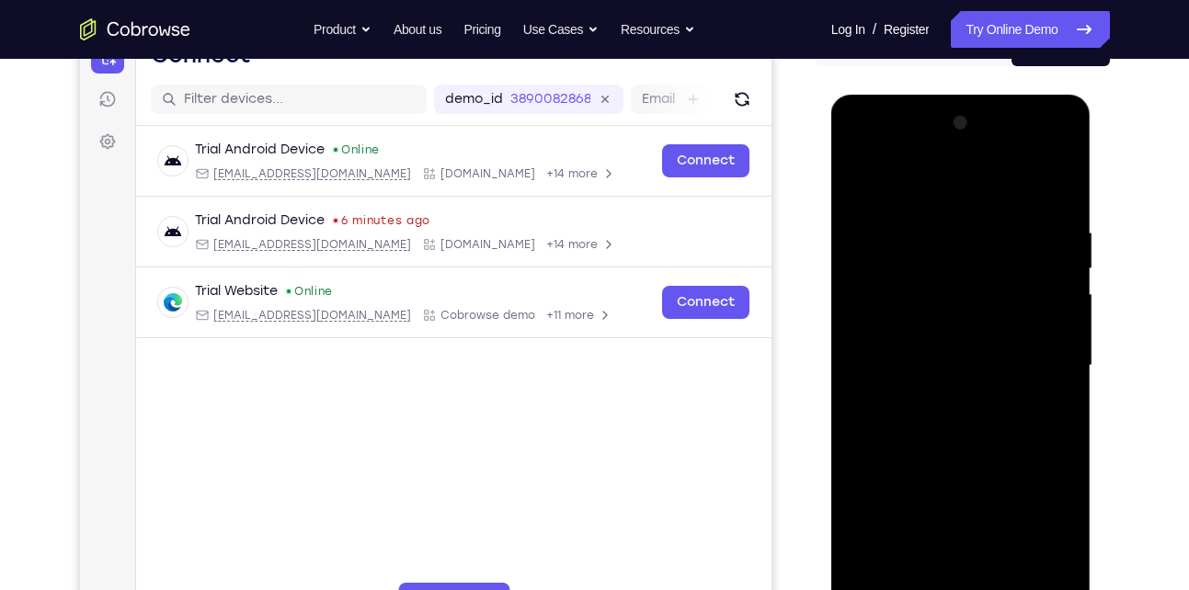
click at [882, 453] on div at bounding box center [961, 365] width 232 height 515
drag, startPoint x: 1011, startPoint y: 384, endPoint x: 1015, endPoint y: 321, distance: 63.5
click at [1015, 321] on div at bounding box center [961, 365] width 232 height 515
drag, startPoint x: 1007, startPoint y: 407, endPoint x: 1017, endPoint y: 258, distance: 149.2
click at [1017, 258] on div at bounding box center [961, 365] width 232 height 515
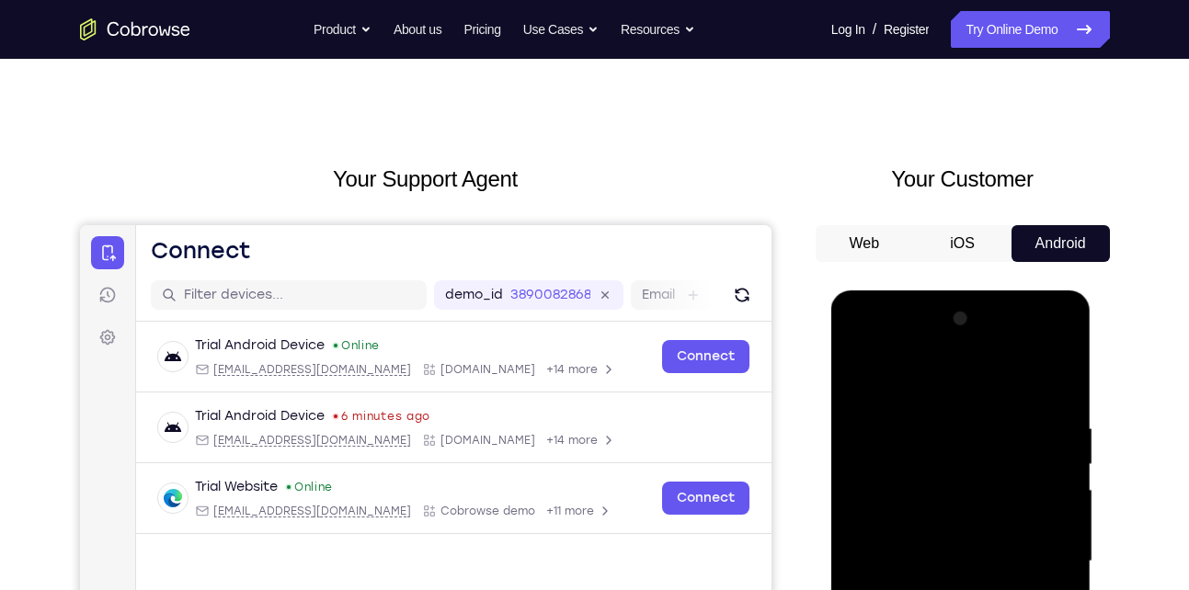
scroll to position [0, 0]
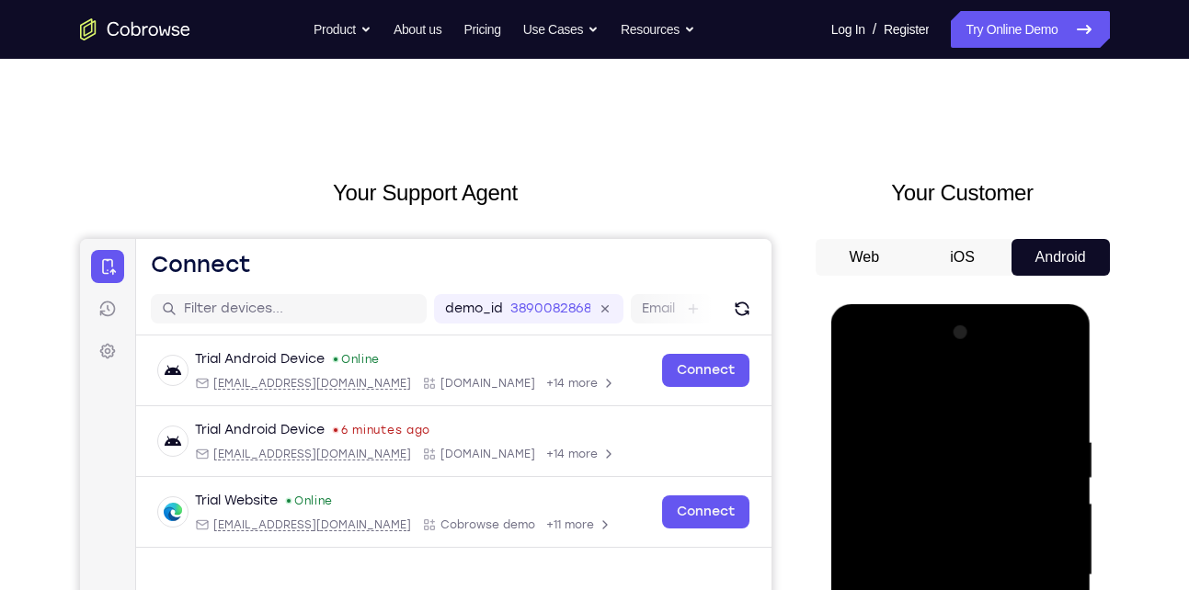
click at [861, 389] on div at bounding box center [961, 575] width 232 height 515
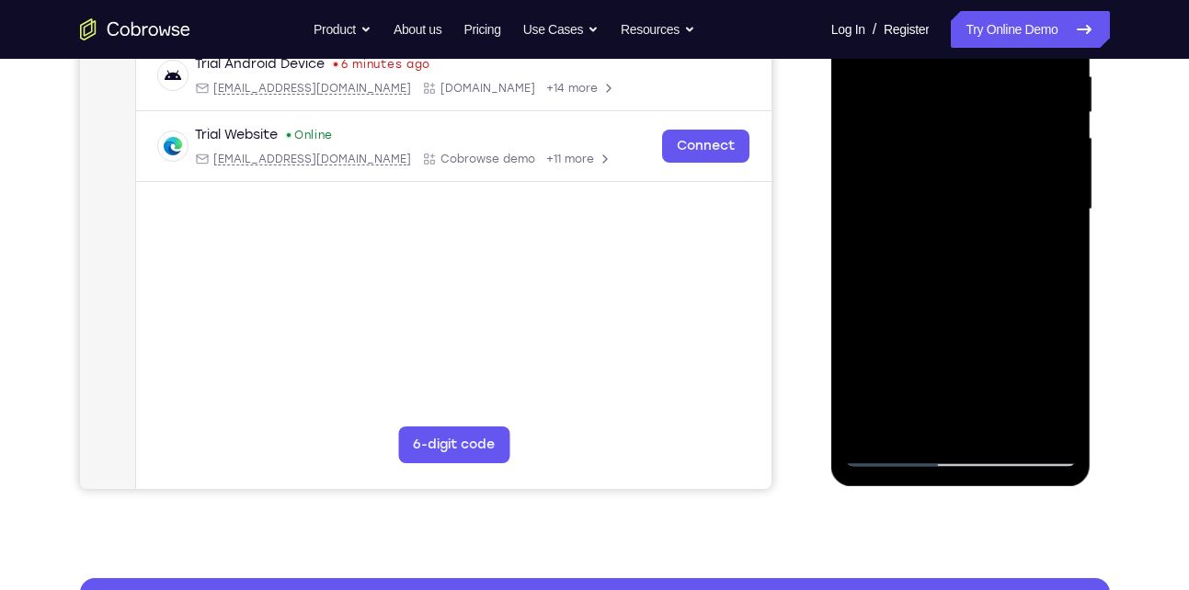
scroll to position [371, 0]
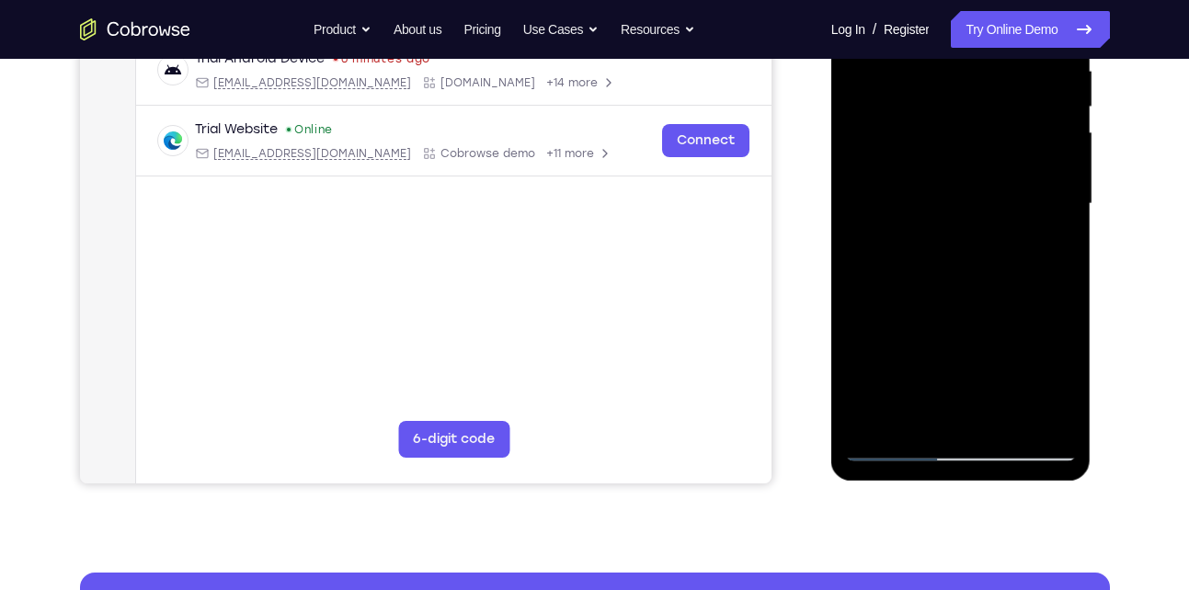
click at [874, 421] on div at bounding box center [961, 204] width 232 height 515
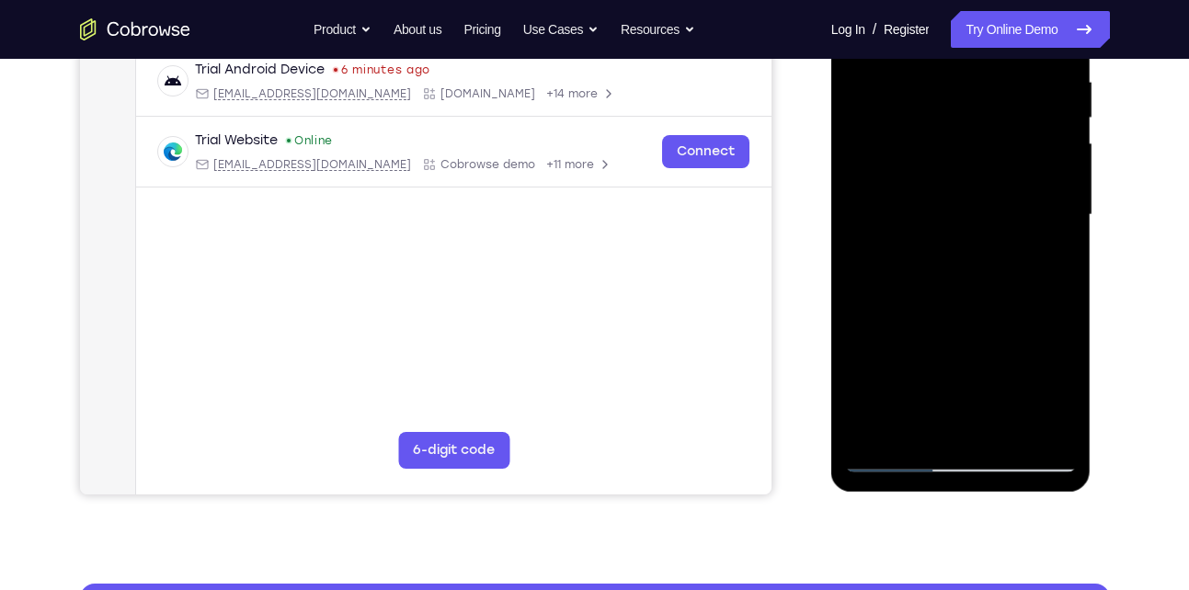
scroll to position [396, 0]
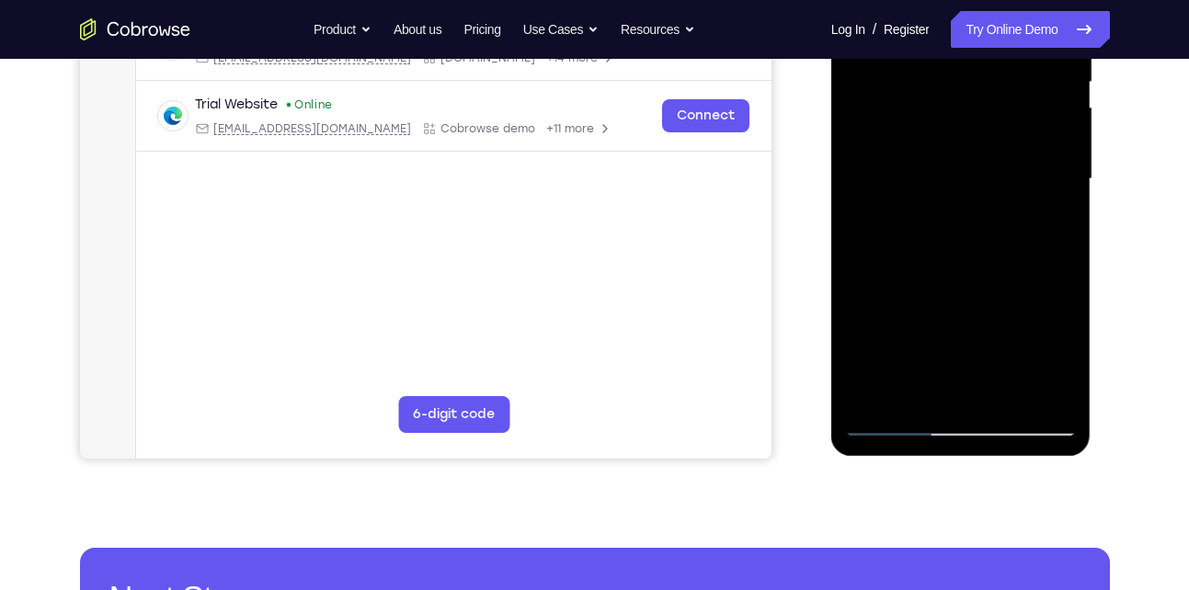
click at [1003, 394] on div at bounding box center [961, 179] width 232 height 515
click at [969, 270] on div at bounding box center [961, 179] width 232 height 515
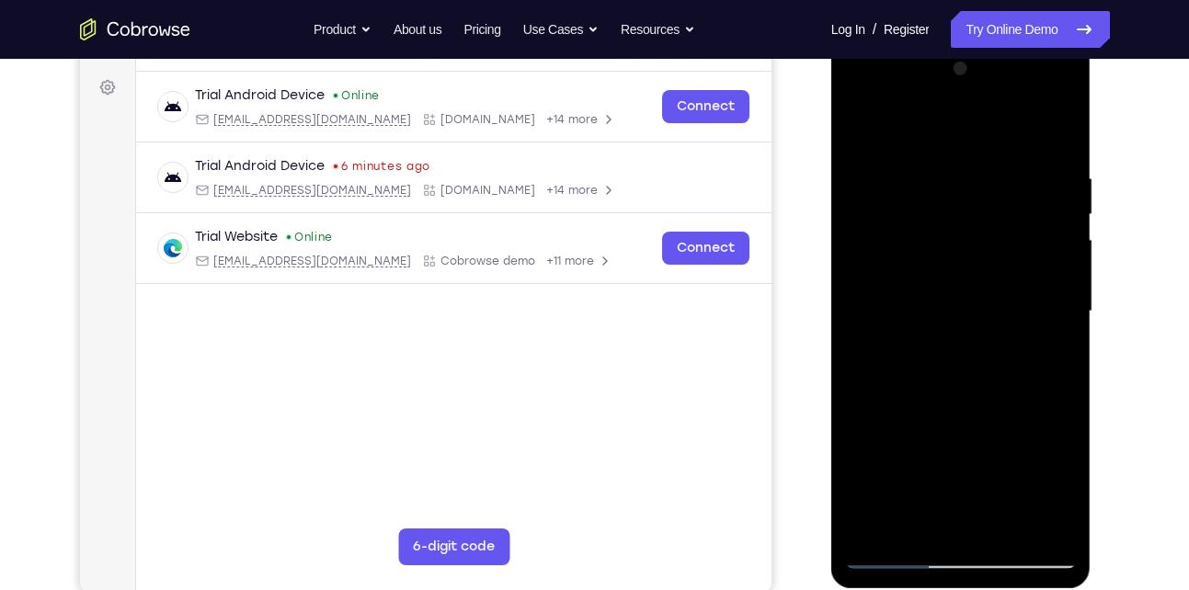
scroll to position [255, 0]
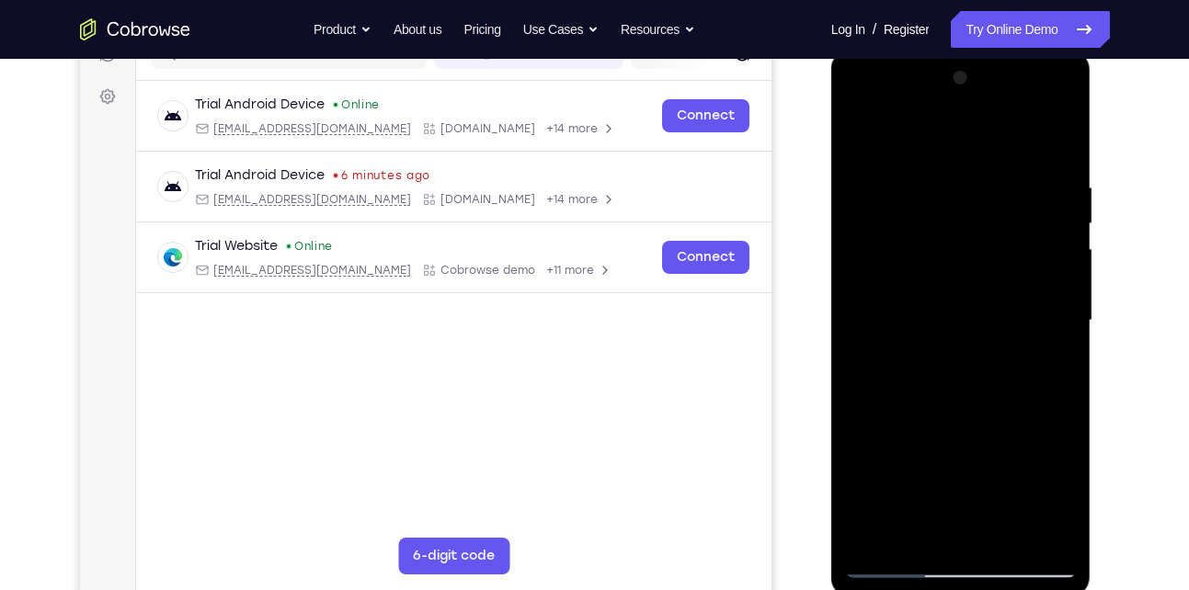
drag, startPoint x: 904, startPoint y: 467, endPoint x: 939, endPoint y: 300, distance: 171.1
click at [939, 300] on div at bounding box center [961, 320] width 232 height 515
drag, startPoint x: 929, startPoint y: 472, endPoint x: 973, endPoint y: 325, distance: 153.6
click at [973, 325] on div at bounding box center [961, 320] width 232 height 515
drag, startPoint x: 927, startPoint y: 471, endPoint x: 960, endPoint y: 325, distance: 149.0
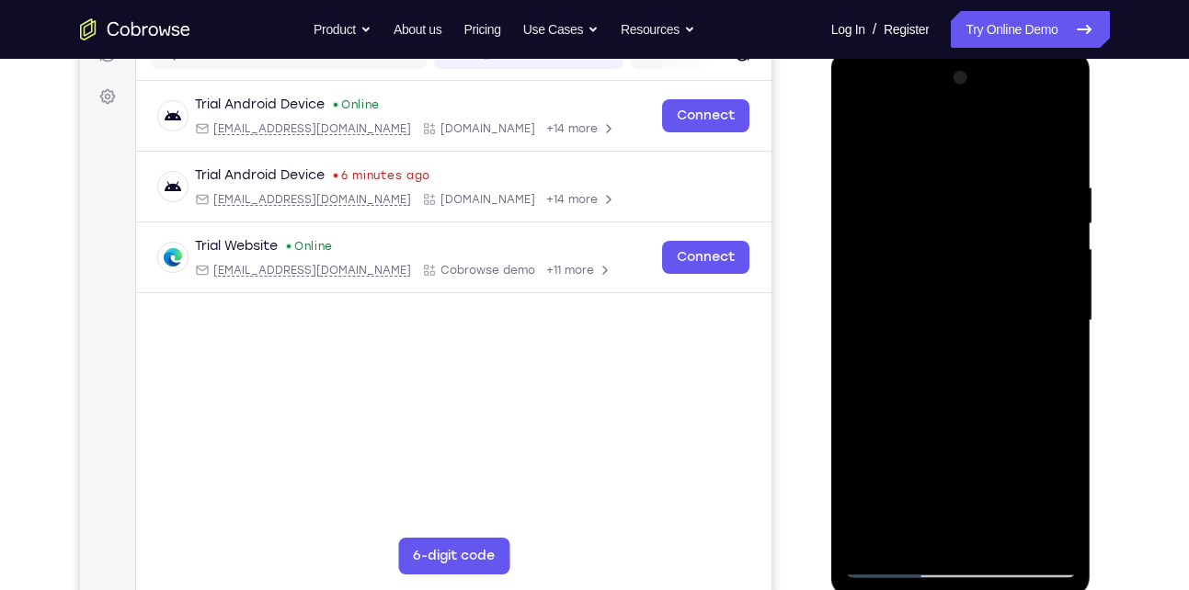
click at [960, 325] on div at bounding box center [961, 320] width 232 height 515
drag, startPoint x: 936, startPoint y: 443, endPoint x: 951, endPoint y: 321, distance: 123.3
click at [951, 321] on div at bounding box center [961, 320] width 232 height 515
drag, startPoint x: 925, startPoint y: 481, endPoint x: 963, endPoint y: 344, distance: 142.3
click at [963, 344] on div at bounding box center [961, 320] width 232 height 515
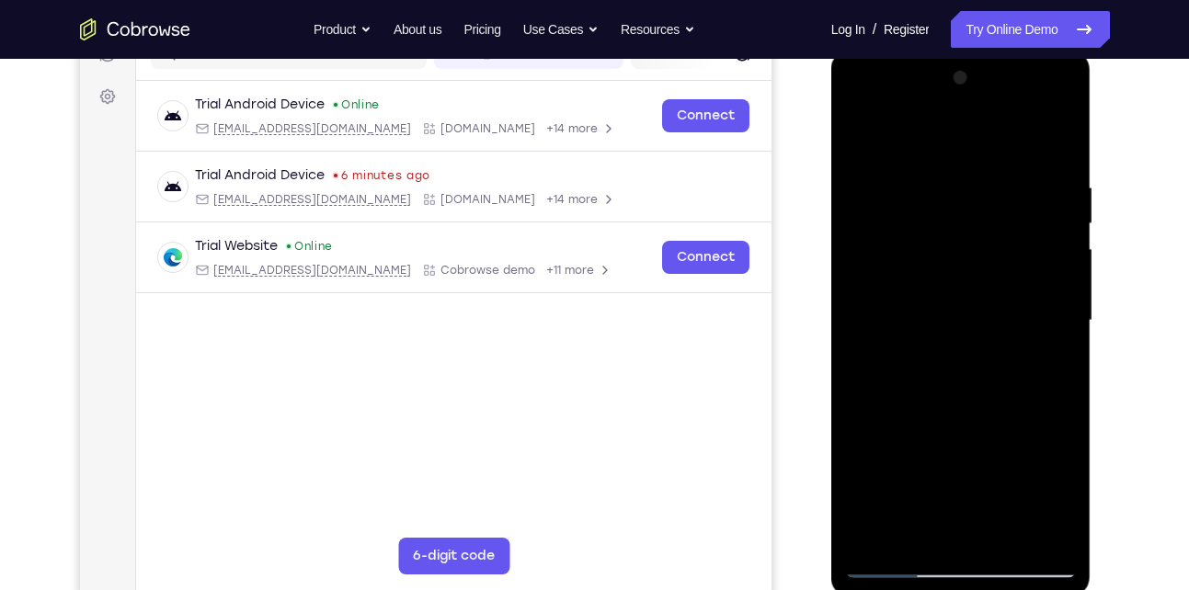
drag, startPoint x: 932, startPoint y: 472, endPoint x: 965, endPoint y: 320, distance: 155.2
click at [965, 320] on div at bounding box center [961, 320] width 232 height 515
click at [941, 450] on div at bounding box center [961, 320] width 232 height 515
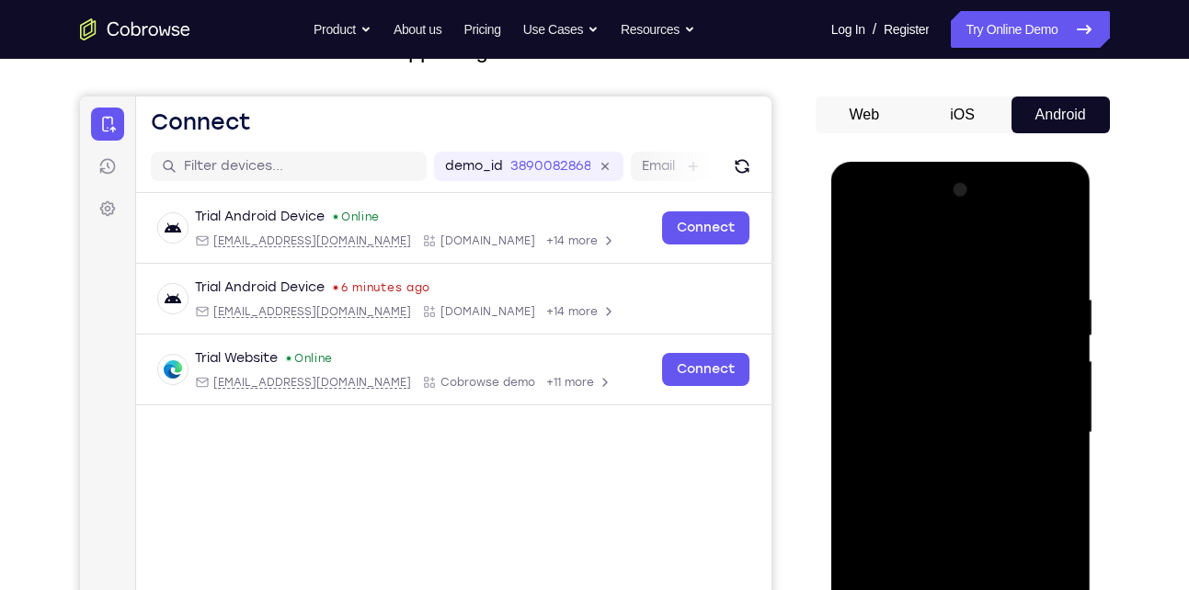
scroll to position [143, 0]
click at [861, 248] on div at bounding box center [961, 432] width 232 height 515
drag, startPoint x: 928, startPoint y: 453, endPoint x: 959, endPoint y: 341, distance: 116.4
click at [959, 341] on div at bounding box center [961, 432] width 232 height 515
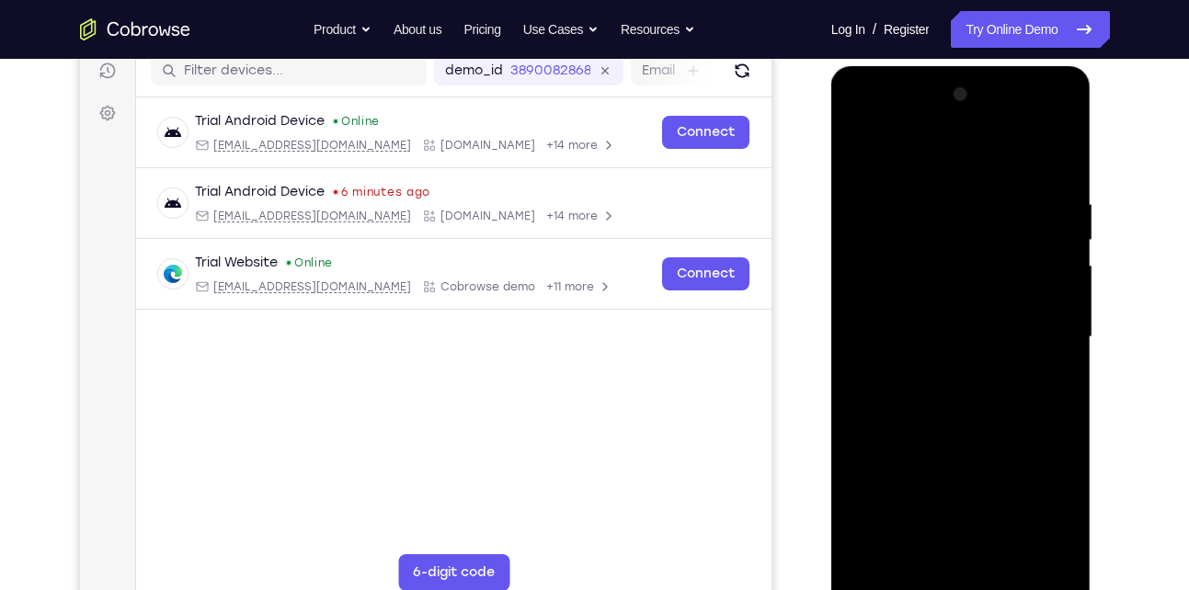
scroll to position [246, 0]
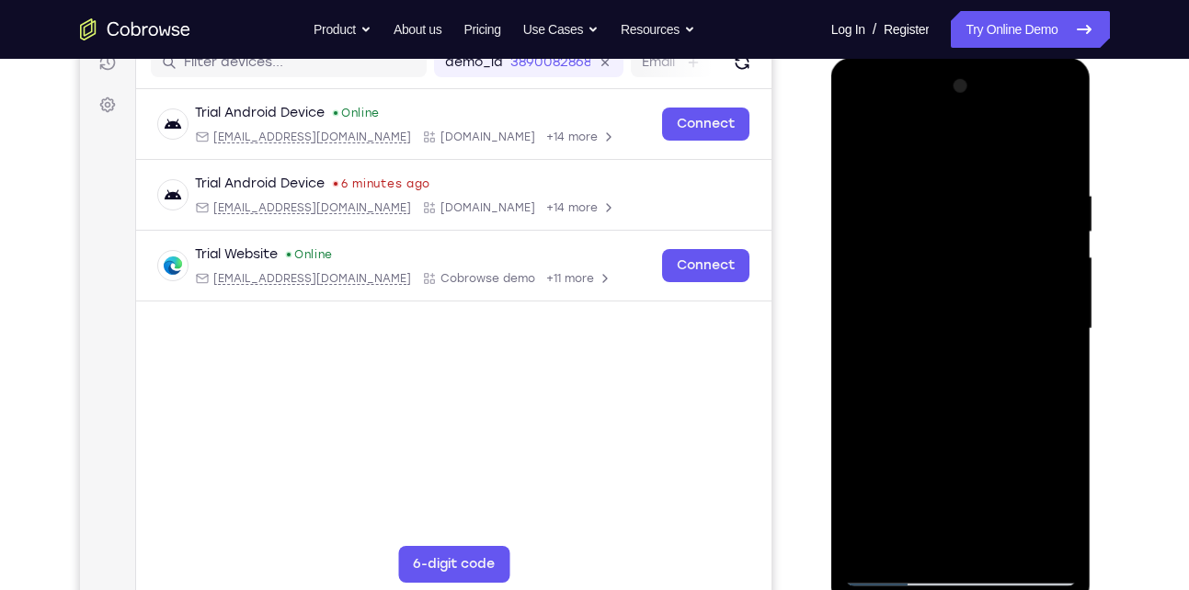
drag, startPoint x: 917, startPoint y: 484, endPoint x: 932, endPoint y: 327, distance: 157.9
click at [932, 327] on div at bounding box center [961, 329] width 232 height 515
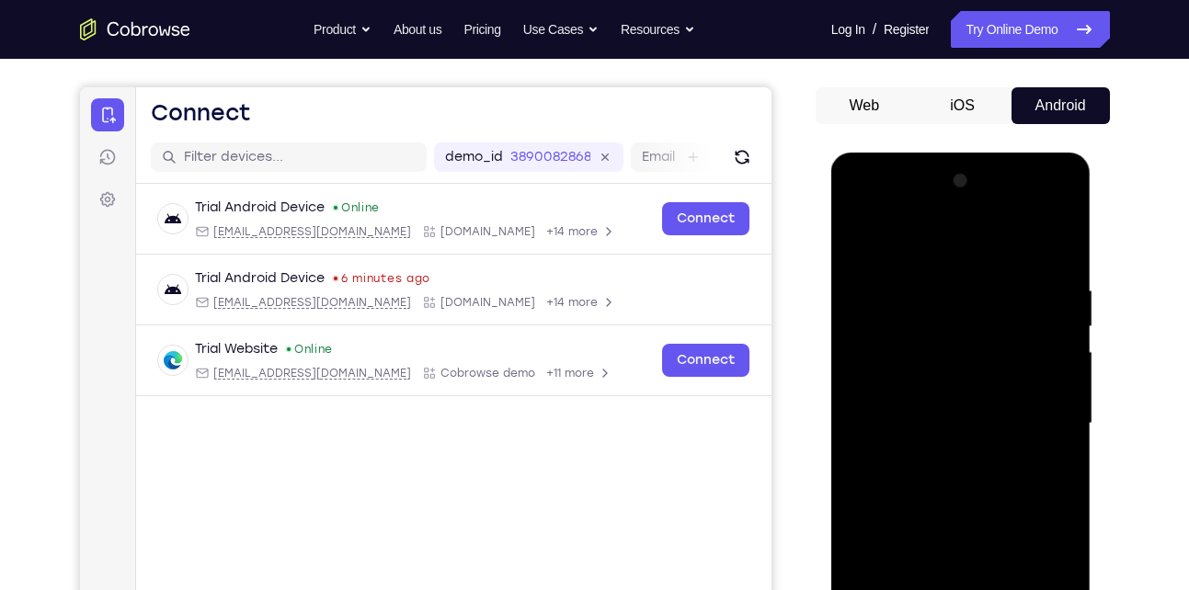
scroll to position [148, 0]
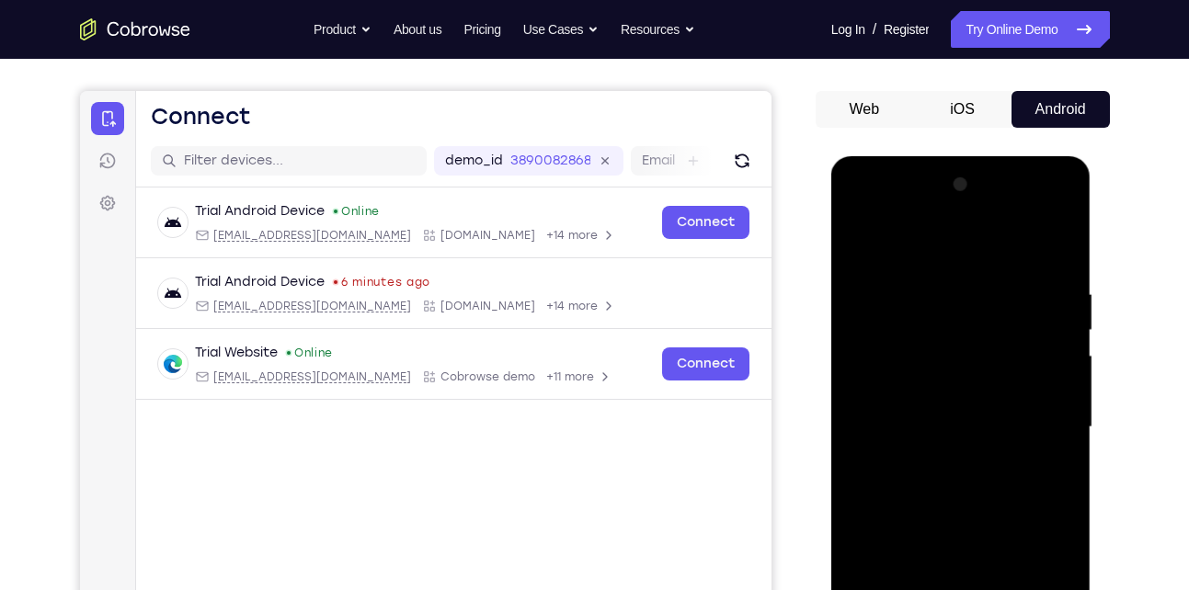
click at [865, 240] on div at bounding box center [961, 427] width 232 height 515
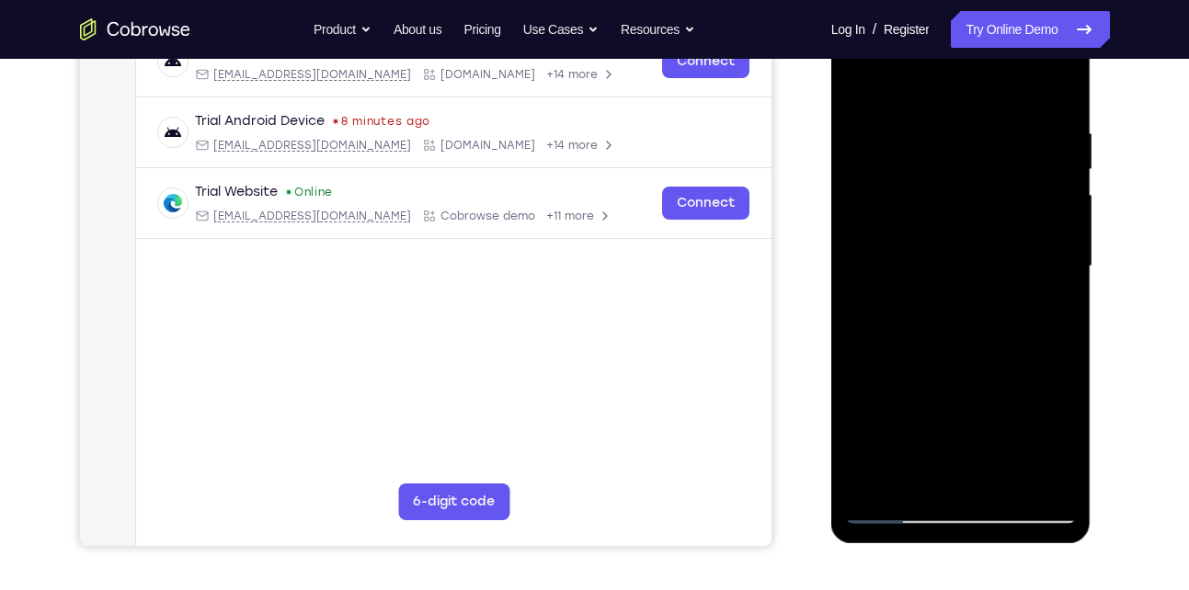
scroll to position [310, 0]
click at [999, 485] on div at bounding box center [961, 265] width 232 height 515
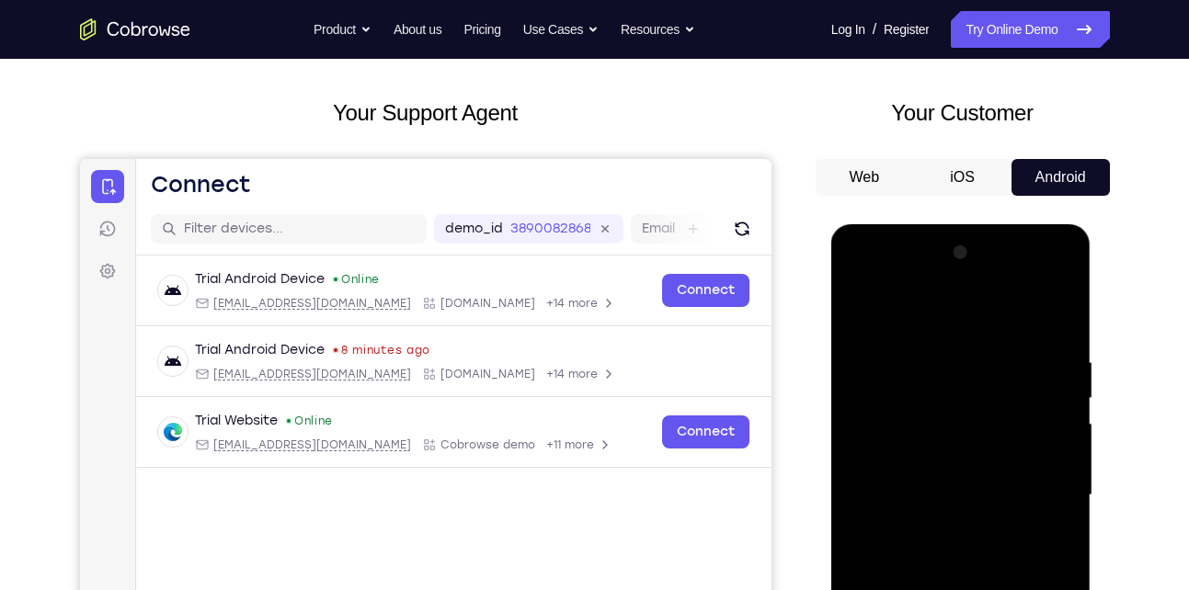
scroll to position [79, 0]
click at [868, 312] on div at bounding box center [961, 496] width 232 height 515
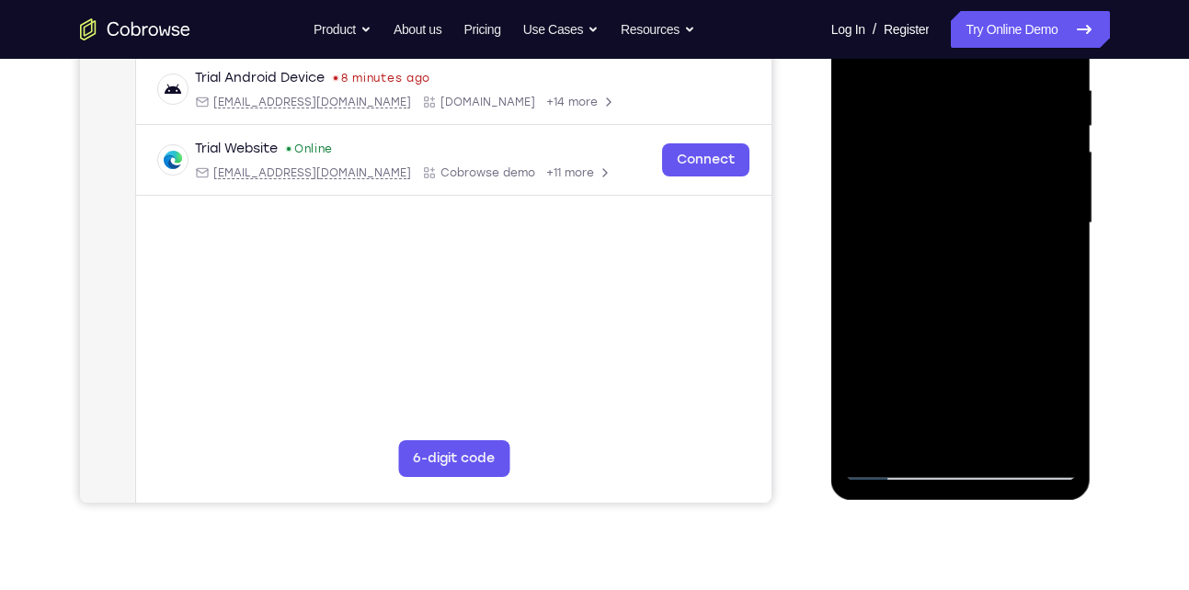
scroll to position [242, 0]
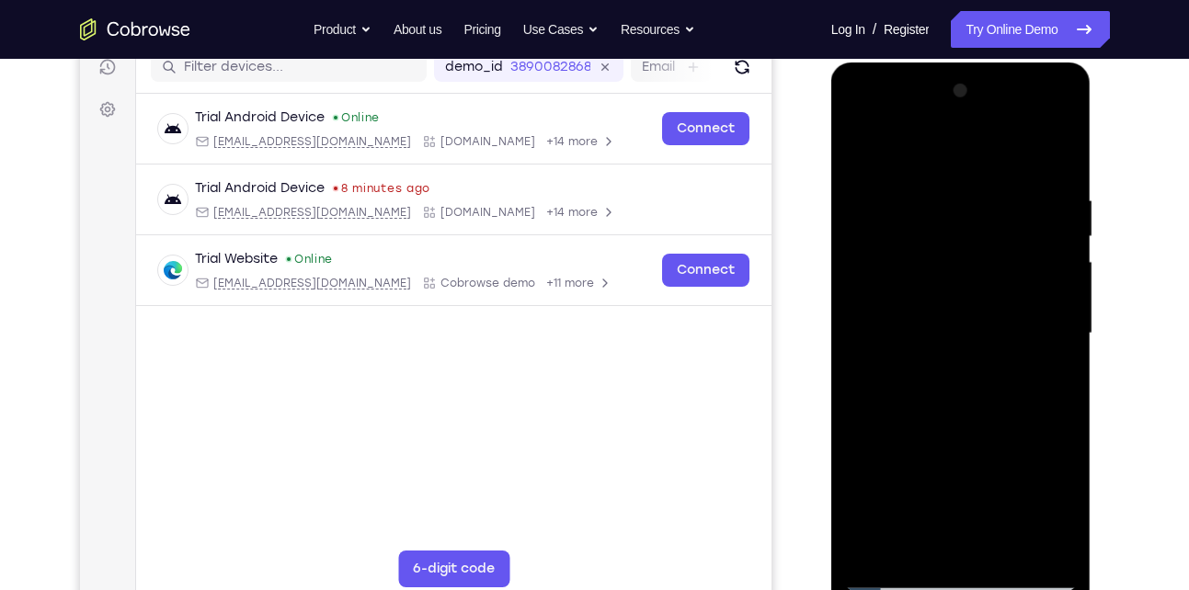
click at [900, 467] on div at bounding box center [961, 333] width 232 height 515
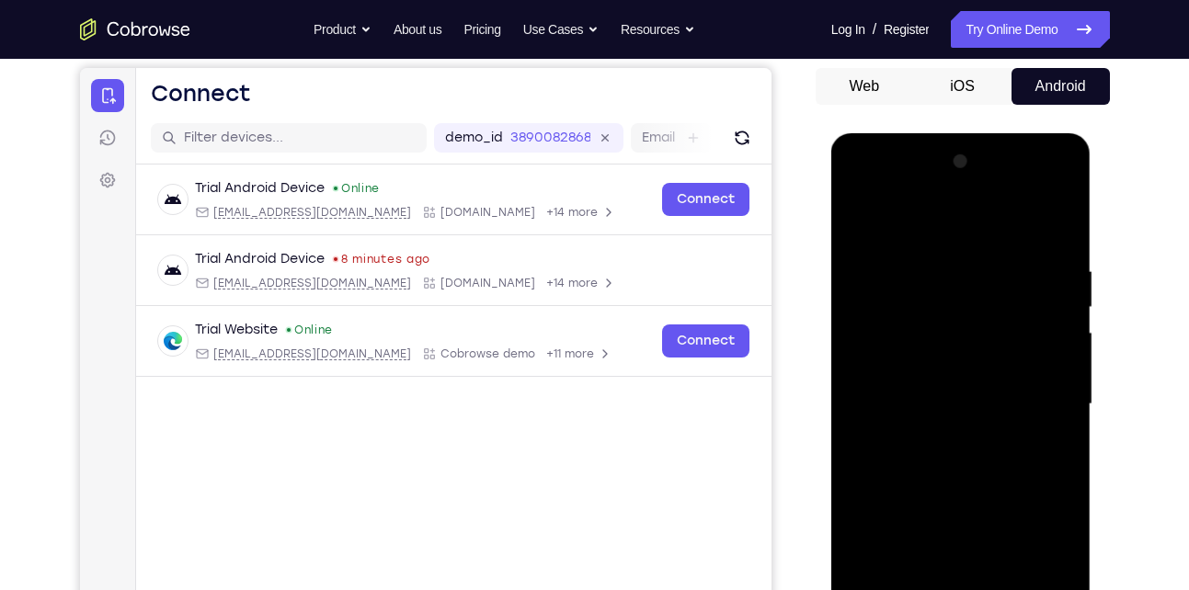
scroll to position [170, 0]
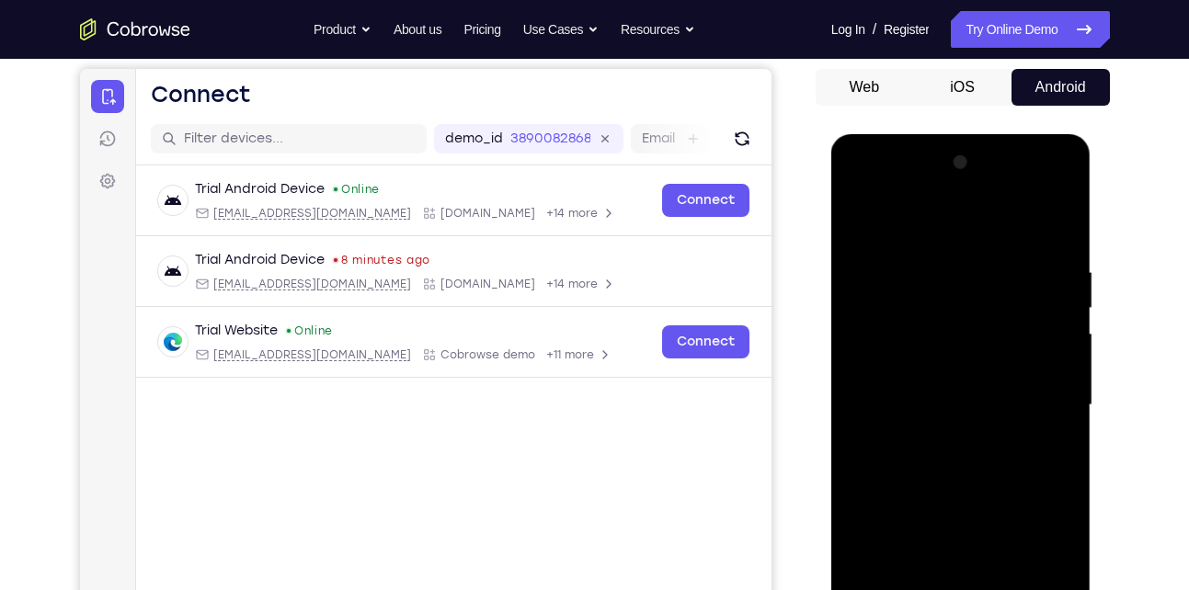
click at [863, 214] on div at bounding box center [961, 405] width 232 height 515
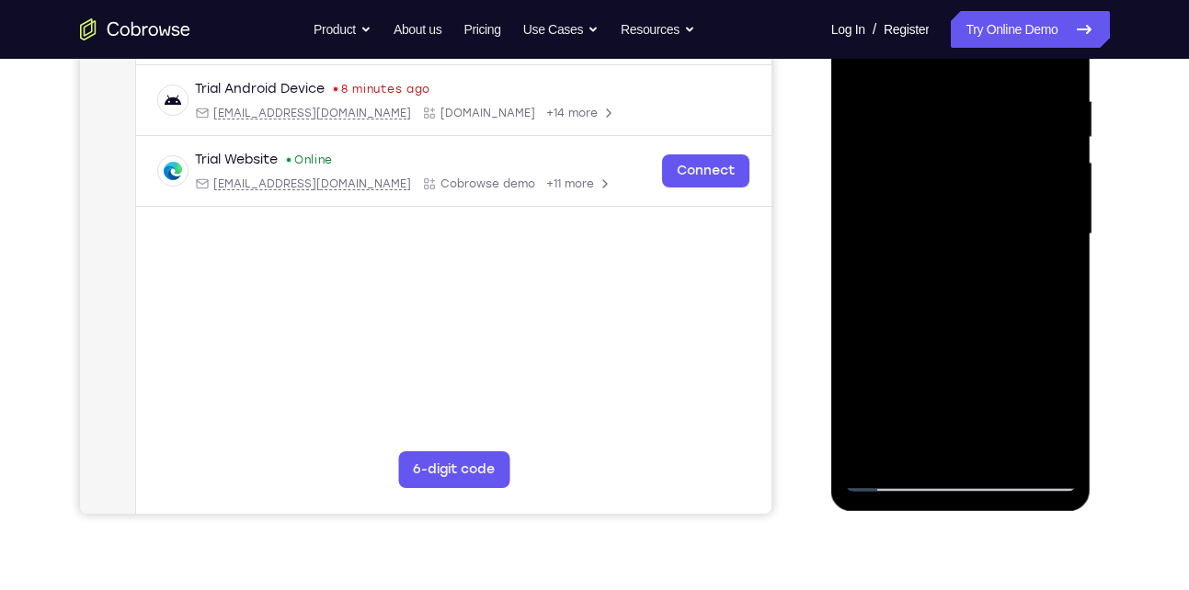
scroll to position [342, 0]
click at [923, 445] on div at bounding box center [961, 233] width 232 height 515
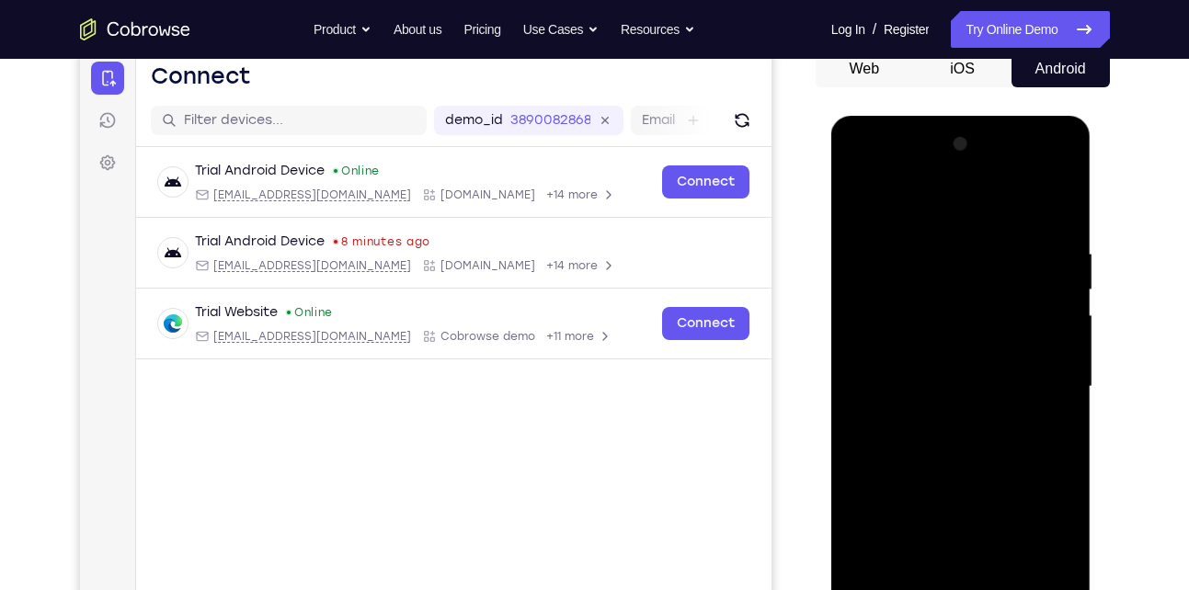
scroll to position [188, 0]
click at [889, 256] on div at bounding box center [961, 388] width 232 height 515
drag, startPoint x: 974, startPoint y: 461, endPoint x: 968, endPoint y: 292, distance: 169.3
click at [968, 292] on div at bounding box center [961, 388] width 232 height 515
drag, startPoint x: 973, startPoint y: 445, endPoint x: 994, endPoint y: 297, distance: 149.5
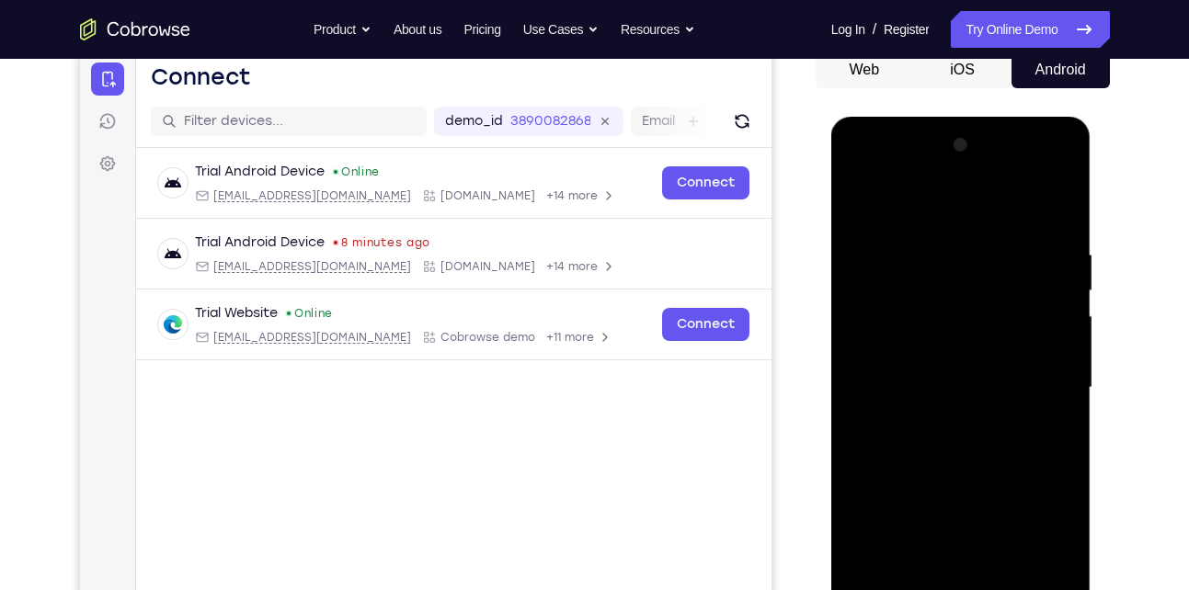
click at [994, 297] on div at bounding box center [961, 388] width 232 height 515
drag, startPoint x: 996, startPoint y: 483, endPoint x: 1004, endPoint y: 314, distance: 168.4
click at [1004, 314] on div at bounding box center [961, 388] width 232 height 515
drag, startPoint x: 978, startPoint y: 454, endPoint x: 976, endPoint y: 375, distance: 79.1
click at [976, 375] on div at bounding box center [961, 388] width 232 height 515
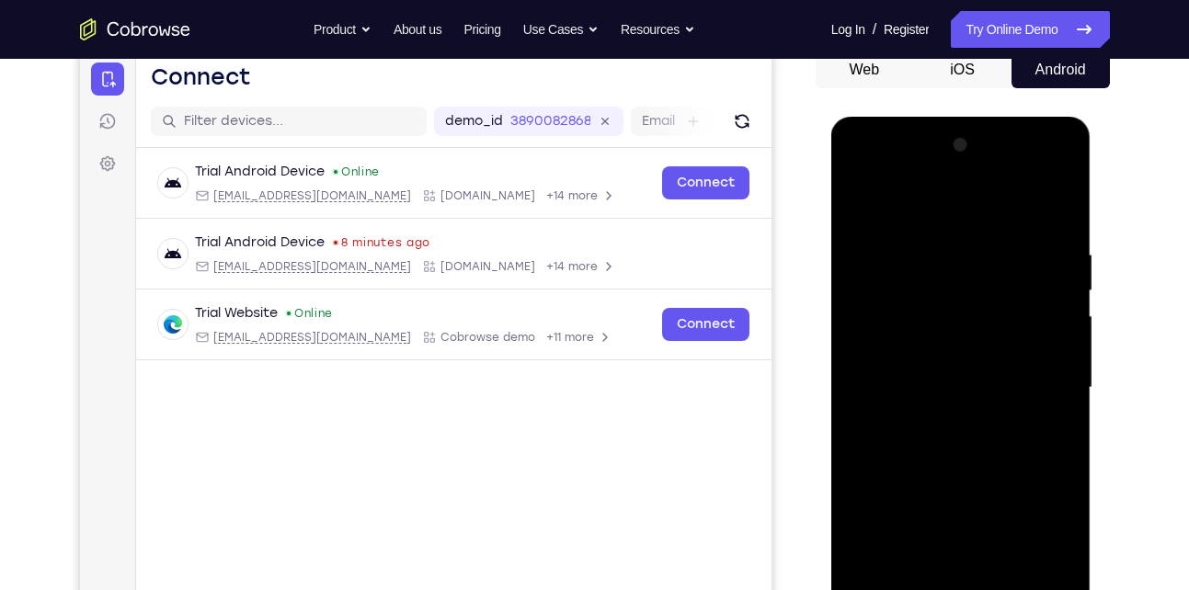
drag, startPoint x: 946, startPoint y: 457, endPoint x: 982, endPoint y: 281, distance: 179.2
click at [982, 281] on div at bounding box center [961, 388] width 232 height 515
drag, startPoint x: 988, startPoint y: 352, endPoint x: 996, endPoint y: 270, distance: 82.1
click at [996, 270] on div at bounding box center [961, 388] width 232 height 515
drag, startPoint x: 976, startPoint y: 463, endPoint x: 1005, endPoint y: 274, distance: 191.5
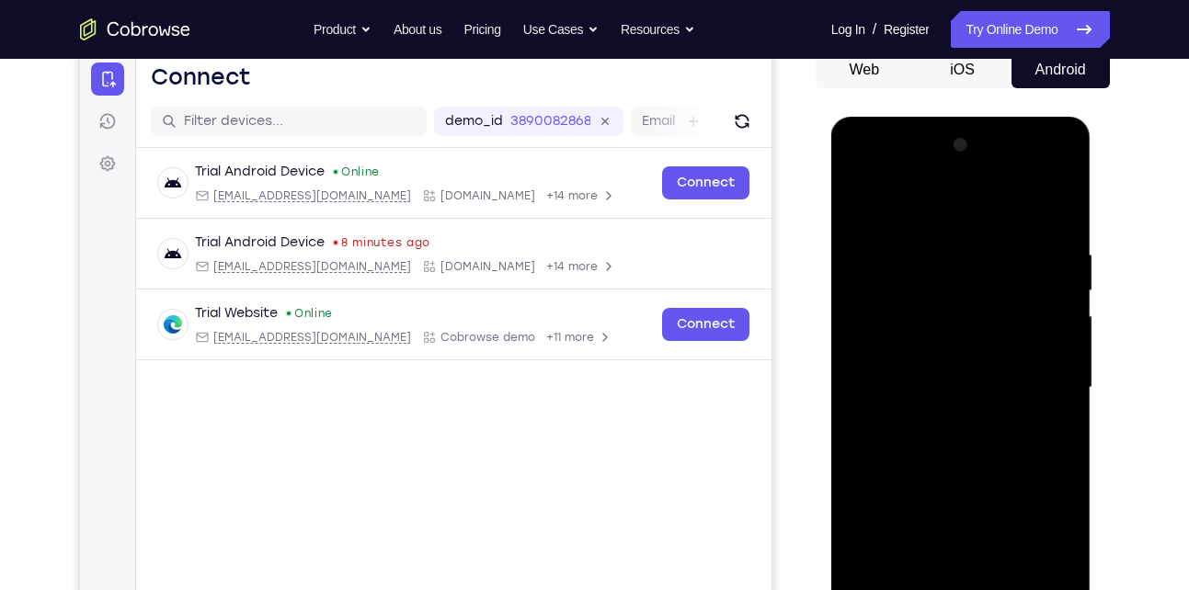
click at [1005, 274] on div at bounding box center [961, 388] width 232 height 515
drag, startPoint x: 981, startPoint y: 456, endPoint x: 1009, endPoint y: 308, distance: 150.7
click at [1009, 308] on div at bounding box center [961, 388] width 232 height 515
drag, startPoint x: 989, startPoint y: 457, endPoint x: 1009, endPoint y: 261, distance: 196.8
click at [1009, 261] on div at bounding box center [961, 388] width 232 height 515
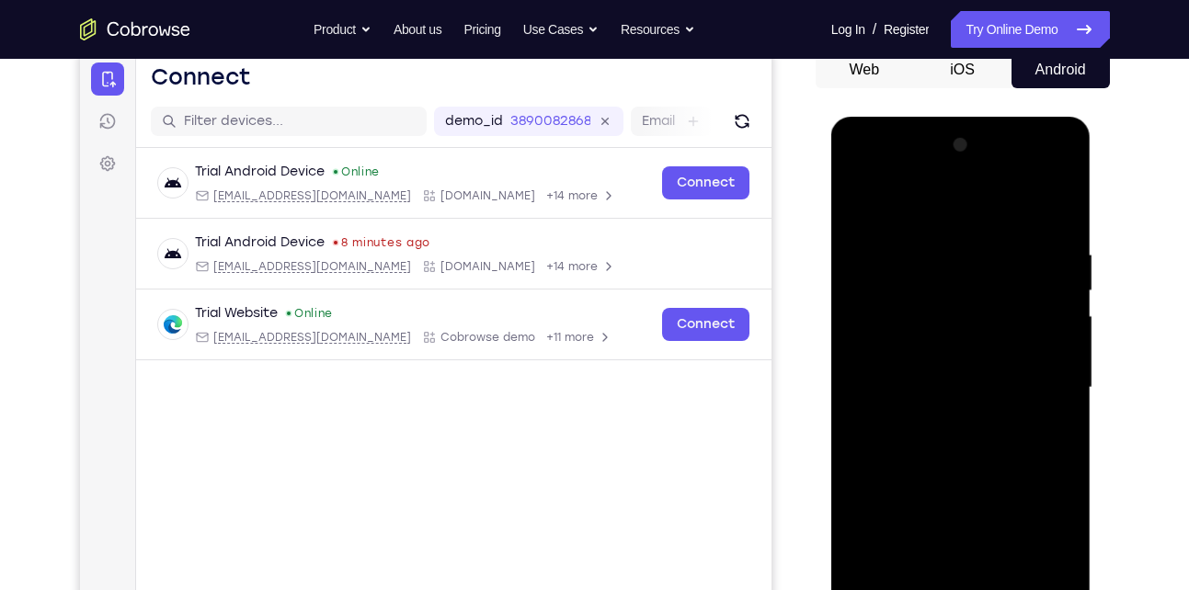
drag, startPoint x: 981, startPoint y: 461, endPoint x: 1001, endPoint y: 309, distance: 153.0
click at [1001, 309] on div at bounding box center [961, 388] width 232 height 515
drag, startPoint x: 983, startPoint y: 456, endPoint x: 1004, endPoint y: 302, distance: 155.0
click at [1004, 302] on div at bounding box center [961, 388] width 232 height 515
drag, startPoint x: 973, startPoint y: 477, endPoint x: 994, endPoint y: 280, distance: 197.9
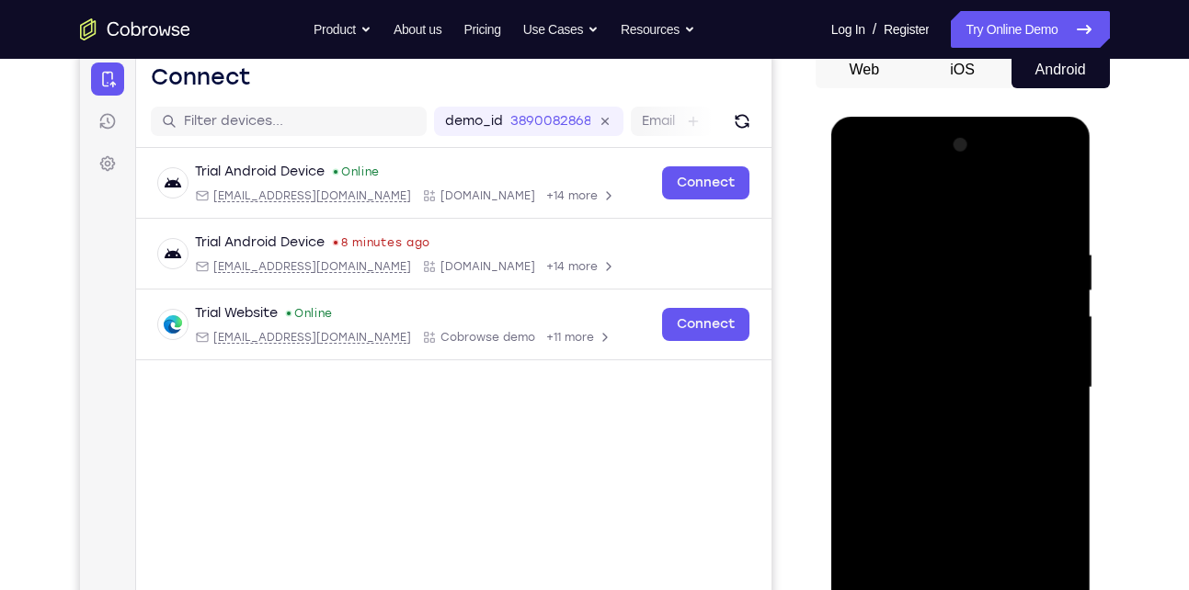
click at [994, 280] on div at bounding box center [961, 388] width 232 height 515
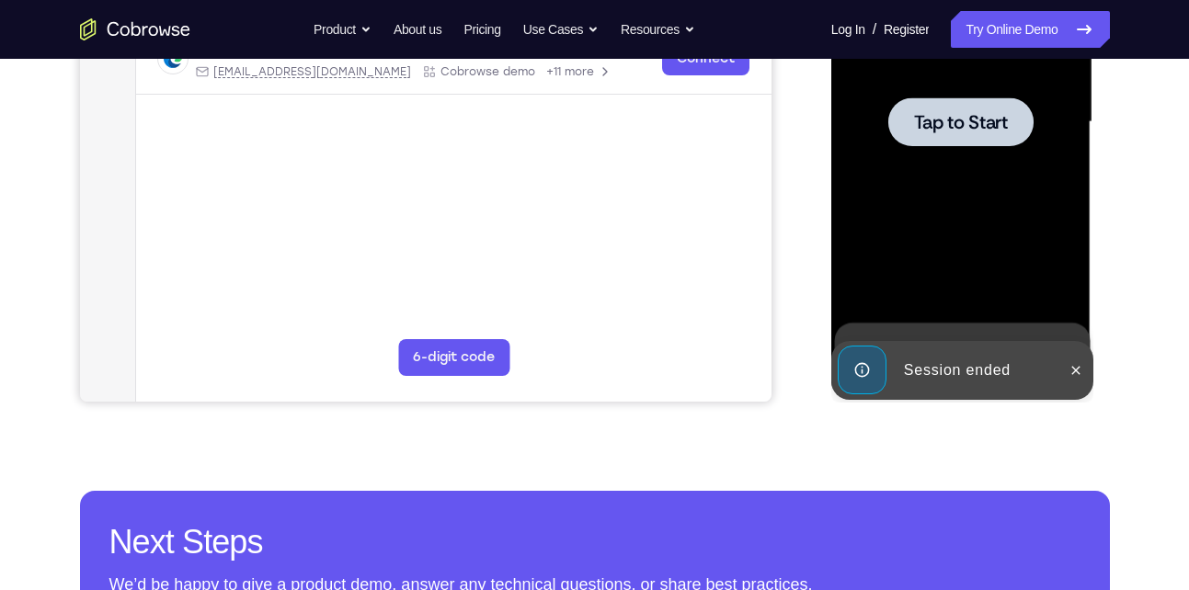
scroll to position [454, 0]
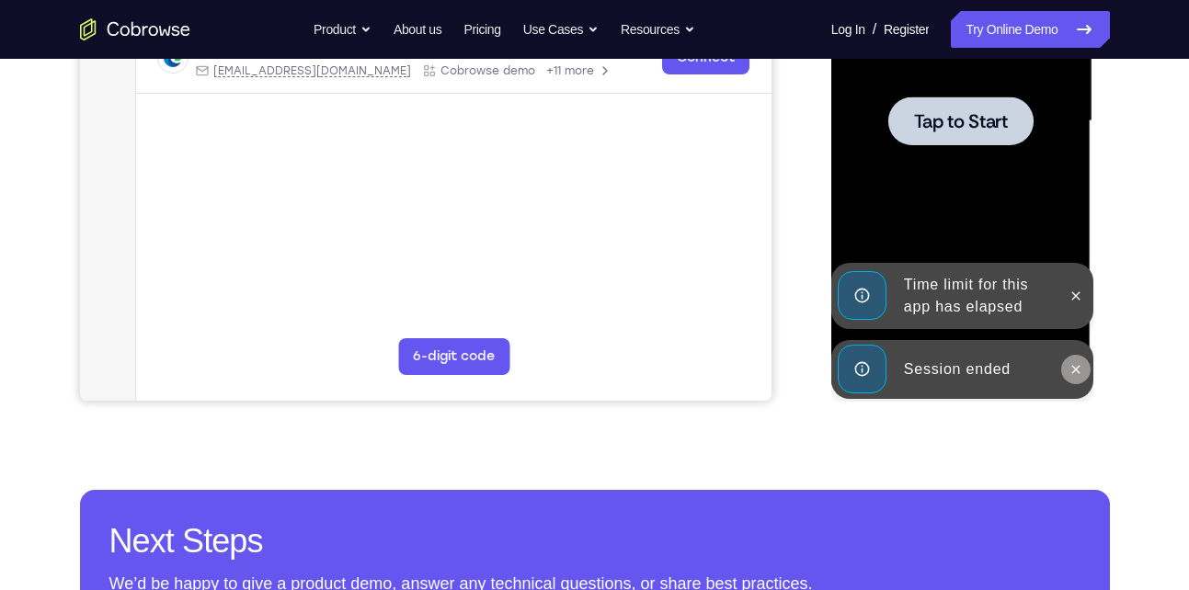
click at [1075, 367] on icon at bounding box center [1075, 369] width 15 height 15
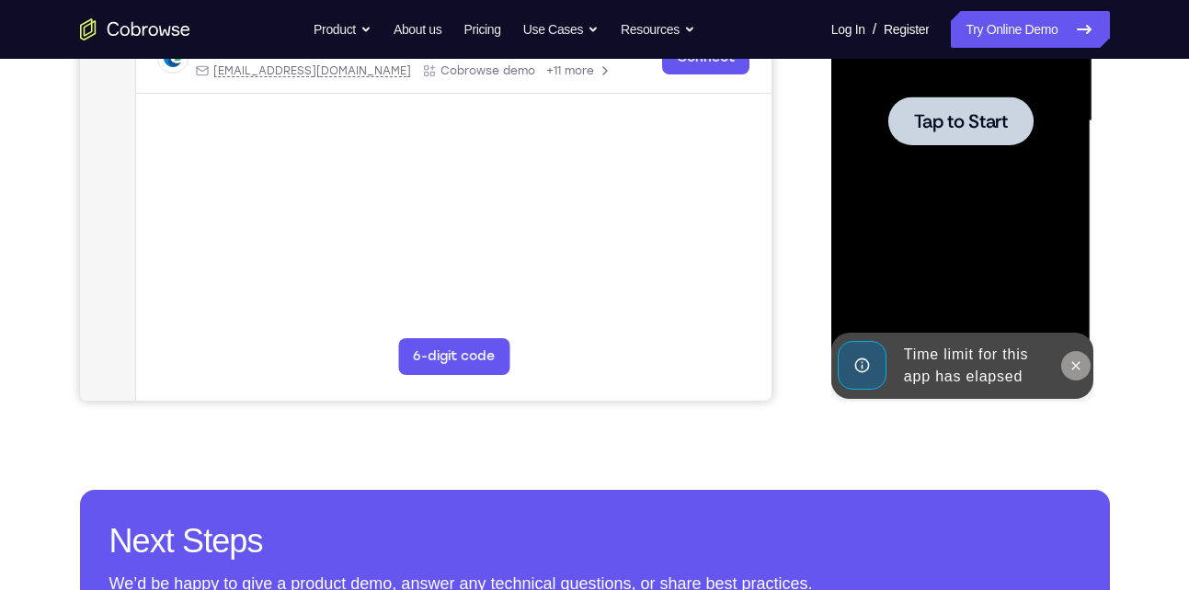
click at [1072, 362] on icon at bounding box center [1076, 365] width 8 height 8
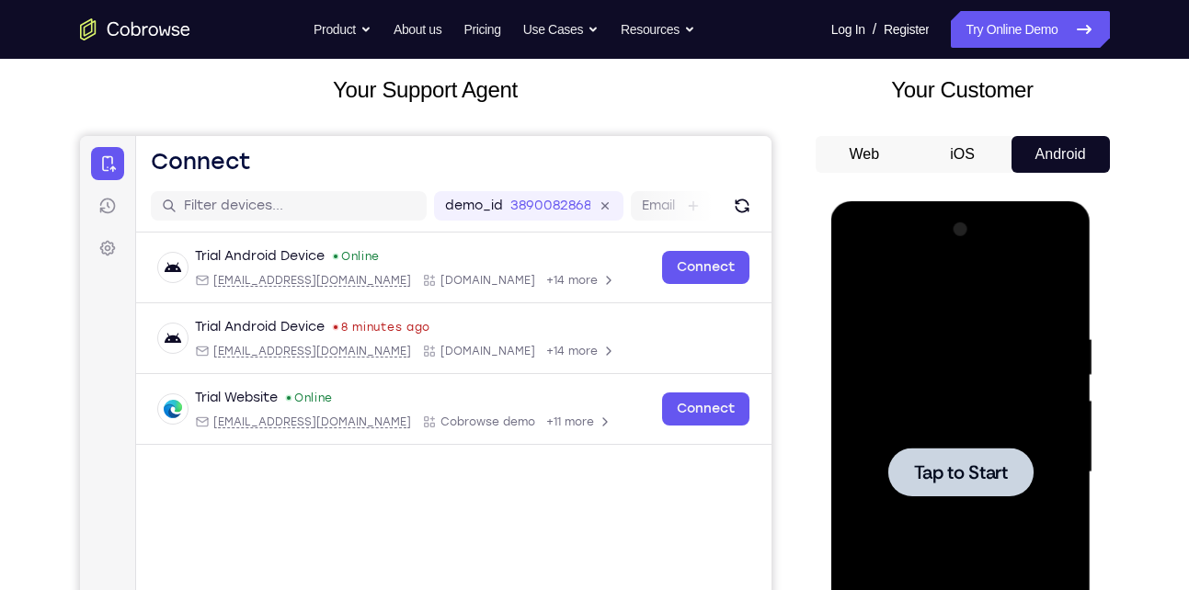
scroll to position [96, 0]
